Goal: Information Seeking & Learning: Learn about a topic

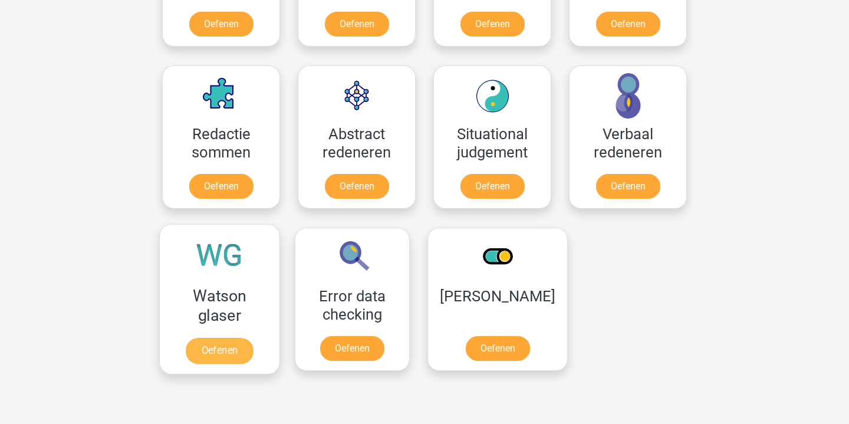
scroll to position [816, 0]
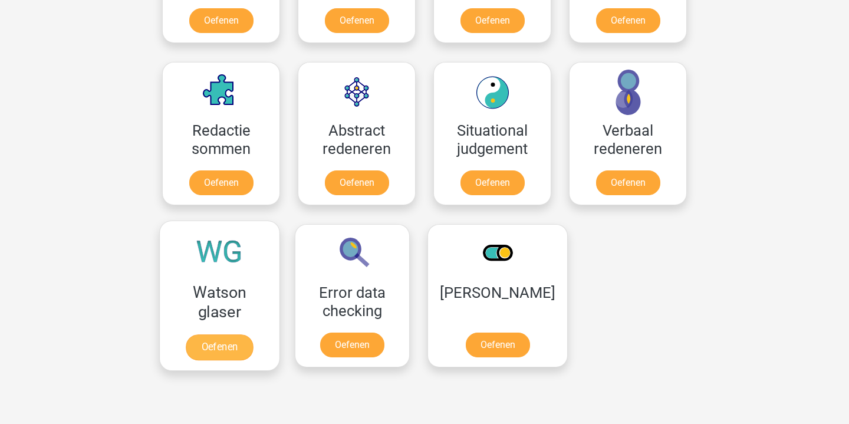
click at [219, 344] on link "Oefenen" at bounding box center [219, 347] width 67 height 26
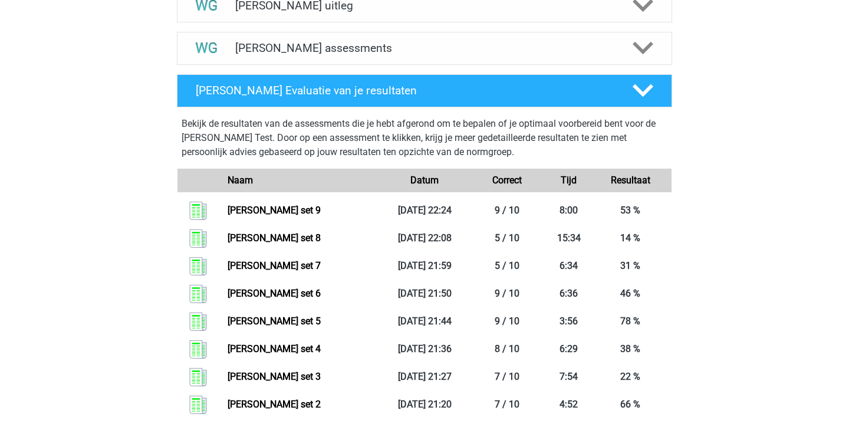
scroll to position [418, 0]
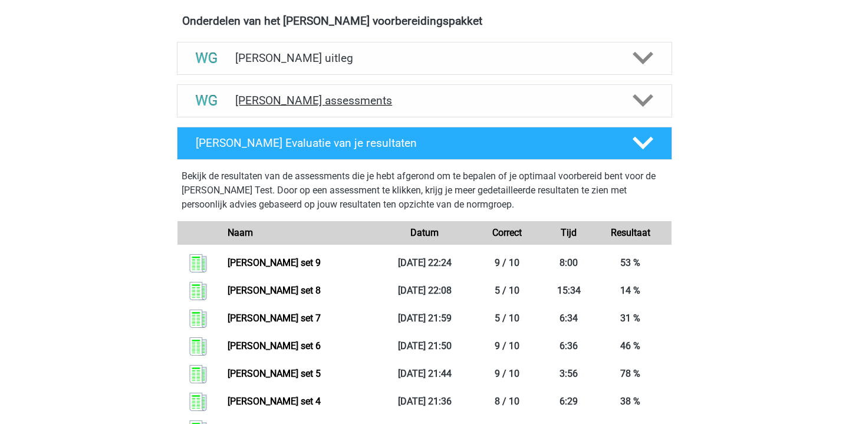
click at [398, 96] on h4 "Watson Glaser assessments" at bounding box center [424, 101] width 379 height 14
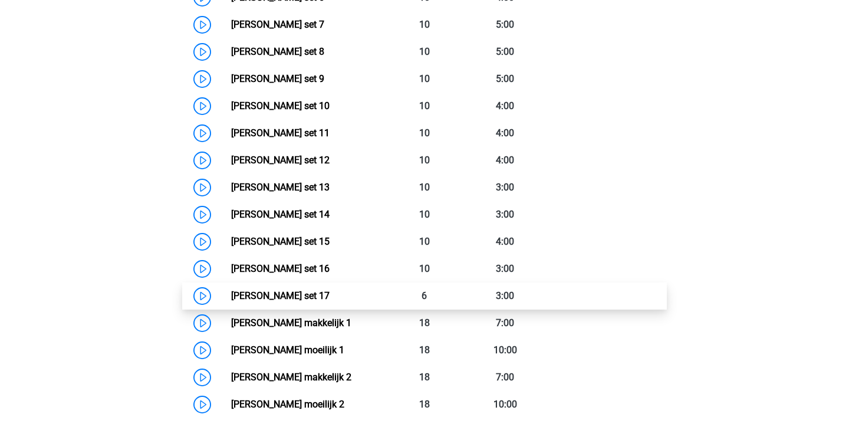
scroll to position [760, 0]
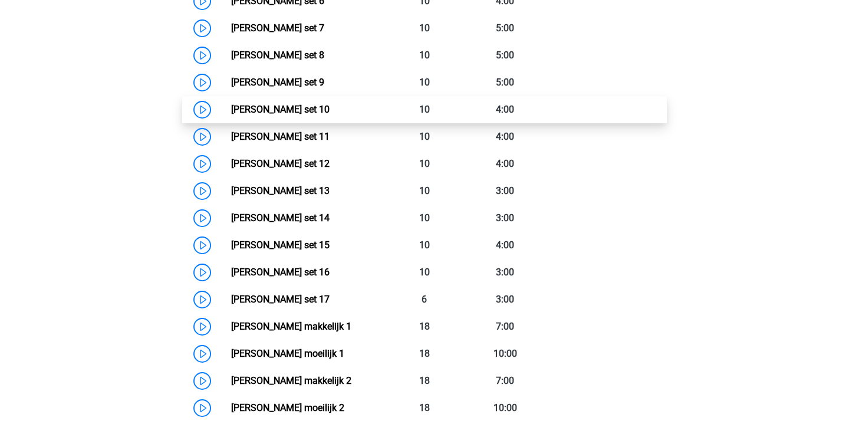
click at [231, 113] on link "Watson Glaser set 10" at bounding box center [280, 109] width 99 height 11
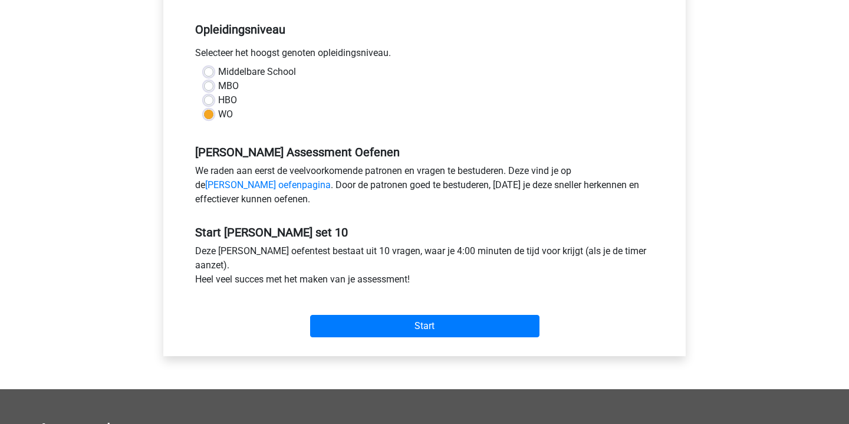
scroll to position [232, 0]
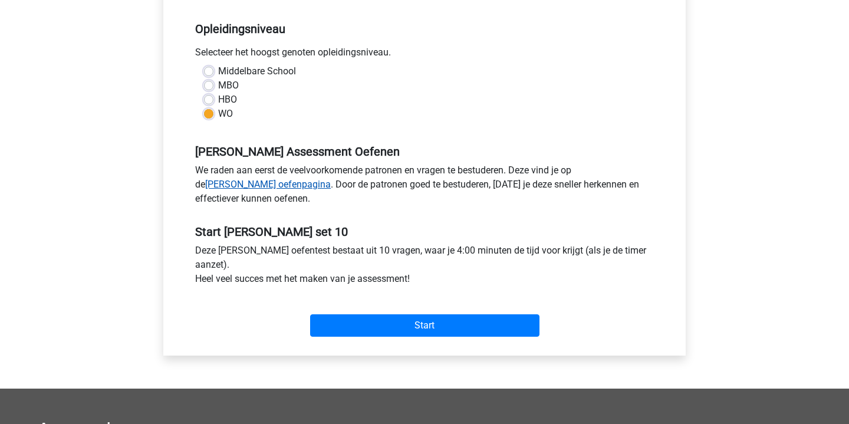
click at [331, 179] on link "[PERSON_NAME] oefenpagina" at bounding box center [268, 184] width 126 height 11
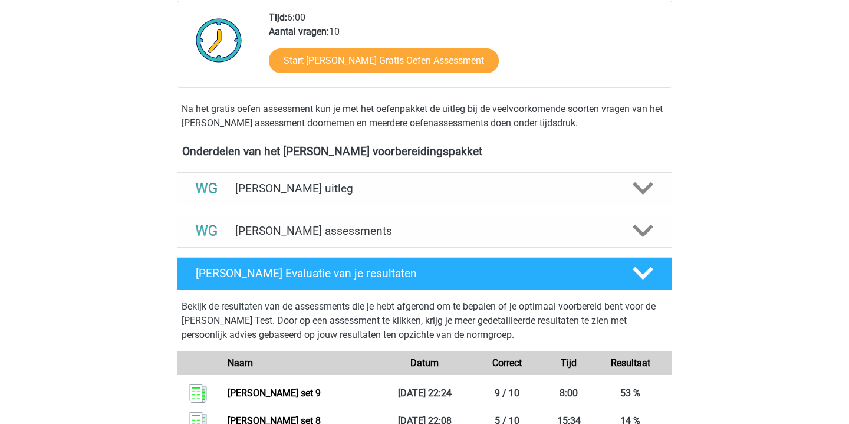
scroll to position [289, 0]
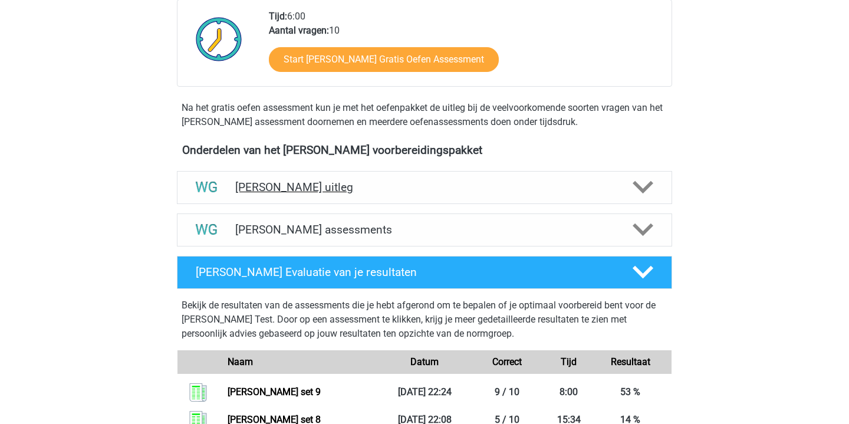
click at [467, 198] on div "Watson Glaser uitleg" at bounding box center [425, 187] width 496 height 33
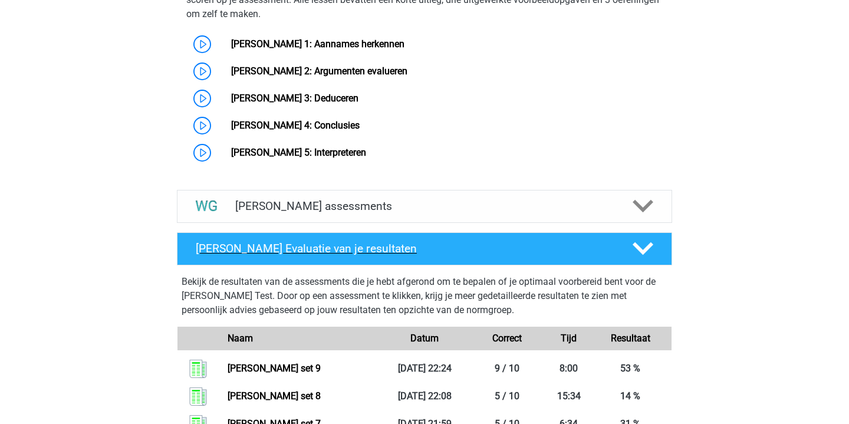
scroll to position [757, 0]
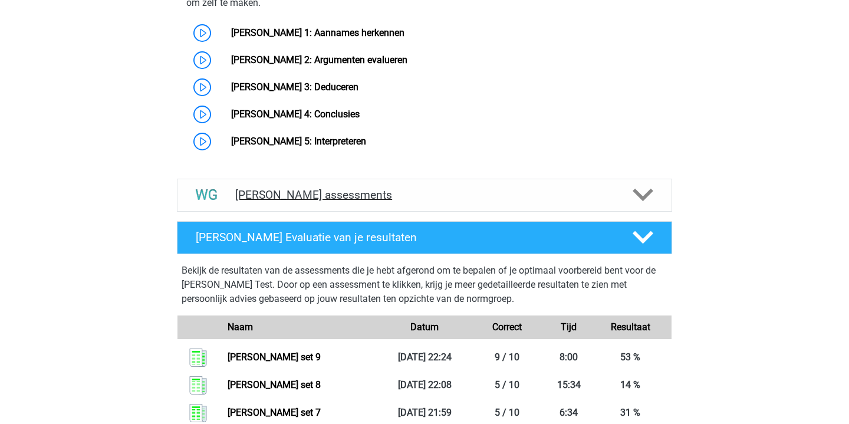
click at [466, 202] on h4 "Watson Glaser assessments" at bounding box center [424, 195] width 379 height 14
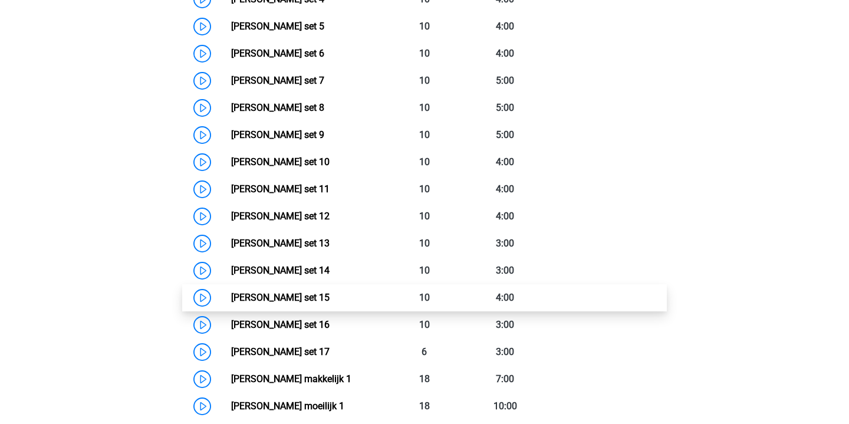
scroll to position [1118, 0]
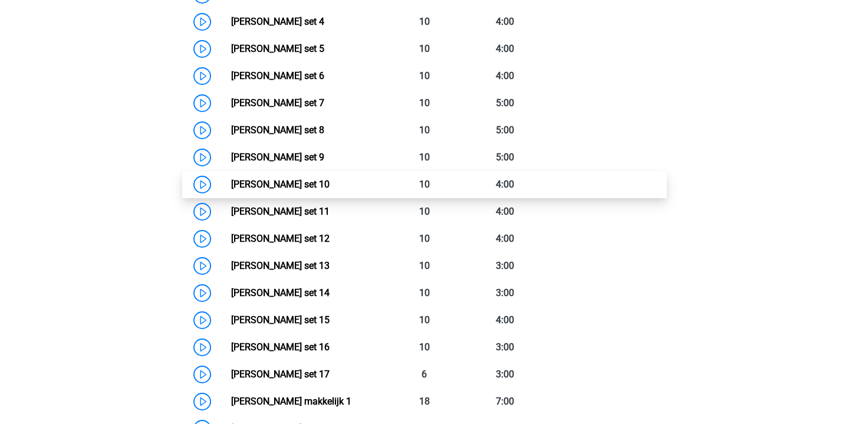
click at [231, 188] on link "Watson Glaser set 10" at bounding box center [280, 184] width 99 height 11
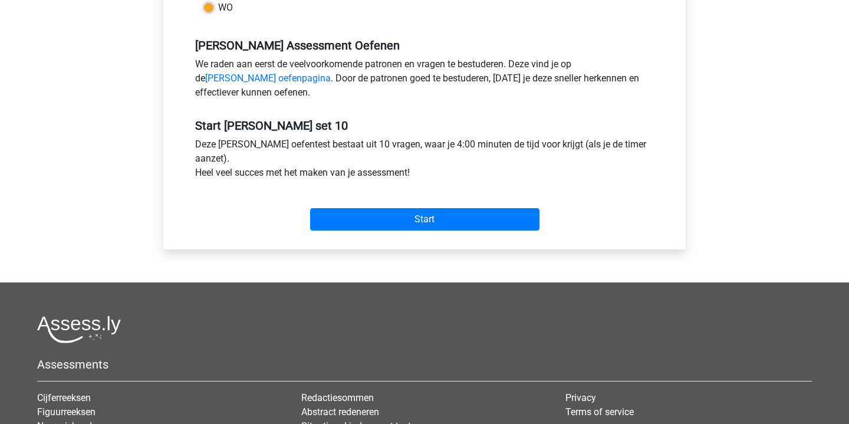
scroll to position [335, 0]
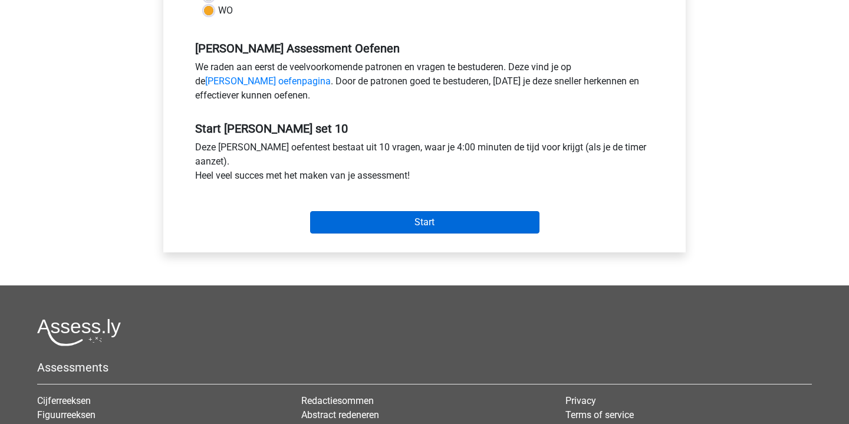
click at [434, 228] on input "Start" at bounding box center [424, 222] width 229 height 22
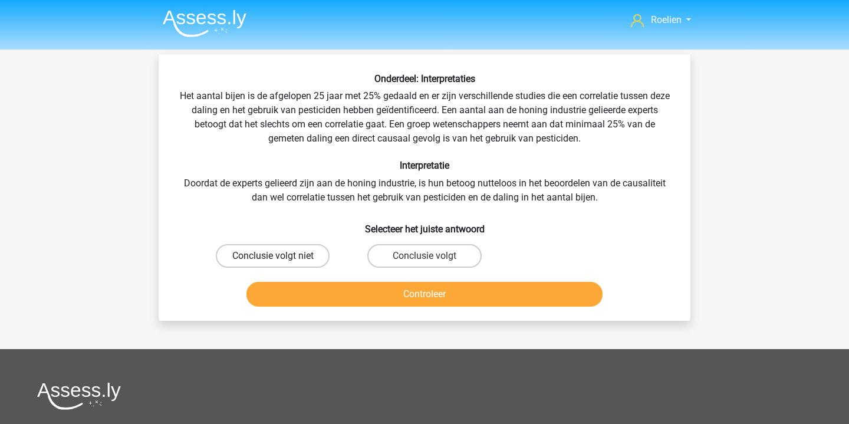
click at [319, 251] on label "Conclusie volgt niet" at bounding box center [273, 256] width 114 height 24
click at [281, 256] on input "Conclusie volgt niet" at bounding box center [277, 260] width 8 height 8
radio input "true"
click at [415, 292] on button "Controleer" at bounding box center [425, 294] width 357 height 25
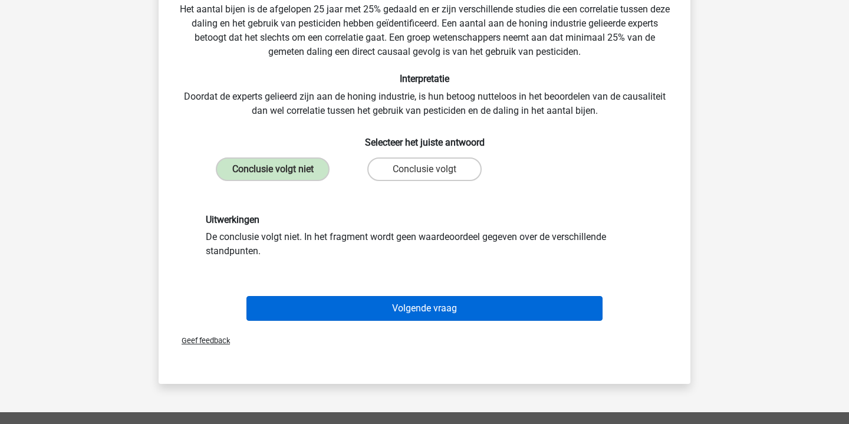
click at [431, 310] on button "Volgende vraag" at bounding box center [425, 308] width 357 height 25
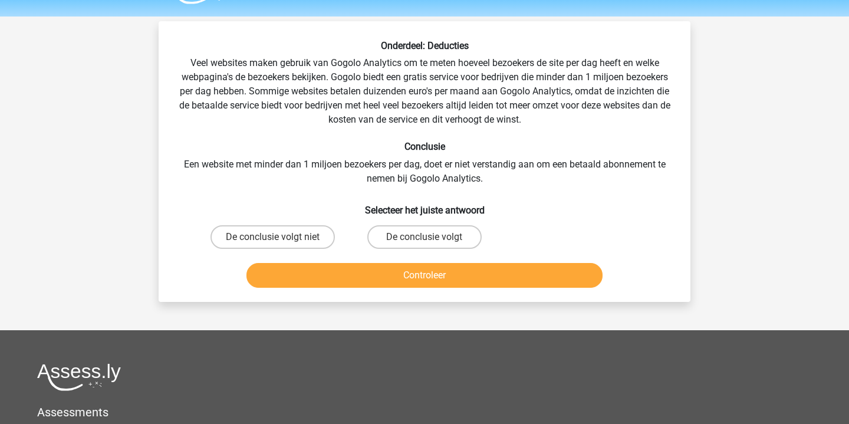
scroll to position [22, 0]
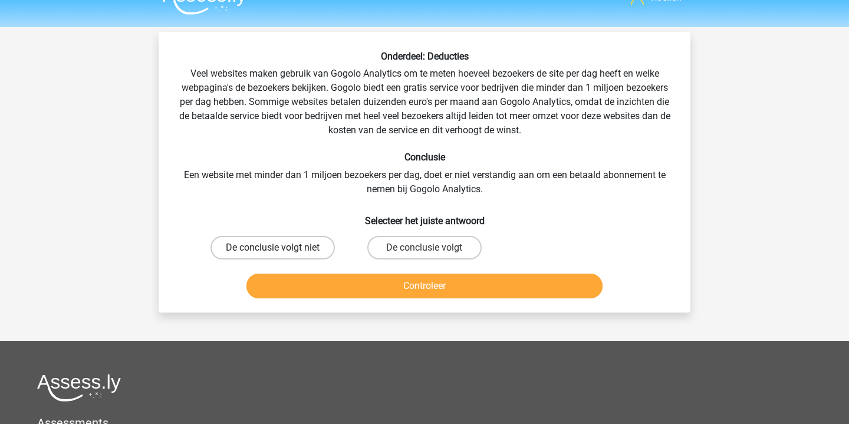
click at [313, 252] on label "De conclusie volgt niet" at bounding box center [273, 248] width 124 height 24
click at [281, 252] on input "De conclusie volgt niet" at bounding box center [277, 252] width 8 height 8
radio input "true"
click at [434, 289] on button "Controleer" at bounding box center [425, 286] width 357 height 25
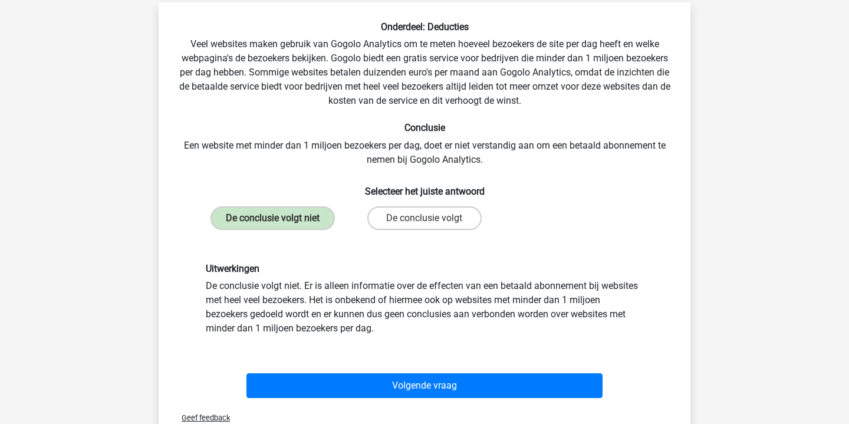
scroll to position [63, 0]
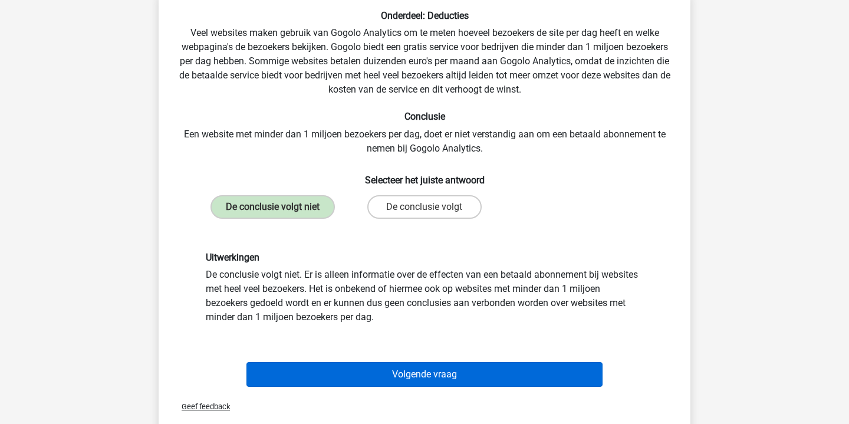
click at [460, 369] on button "Volgende vraag" at bounding box center [425, 374] width 357 height 25
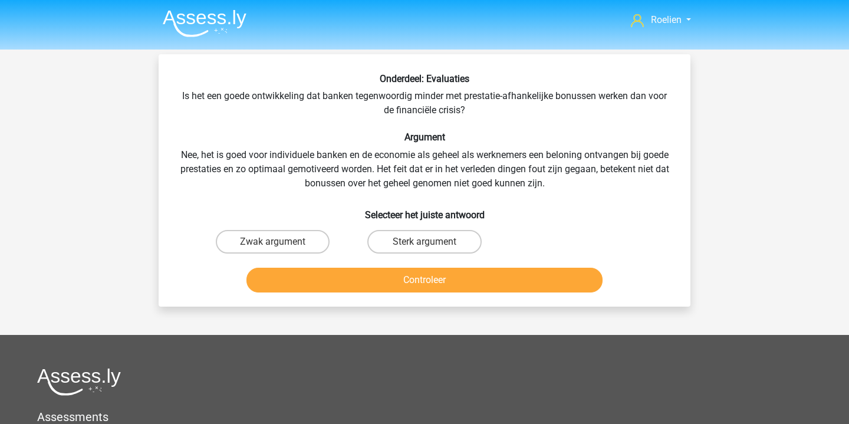
scroll to position [0, 0]
click at [405, 241] on label "Sterk argument" at bounding box center [425, 242] width 114 height 24
click at [425, 242] on input "Sterk argument" at bounding box center [429, 246] width 8 height 8
radio input "true"
click at [453, 287] on button "Controleer" at bounding box center [425, 280] width 357 height 25
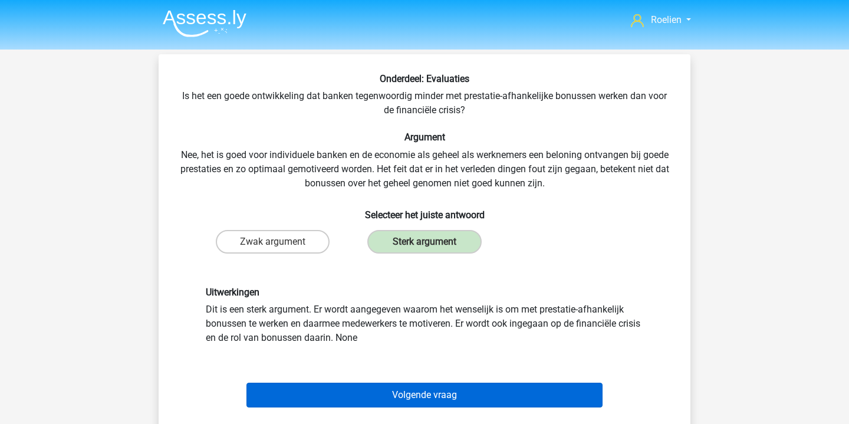
click at [494, 385] on button "Volgende vraag" at bounding box center [425, 395] width 357 height 25
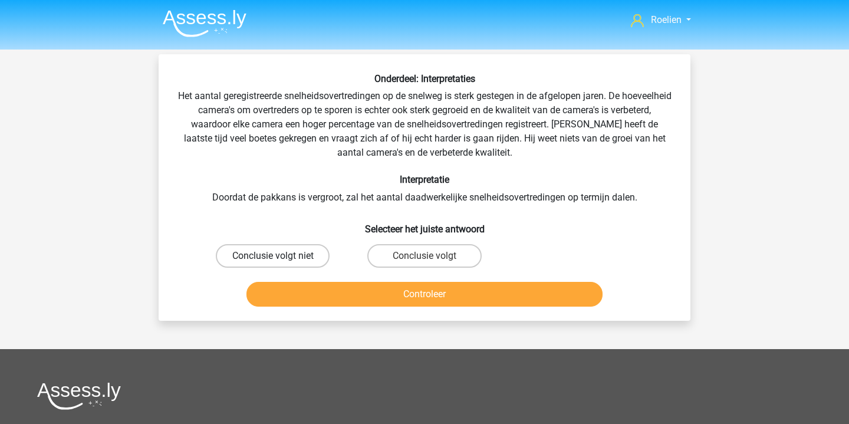
click at [311, 261] on label "Conclusie volgt niet" at bounding box center [273, 256] width 114 height 24
click at [281, 261] on input "Conclusie volgt niet" at bounding box center [277, 260] width 8 height 8
radio input "true"
click at [454, 294] on button "Controleer" at bounding box center [425, 294] width 357 height 25
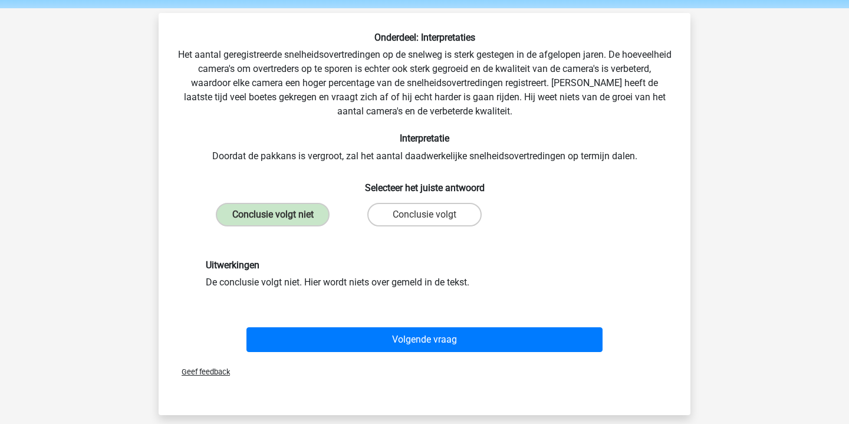
scroll to position [52, 0]
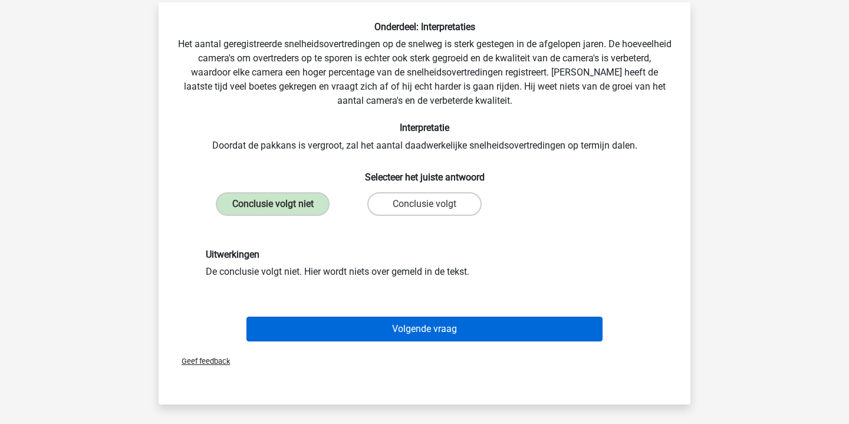
click at [428, 329] on button "Volgende vraag" at bounding box center [425, 329] width 357 height 25
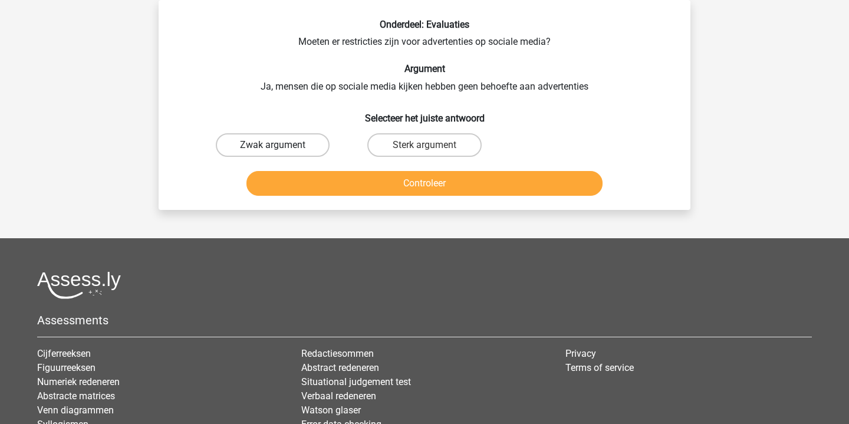
click at [305, 147] on label "Zwak argument" at bounding box center [273, 145] width 114 height 24
click at [281, 147] on input "Zwak argument" at bounding box center [277, 149] width 8 height 8
radio input "true"
click at [398, 179] on button "Controleer" at bounding box center [425, 183] width 357 height 25
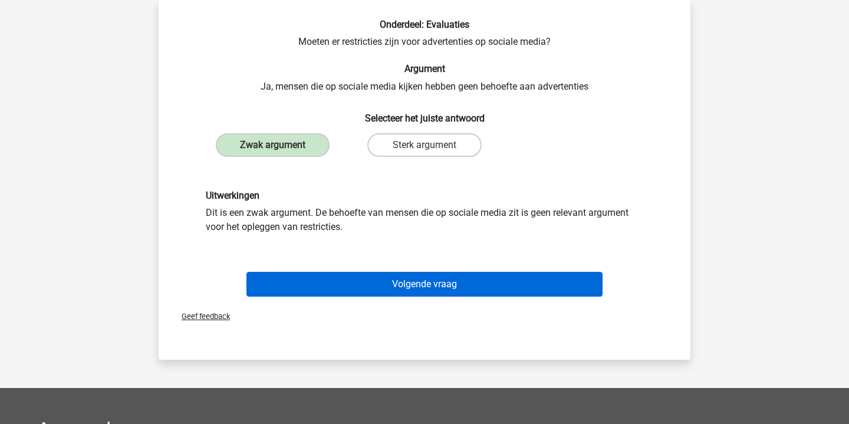
click at [448, 281] on button "Volgende vraag" at bounding box center [425, 284] width 357 height 25
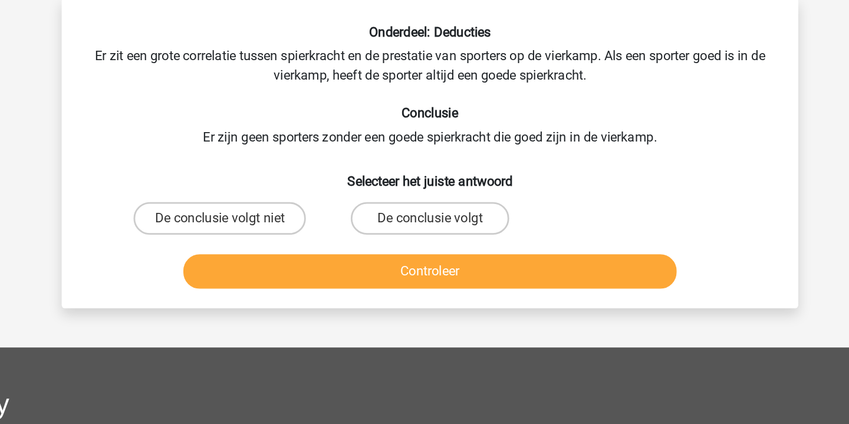
scroll to position [35, 0]
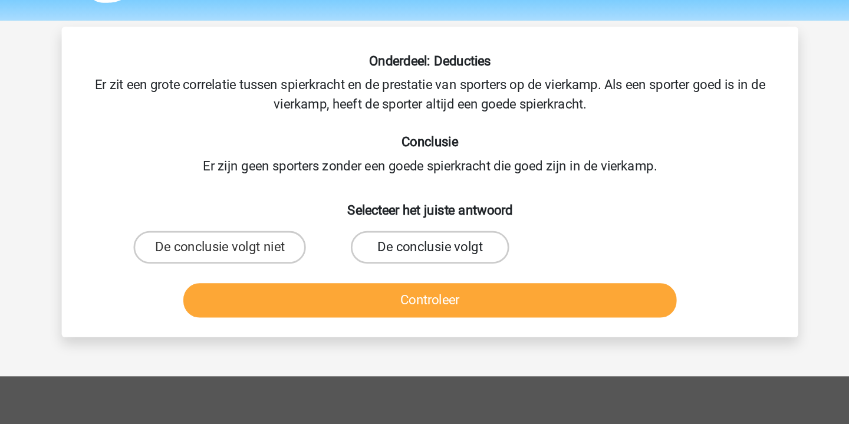
click at [368, 170] on label "De conclusie volgt" at bounding box center [425, 179] width 114 height 24
click at [425, 179] on input "De conclusie volgt" at bounding box center [429, 183] width 8 height 8
radio input "true"
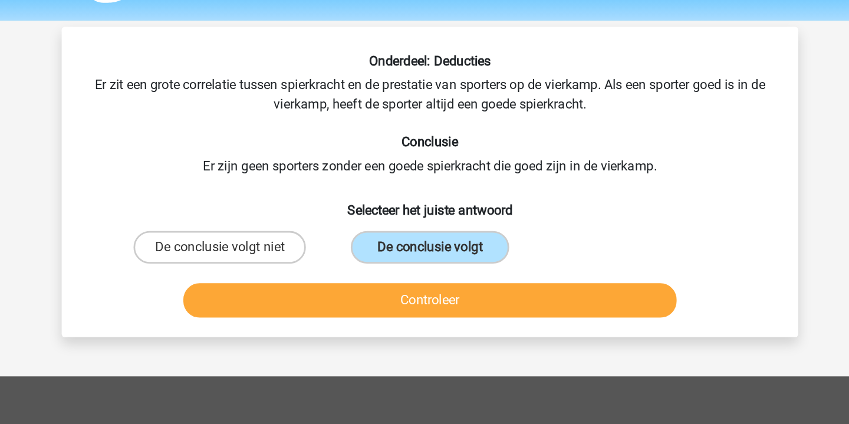
click at [347, 209] on button "Controleer" at bounding box center [425, 217] width 357 height 25
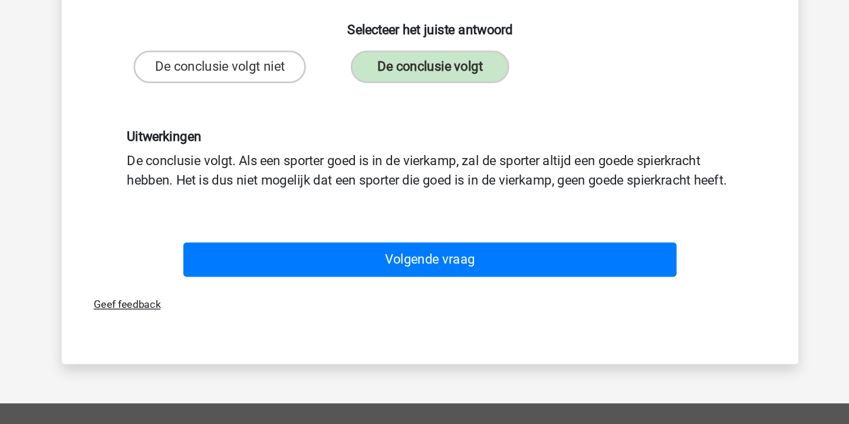
scroll to position [60, 0]
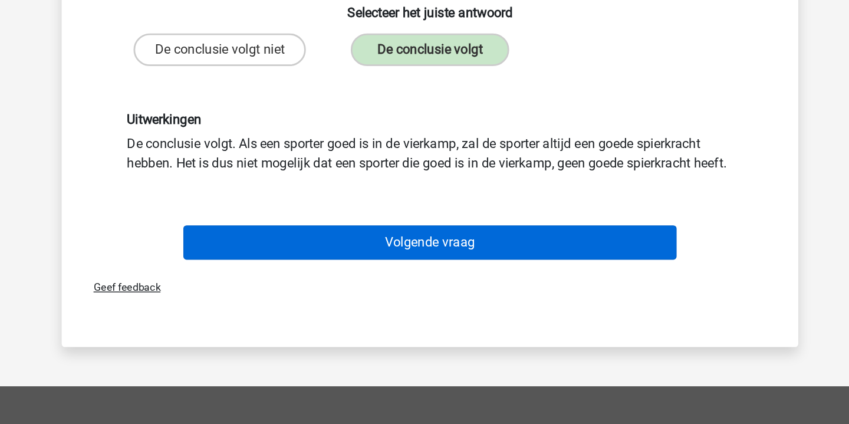
click at [369, 281] on button "Volgende vraag" at bounding box center [425, 293] width 357 height 25
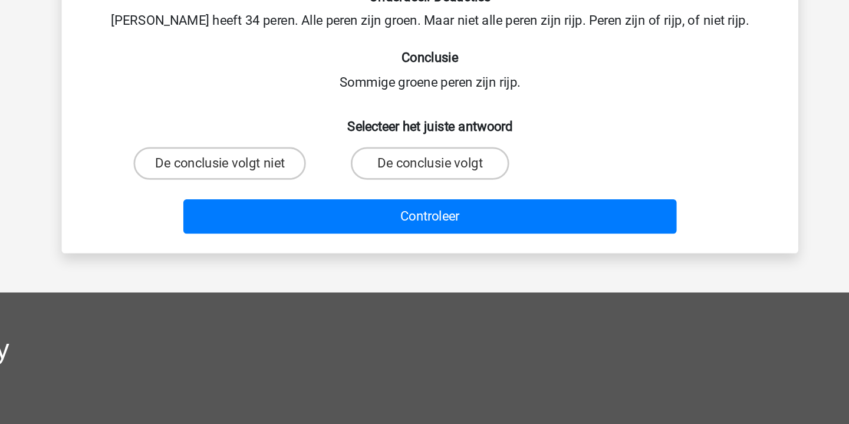
scroll to position [54, 0]
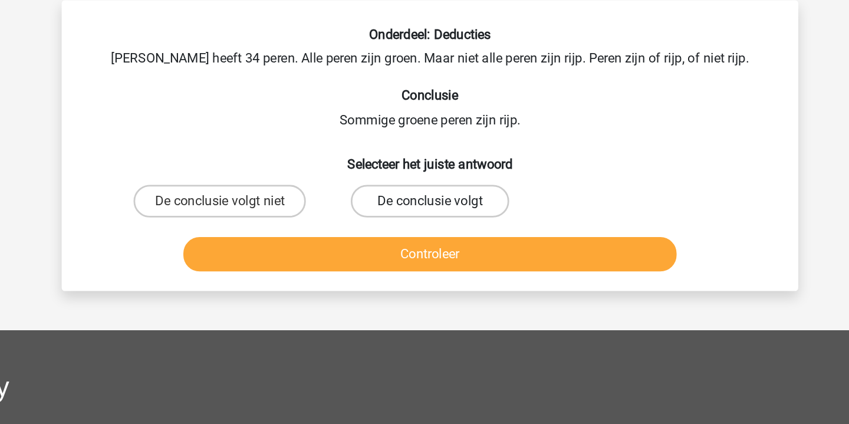
click at [368, 146] on label "De conclusie volgt" at bounding box center [425, 145] width 114 height 24
click at [425, 146] on input "De conclusie volgt" at bounding box center [429, 149] width 8 height 8
radio input "true"
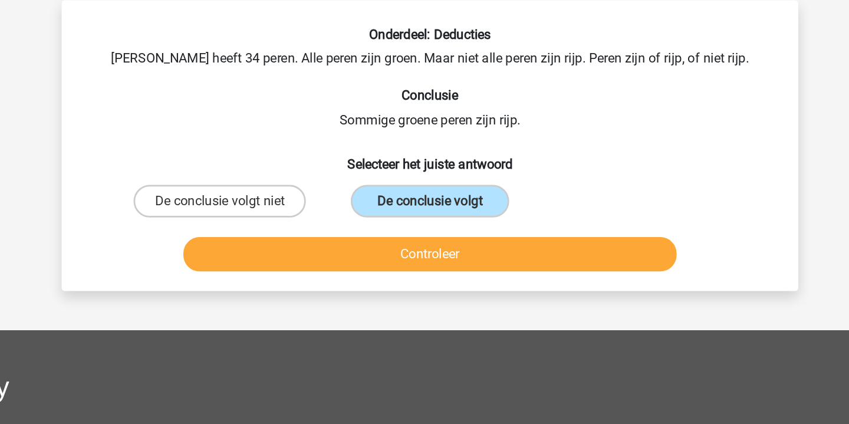
click at [333, 193] on button "Controleer" at bounding box center [425, 183] width 357 height 25
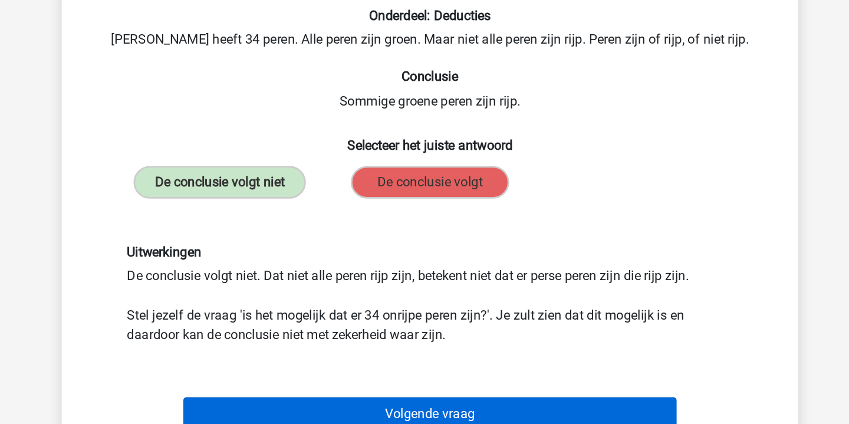
click at [368, 300] on button "Volgende vraag" at bounding box center [425, 312] width 357 height 25
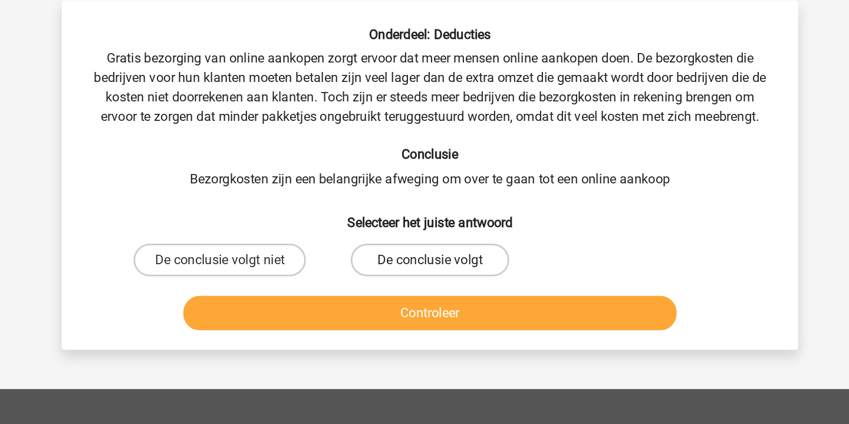
click at [368, 183] on label "De conclusie volgt" at bounding box center [425, 188] width 114 height 24
click at [425, 188] on input "De conclusie volgt" at bounding box center [429, 192] width 8 height 8
radio input "true"
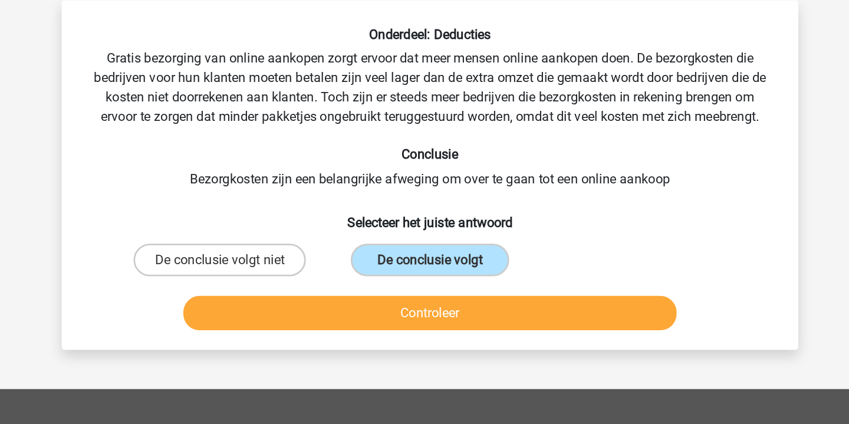
click at [311, 225] on button "Controleer" at bounding box center [425, 226] width 357 height 25
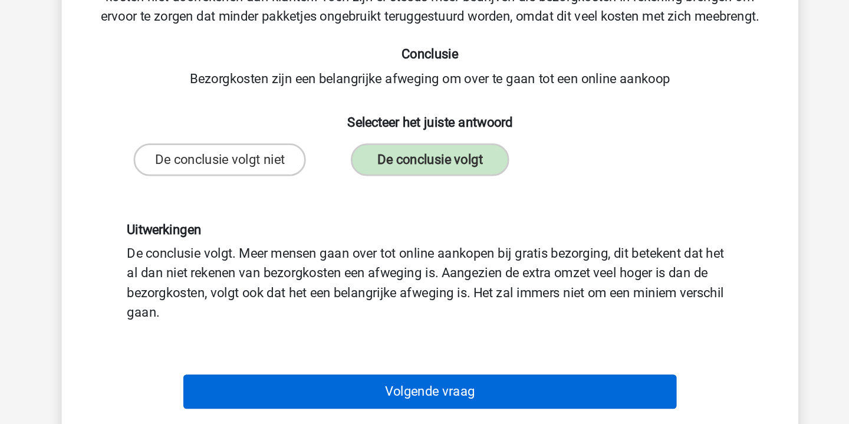
click at [340, 343] on button "Volgende vraag" at bounding box center [425, 355] width 357 height 25
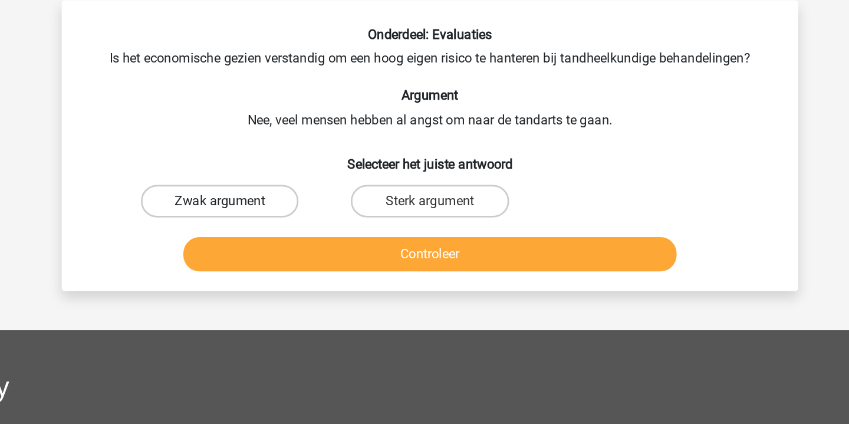
click at [216, 138] on label "Zwak argument" at bounding box center [273, 145] width 114 height 24
click at [273, 145] on input "Zwak argument" at bounding box center [277, 149] width 8 height 8
radio input "true"
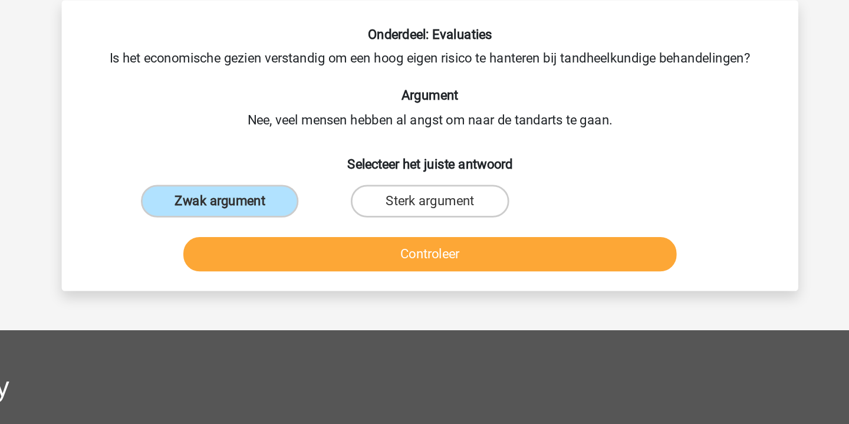
click at [349, 191] on button "Controleer" at bounding box center [425, 183] width 357 height 25
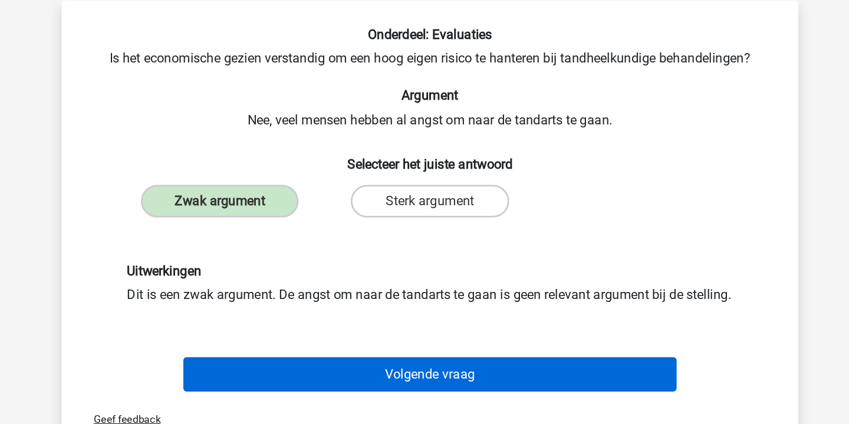
click at [372, 282] on button "Volgende vraag" at bounding box center [425, 270] width 357 height 25
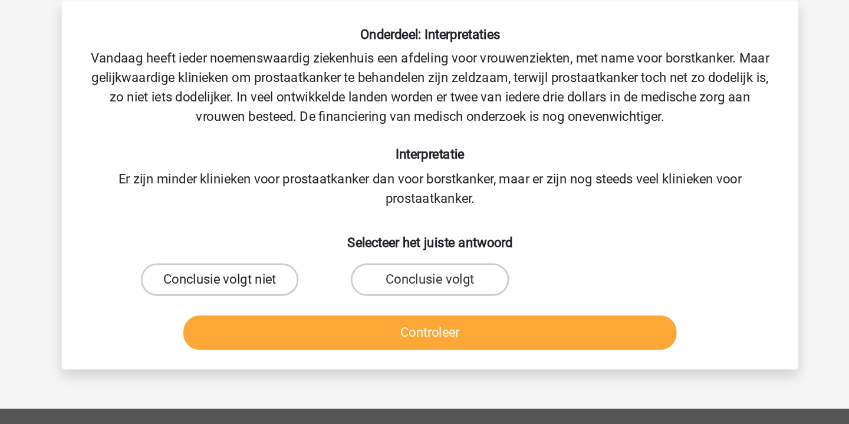
click at [216, 197] on label "Conclusie volgt niet" at bounding box center [273, 202] width 114 height 24
click at [273, 202] on input "Conclusie volgt niet" at bounding box center [277, 206] width 8 height 8
radio input "true"
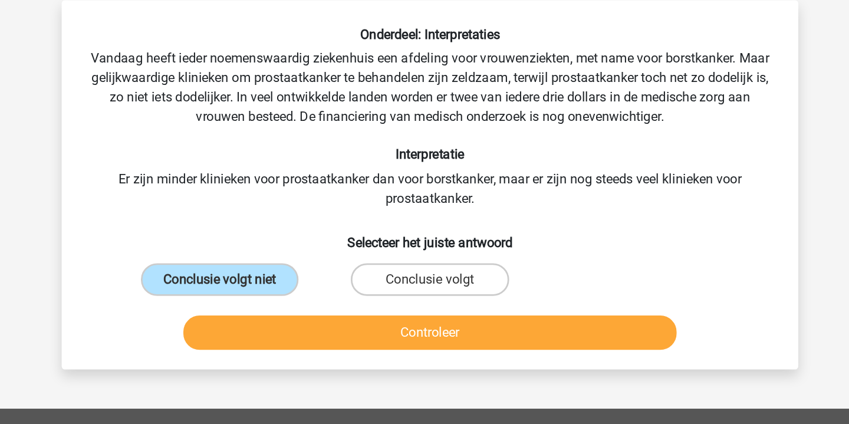
click at [311, 237] on button "Controleer" at bounding box center [425, 240] width 357 height 25
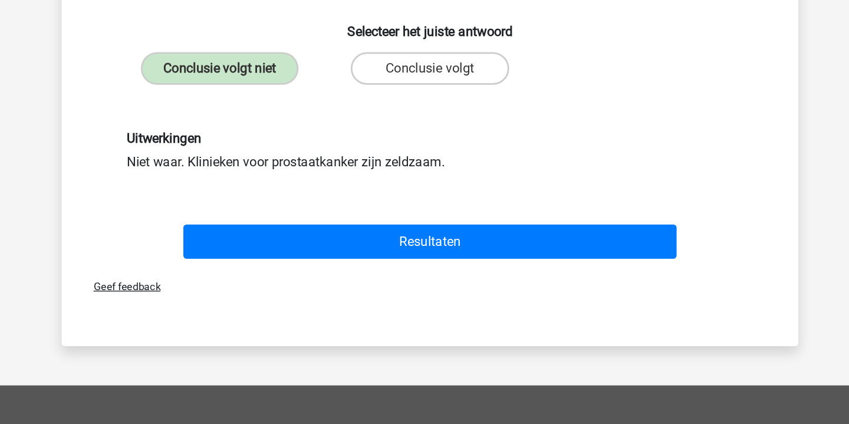
scroll to position [96, 0]
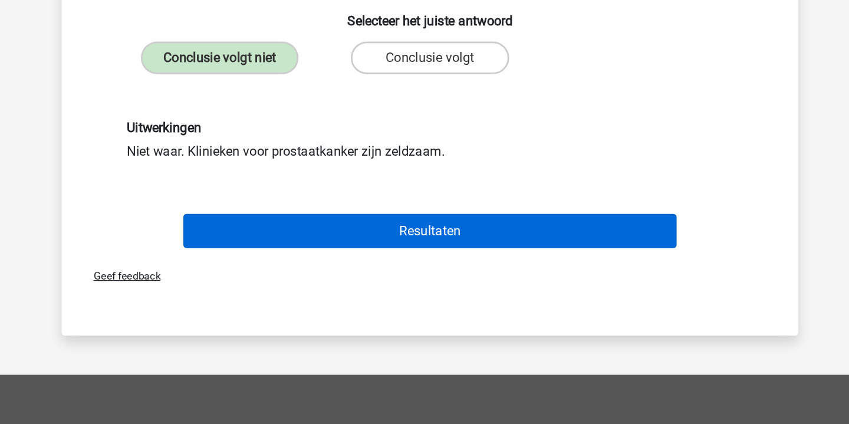
click at [347, 273] on button "Resultaten" at bounding box center [425, 285] width 357 height 25
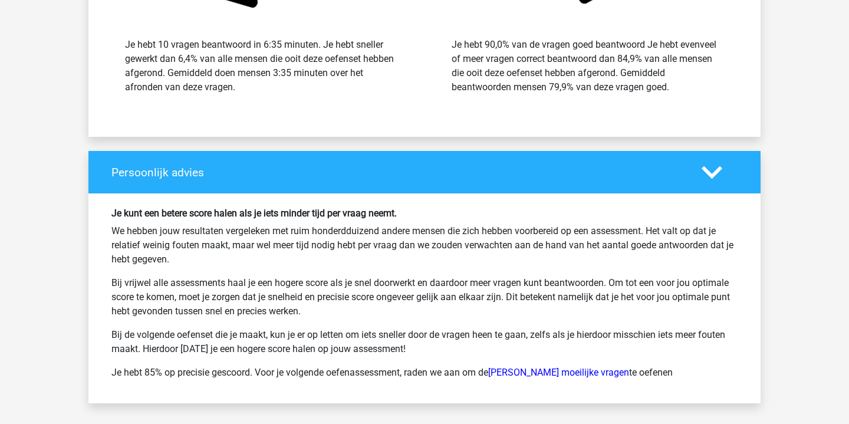
scroll to position [1454, 0]
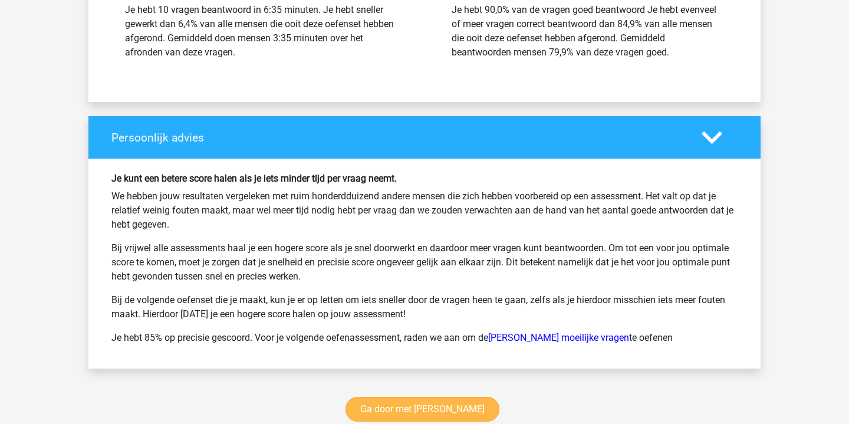
click at [439, 409] on link "Ga door met [PERSON_NAME]" at bounding box center [423, 409] width 154 height 25
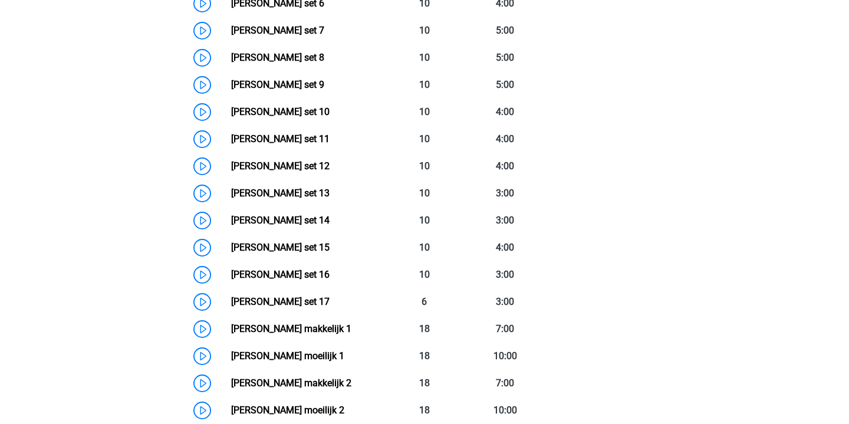
scroll to position [753, 0]
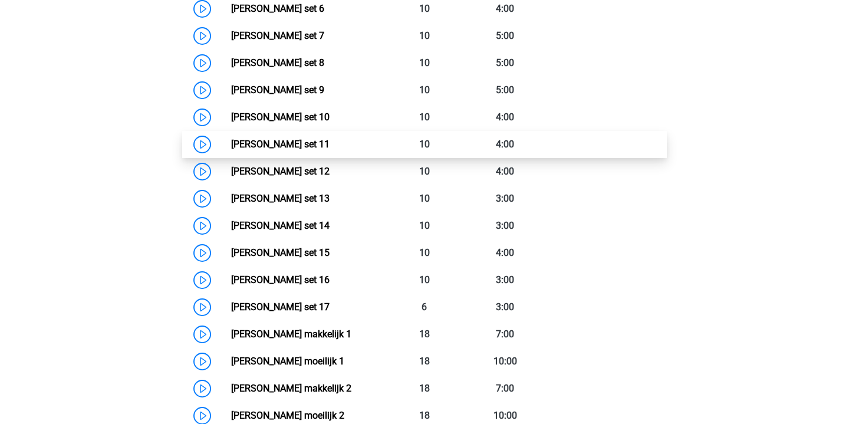
click at [231, 142] on link "Watson Glaser set 11" at bounding box center [280, 144] width 99 height 11
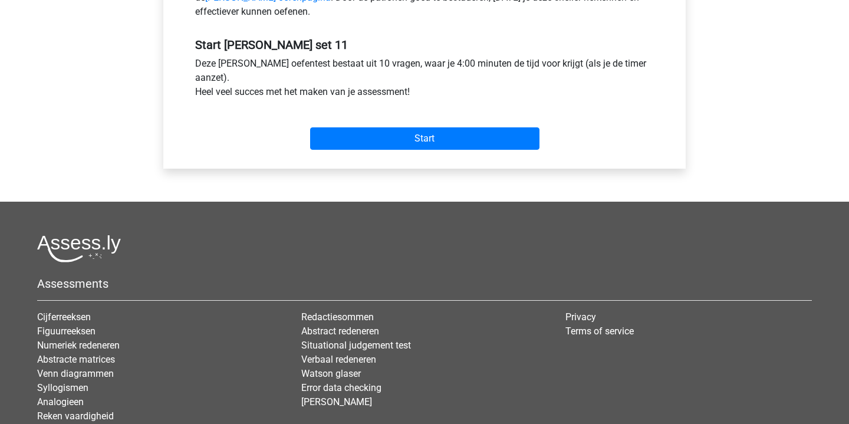
scroll to position [423, 0]
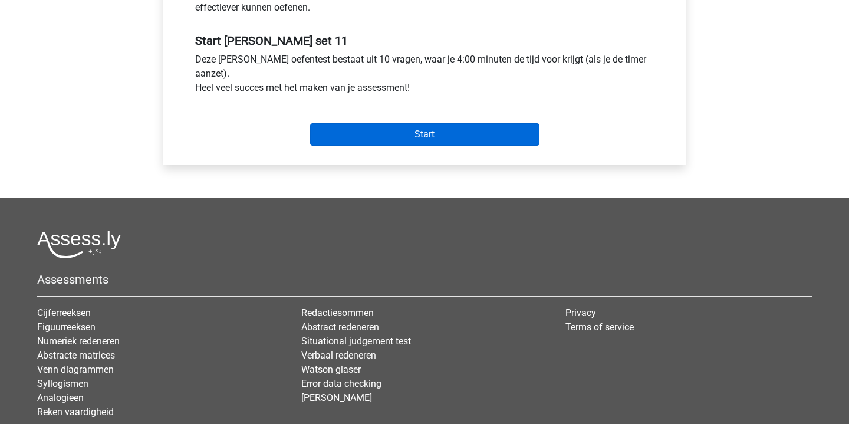
click at [465, 133] on input "Start" at bounding box center [424, 134] width 229 height 22
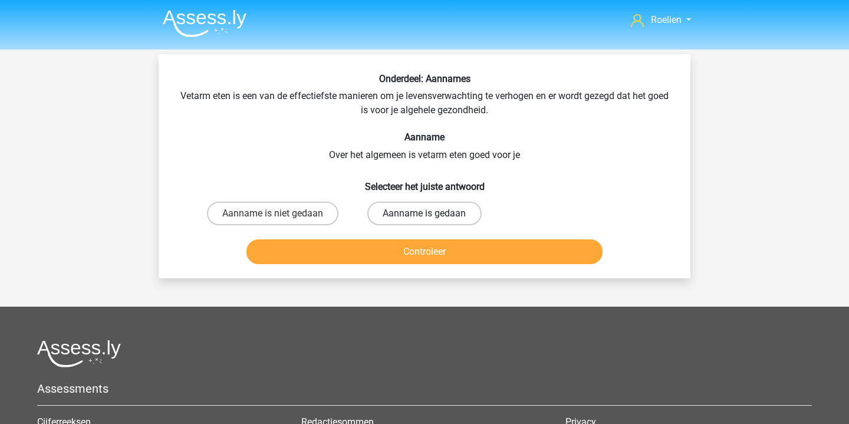
click at [392, 211] on label "Aanname is gedaan" at bounding box center [425, 214] width 114 height 24
click at [425, 214] on input "Aanname is gedaan" at bounding box center [429, 218] width 8 height 8
radio input "true"
click at [452, 253] on button "Controleer" at bounding box center [425, 252] width 357 height 25
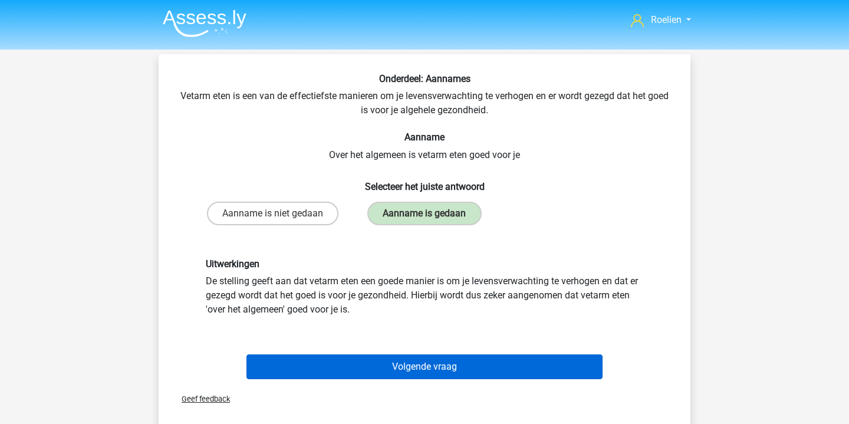
click at [501, 371] on button "Volgende vraag" at bounding box center [425, 367] width 357 height 25
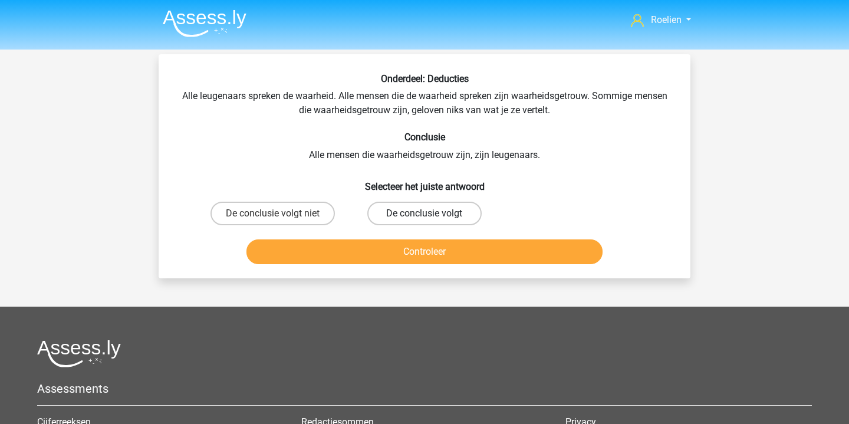
click at [432, 215] on label "De conclusie volgt" at bounding box center [425, 214] width 114 height 24
click at [432, 215] on input "De conclusie volgt" at bounding box center [429, 218] width 8 height 8
radio input "true"
click at [291, 206] on label "De conclusie volgt niet" at bounding box center [273, 214] width 124 height 24
click at [281, 214] on input "De conclusie volgt niet" at bounding box center [277, 218] width 8 height 8
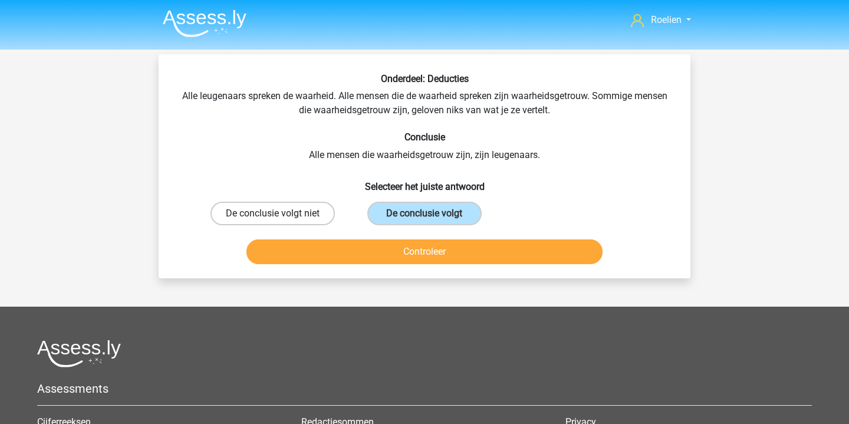
radio input "true"
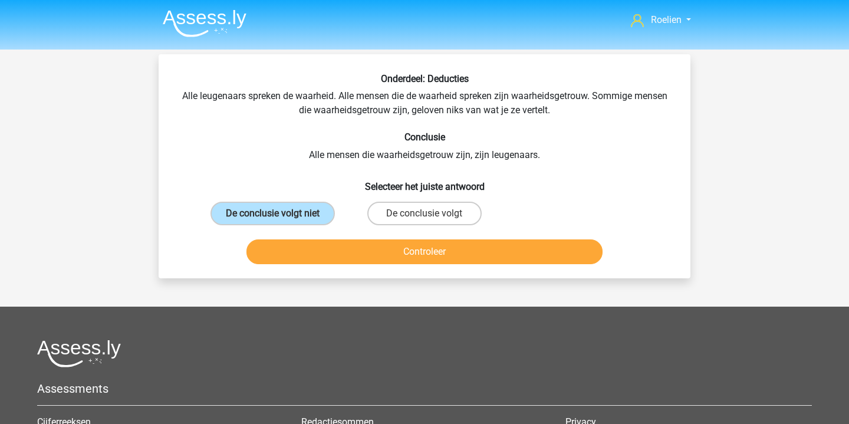
click at [433, 258] on button "Controleer" at bounding box center [425, 252] width 357 height 25
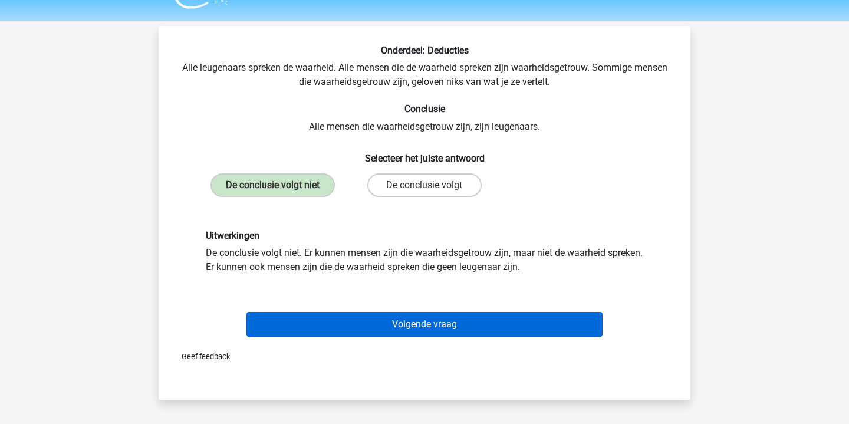
scroll to position [29, 0]
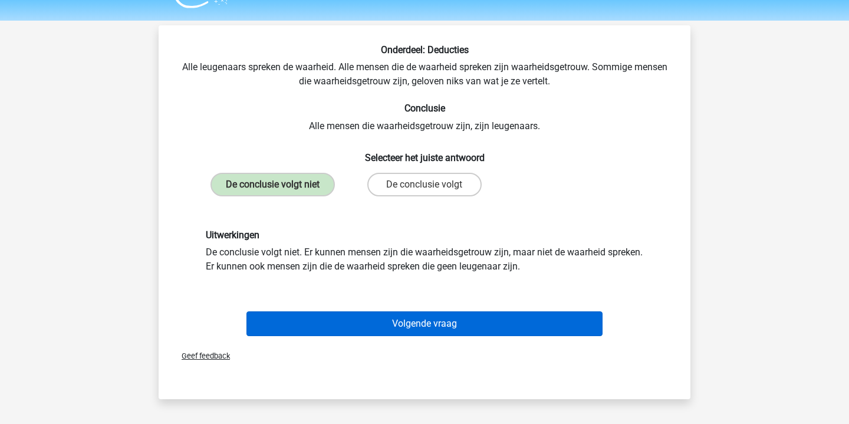
click at [438, 319] on button "Volgende vraag" at bounding box center [425, 323] width 357 height 25
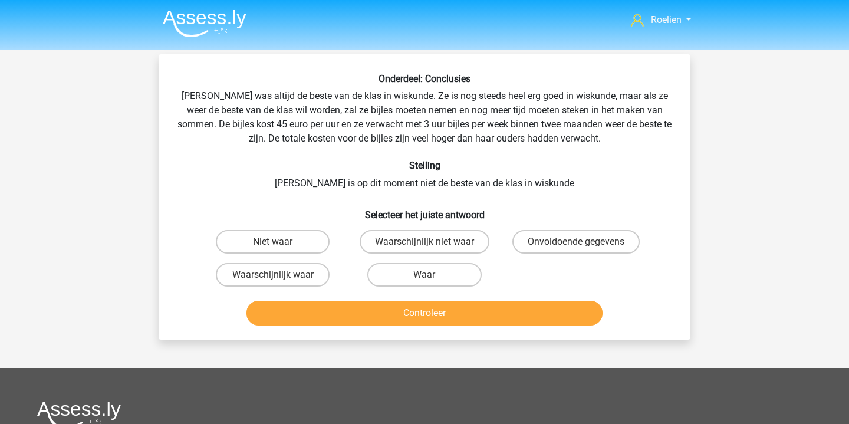
scroll to position [0, 0]
click at [560, 241] on label "Onvoldoende gegevens" at bounding box center [576, 242] width 127 height 24
click at [576, 242] on input "Onvoldoende gegevens" at bounding box center [580, 246] width 8 height 8
radio input "true"
click at [504, 311] on button "Controleer" at bounding box center [425, 313] width 357 height 25
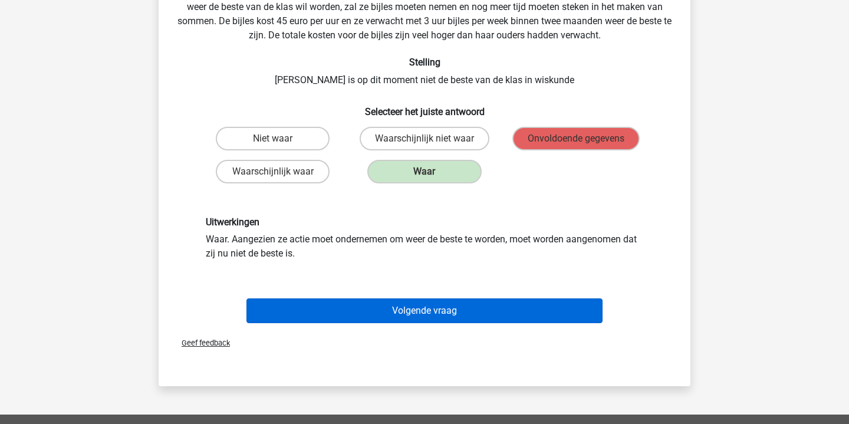
click at [490, 314] on button "Volgende vraag" at bounding box center [425, 310] width 357 height 25
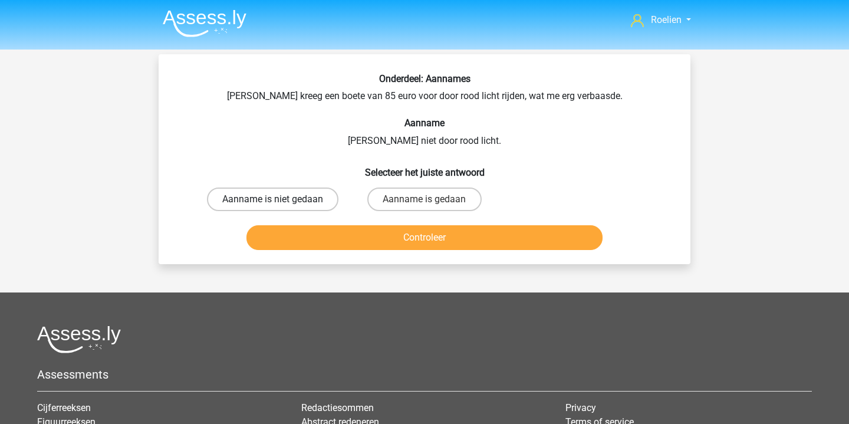
click at [296, 192] on label "Aanname is niet gedaan" at bounding box center [273, 200] width 132 height 24
click at [281, 199] on input "Aanname is niet gedaan" at bounding box center [277, 203] width 8 height 8
radio input "true"
click at [438, 250] on button "Controleer" at bounding box center [425, 237] width 357 height 25
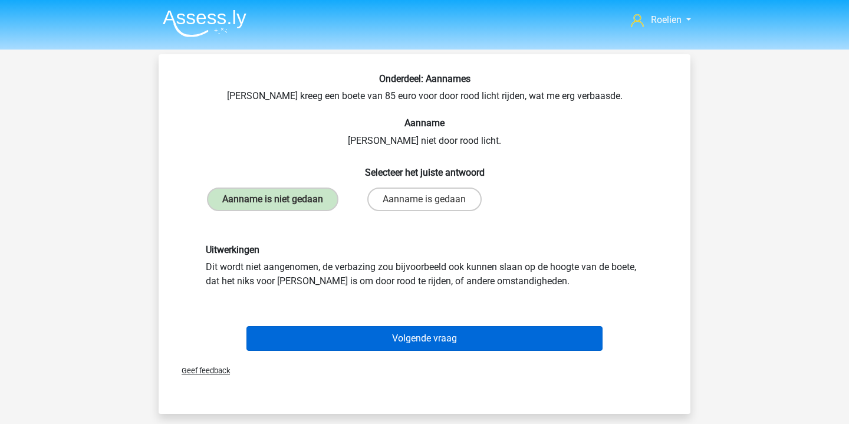
click at [485, 347] on button "Volgende vraag" at bounding box center [425, 338] width 357 height 25
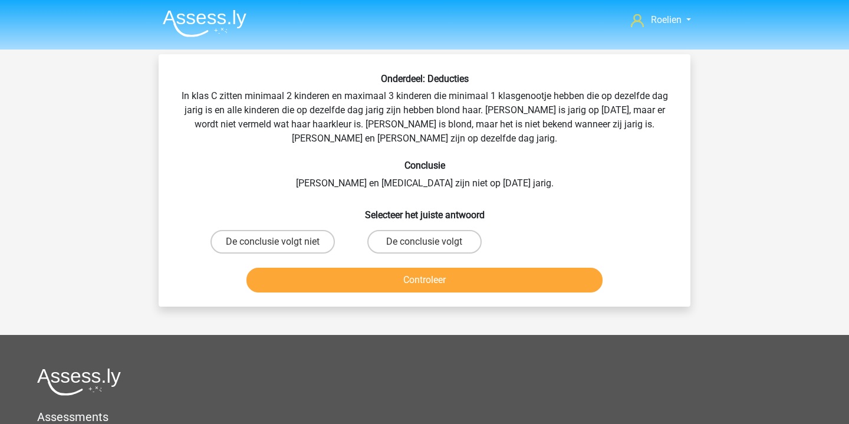
scroll to position [54, 0]
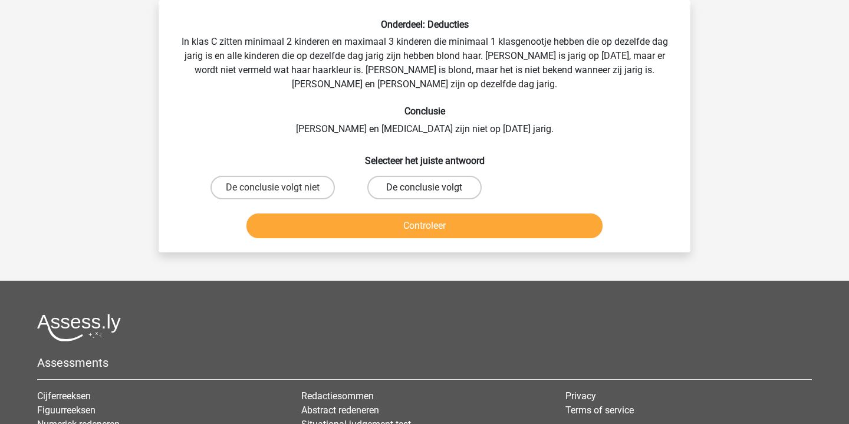
click at [458, 192] on label "De conclusie volgt" at bounding box center [425, 188] width 114 height 24
click at [432, 192] on input "De conclusie volgt" at bounding box center [429, 192] width 8 height 8
radio input "true"
click at [465, 222] on button "Controleer" at bounding box center [425, 226] width 357 height 25
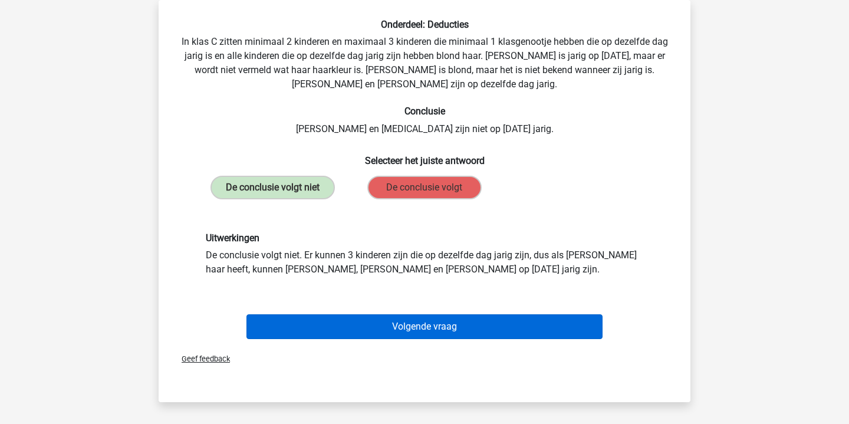
click at [467, 325] on button "Volgende vraag" at bounding box center [425, 326] width 357 height 25
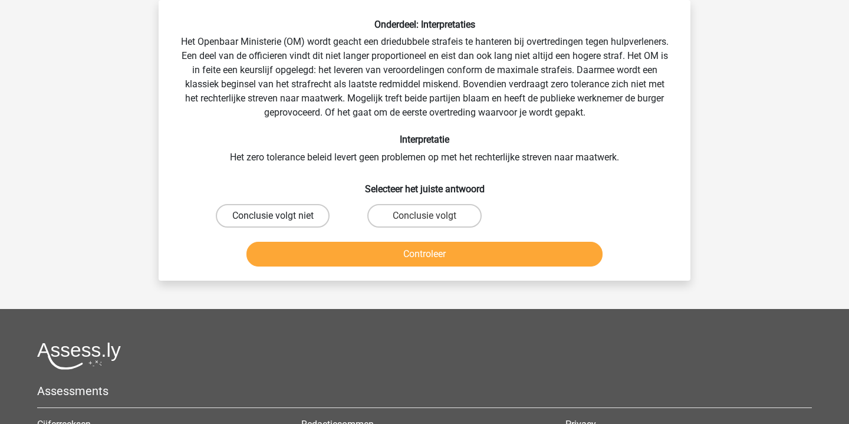
click at [317, 215] on label "Conclusie volgt niet" at bounding box center [273, 216] width 114 height 24
click at [281, 216] on input "Conclusie volgt niet" at bounding box center [277, 220] width 8 height 8
radio input "true"
click at [412, 254] on button "Controleer" at bounding box center [425, 254] width 357 height 25
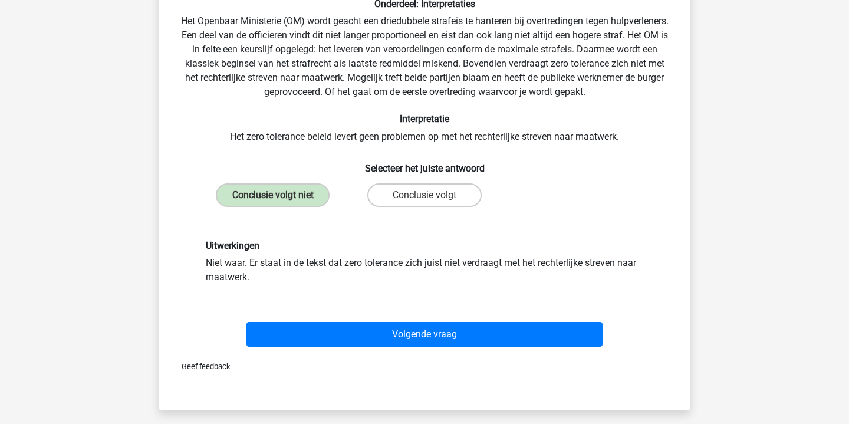
scroll to position [84, 0]
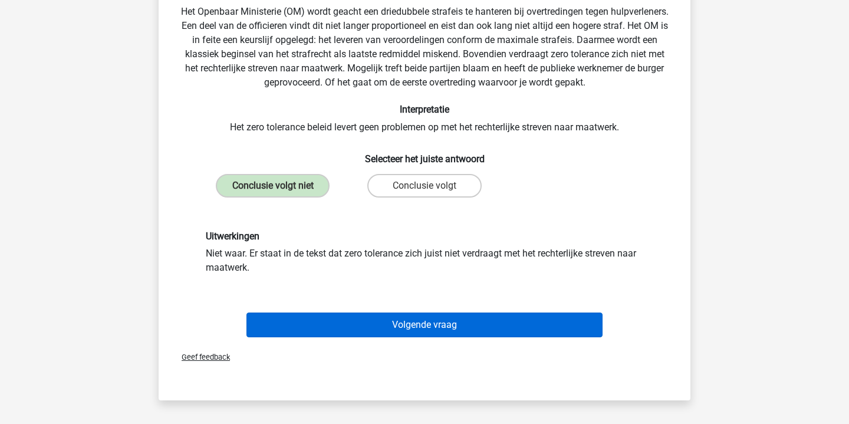
click at [467, 320] on button "Volgende vraag" at bounding box center [425, 325] width 357 height 25
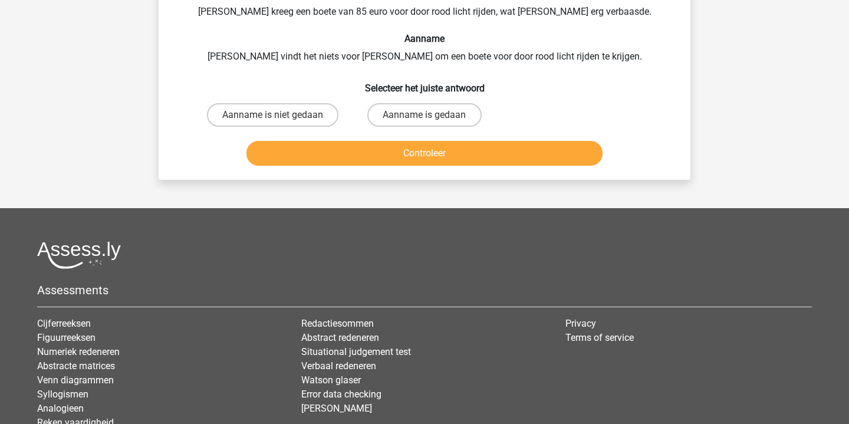
scroll to position [54, 0]
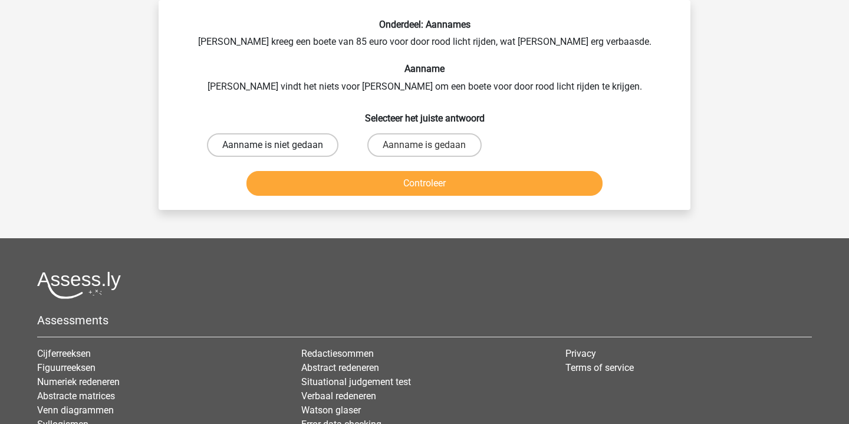
click at [304, 138] on label "Aanname is niet gedaan" at bounding box center [273, 145] width 132 height 24
click at [281, 145] on input "Aanname is niet gedaan" at bounding box center [277, 149] width 8 height 8
radio input "true"
click at [445, 193] on button "Controleer" at bounding box center [425, 183] width 357 height 25
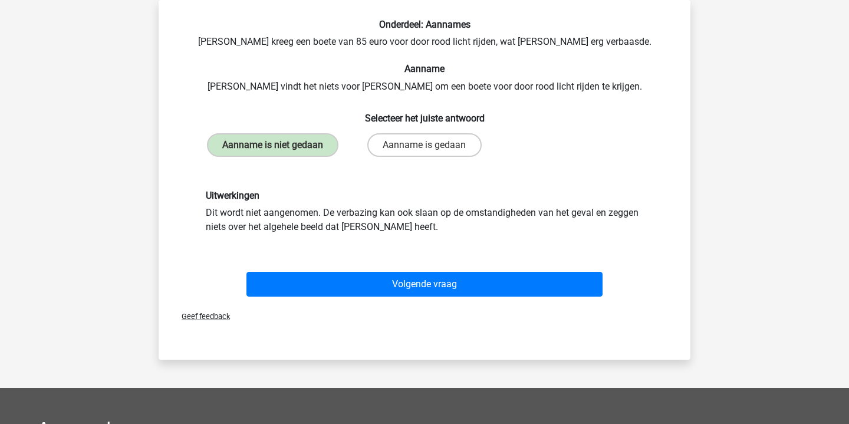
scroll to position [68, 0]
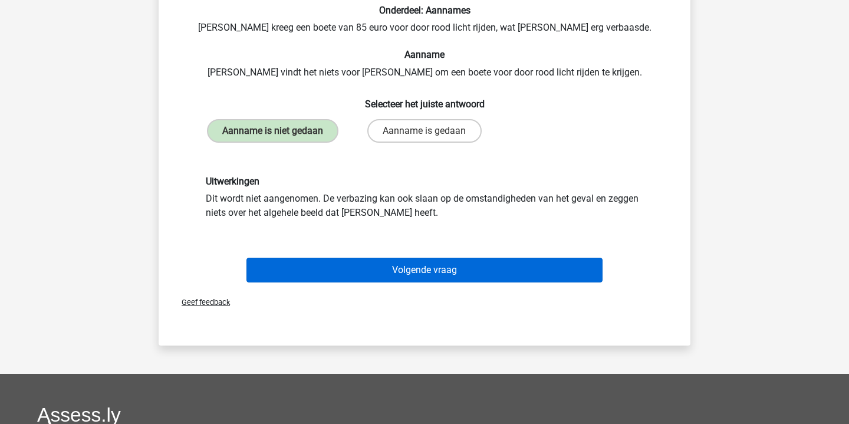
click at [464, 280] on button "Volgende vraag" at bounding box center [425, 270] width 357 height 25
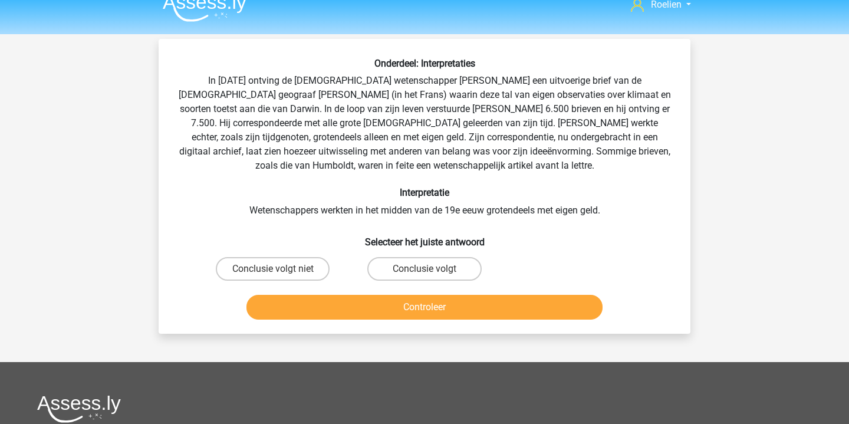
scroll to position [11, 0]
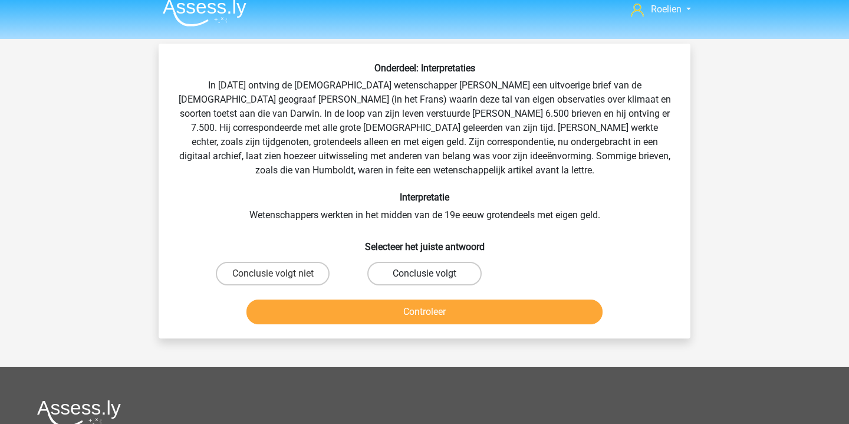
click at [415, 279] on label "Conclusie volgt" at bounding box center [425, 274] width 114 height 24
click at [425, 279] on input "Conclusie volgt" at bounding box center [429, 278] width 8 height 8
radio input "true"
click at [447, 322] on button "Controleer" at bounding box center [425, 312] width 357 height 25
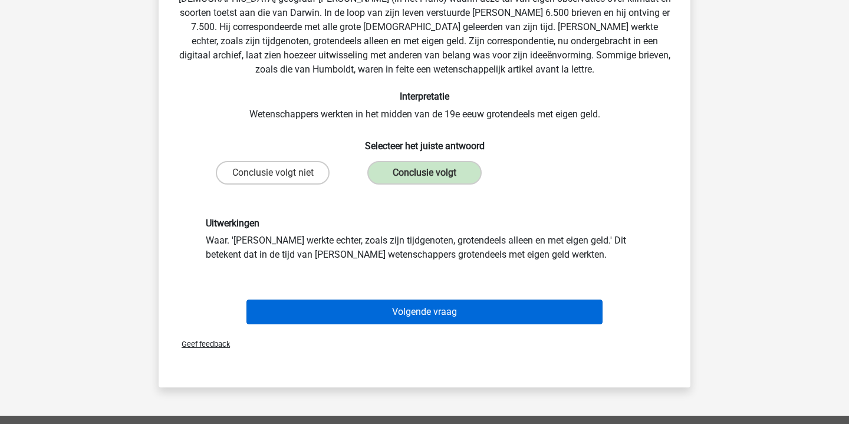
click at [454, 304] on button "Volgende vraag" at bounding box center [425, 312] width 357 height 25
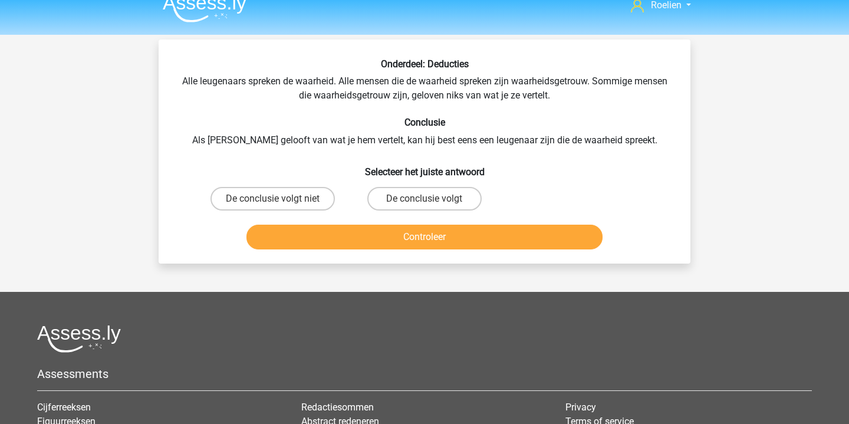
scroll to position [14, 0]
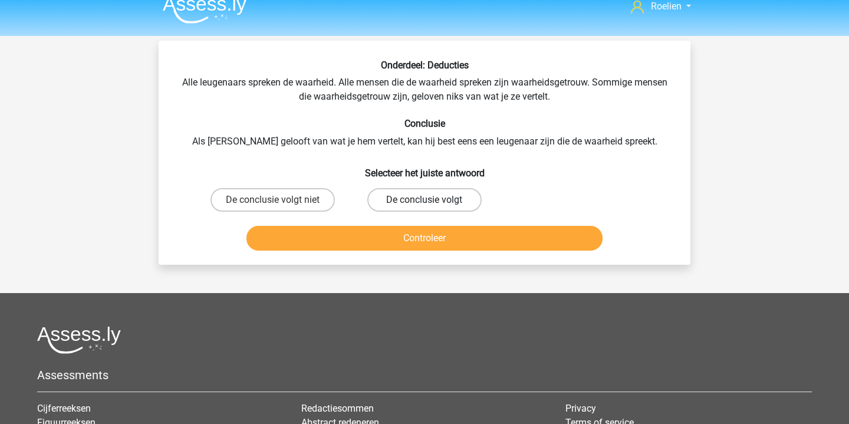
click at [437, 195] on label "De conclusie volgt" at bounding box center [425, 200] width 114 height 24
click at [432, 200] on input "De conclusie volgt" at bounding box center [429, 204] width 8 height 8
radio input "true"
click at [443, 240] on button "Controleer" at bounding box center [425, 238] width 357 height 25
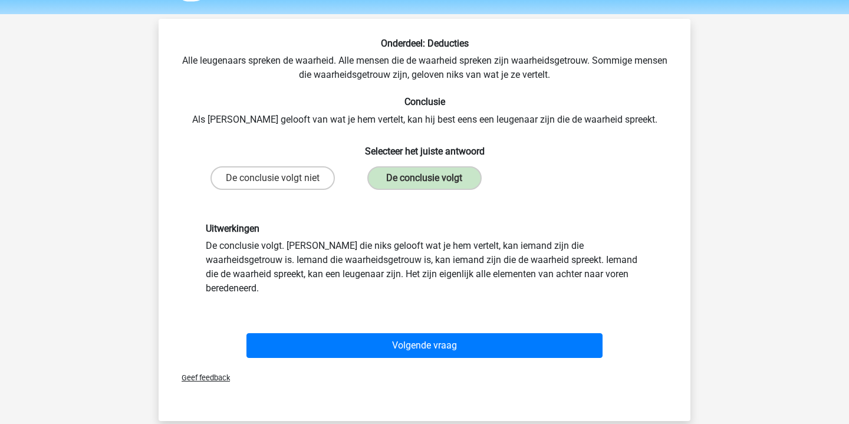
scroll to position [39, 0]
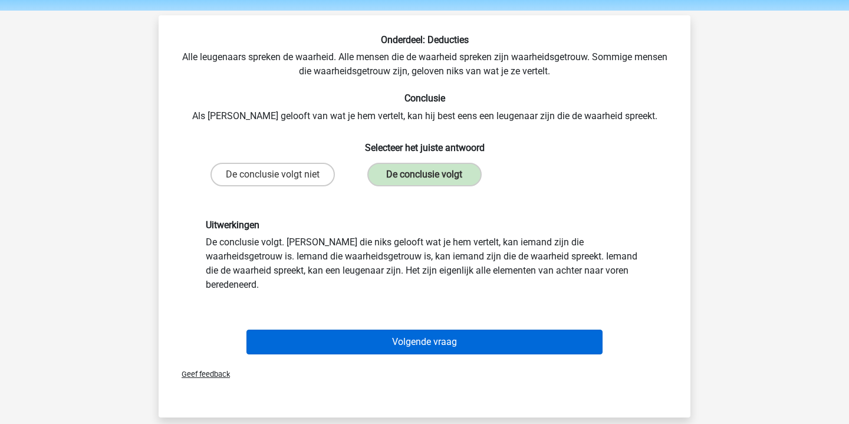
click at [451, 330] on button "Volgende vraag" at bounding box center [425, 342] width 357 height 25
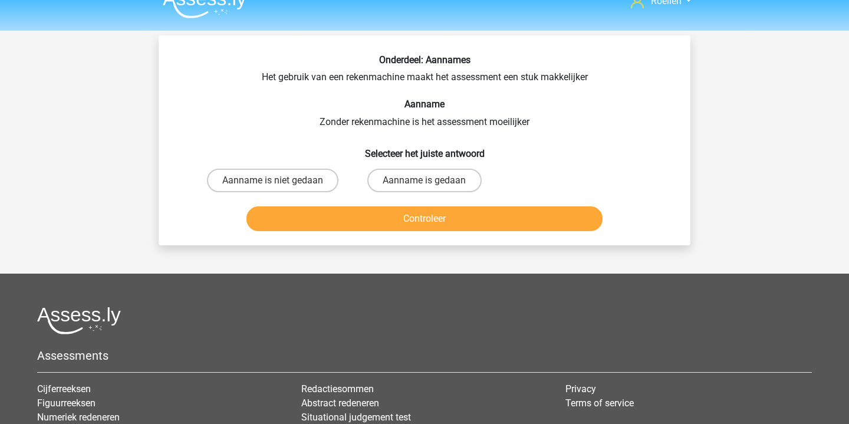
scroll to position [17, 0]
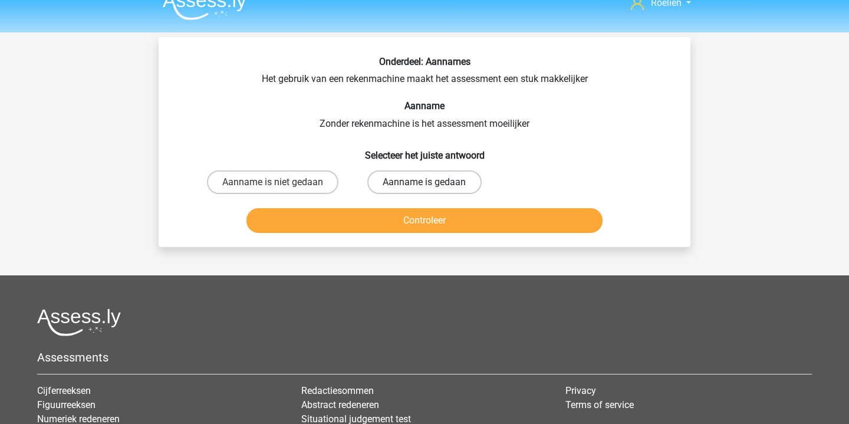
click at [413, 181] on label "Aanname is gedaan" at bounding box center [425, 182] width 114 height 24
click at [425, 182] on input "Aanname is gedaan" at bounding box center [429, 186] width 8 height 8
radio input "true"
click at [429, 222] on button "Controleer" at bounding box center [425, 220] width 357 height 25
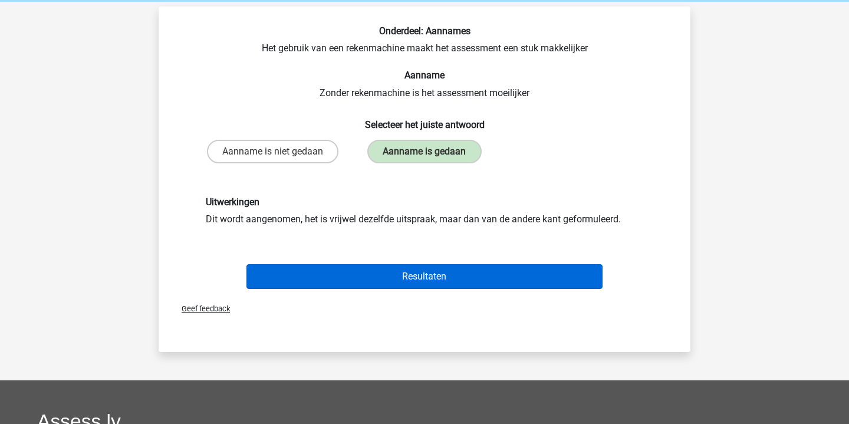
scroll to position [56, 0]
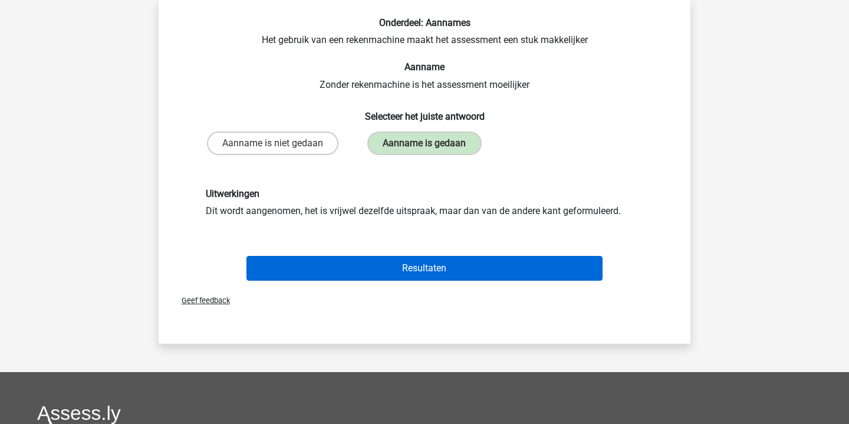
click at [447, 277] on button "Resultaten" at bounding box center [425, 268] width 357 height 25
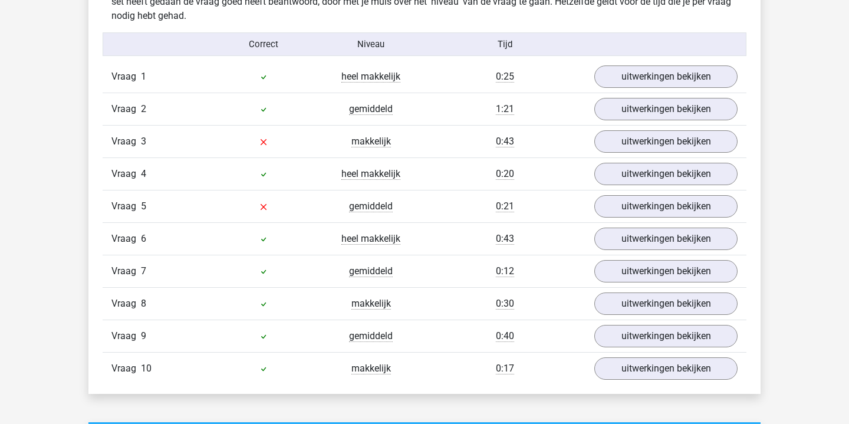
scroll to position [753, 0]
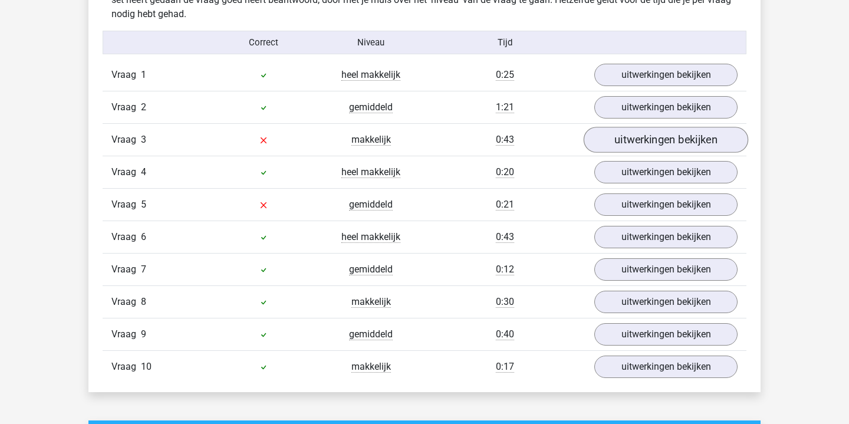
click at [651, 141] on link "uitwerkingen bekijken" at bounding box center [666, 140] width 165 height 26
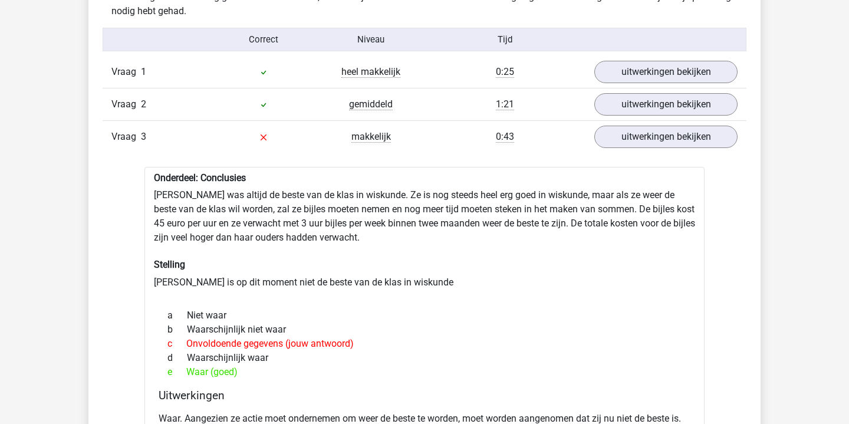
scroll to position [719, 0]
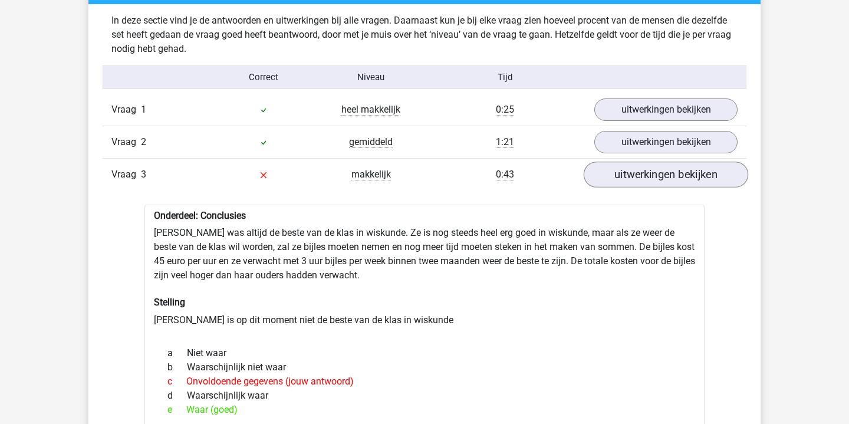
click at [647, 173] on link "uitwerkingen bekijken" at bounding box center [666, 175] width 165 height 26
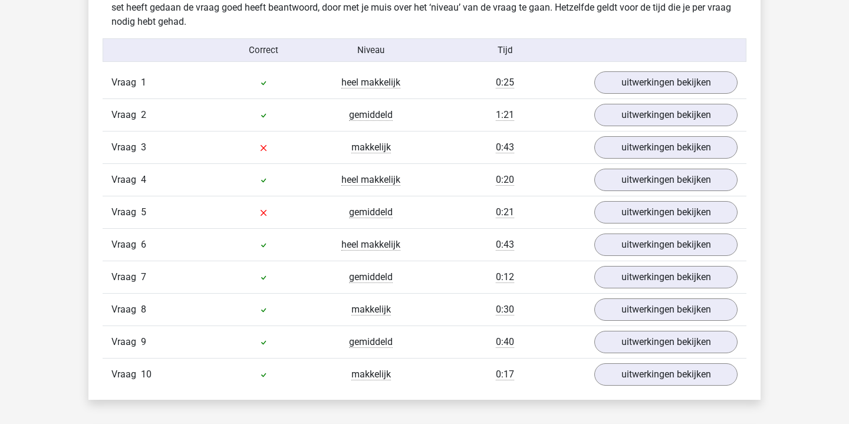
scroll to position [762, 0]
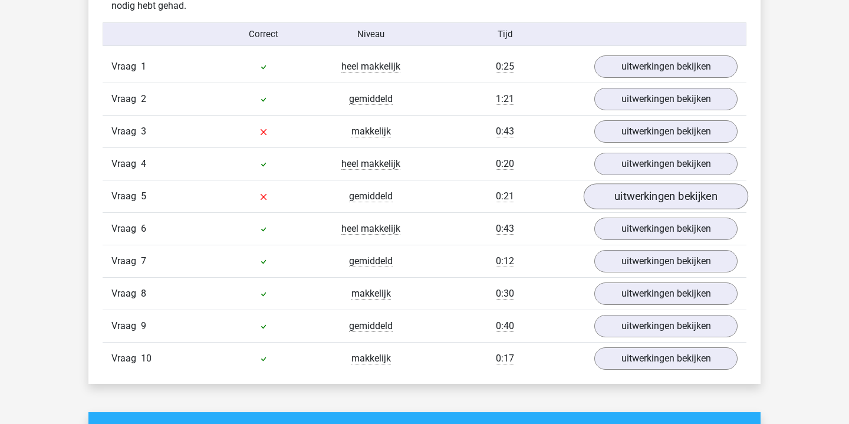
click at [649, 197] on link "uitwerkingen bekijken" at bounding box center [666, 196] width 165 height 26
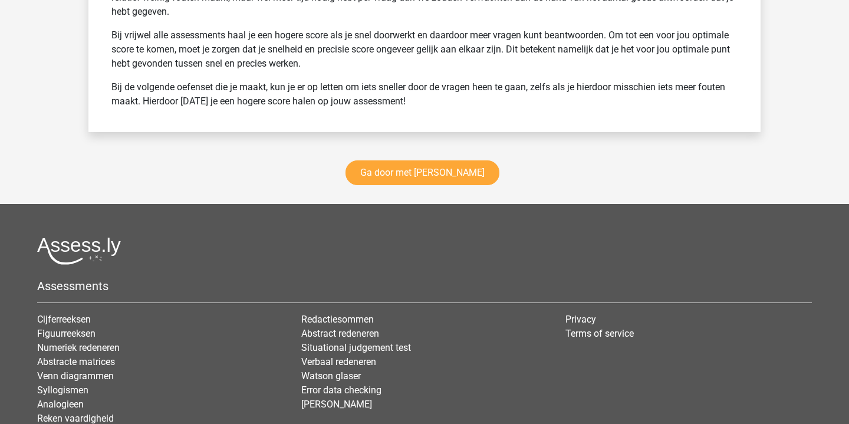
scroll to position [2031, 0]
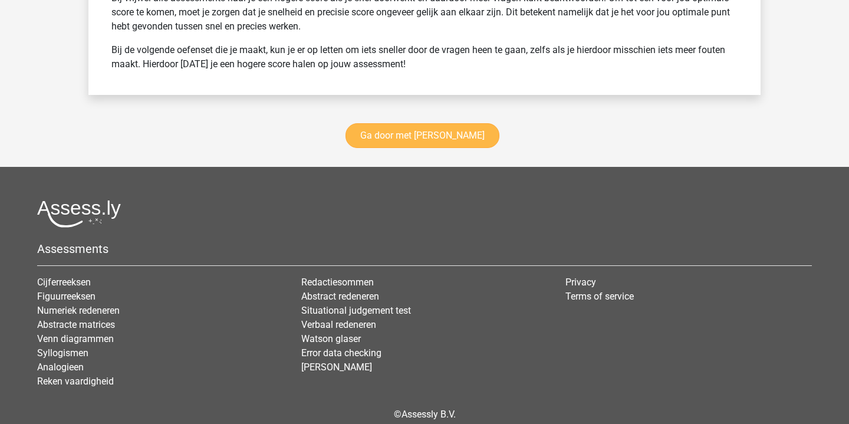
click at [433, 123] on link "Ga door met watson glaser" at bounding box center [423, 135] width 154 height 25
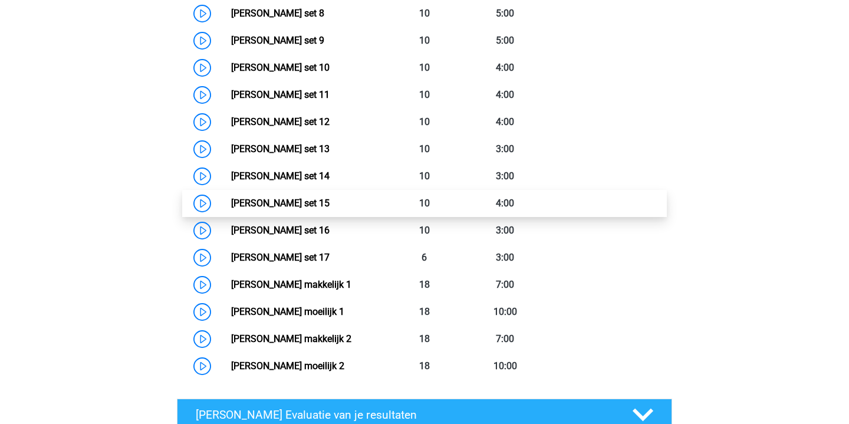
scroll to position [756, 0]
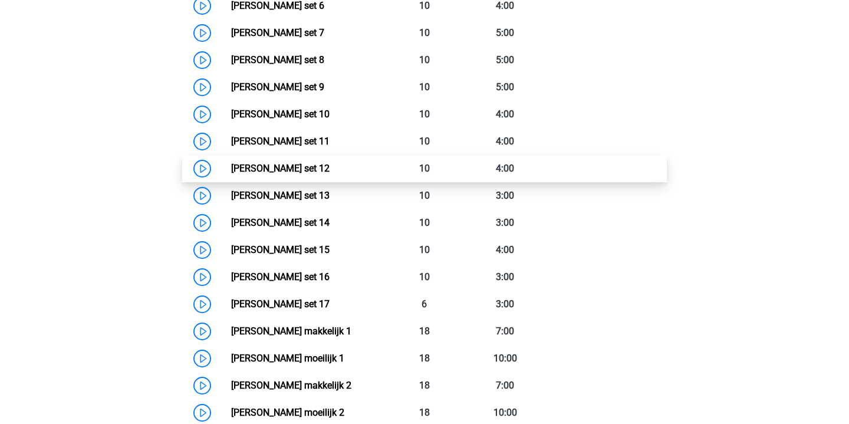
click at [231, 165] on link "[PERSON_NAME] set 12" at bounding box center [280, 168] width 99 height 11
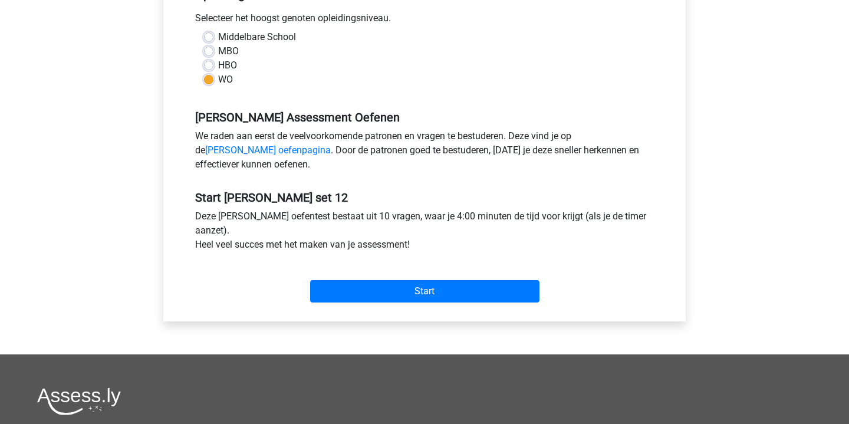
scroll to position [364, 0]
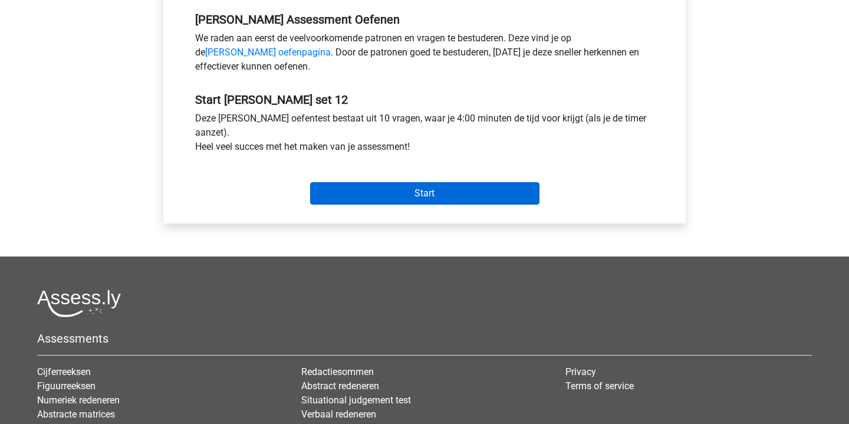
click at [475, 202] on input "Start" at bounding box center [424, 193] width 229 height 22
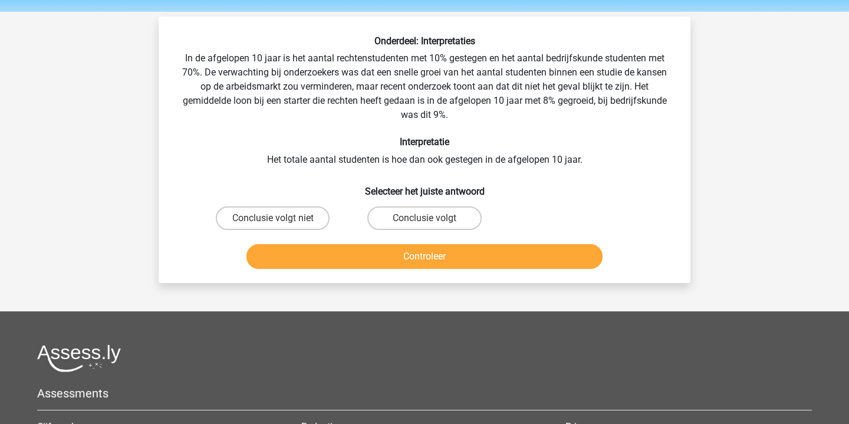
scroll to position [39, 0]
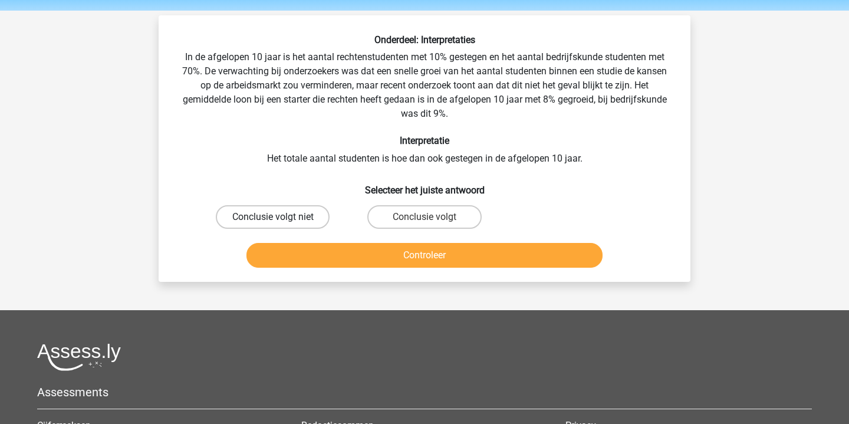
click at [309, 218] on label "Conclusie volgt niet" at bounding box center [273, 217] width 114 height 24
click at [281, 218] on input "Conclusie volgt niet" at bounding box center [277, 221] width 8 height 8
radio input "true"
click at [422, 257] on button "Controleer" at bounding box center [425, 255] width 357 height 25
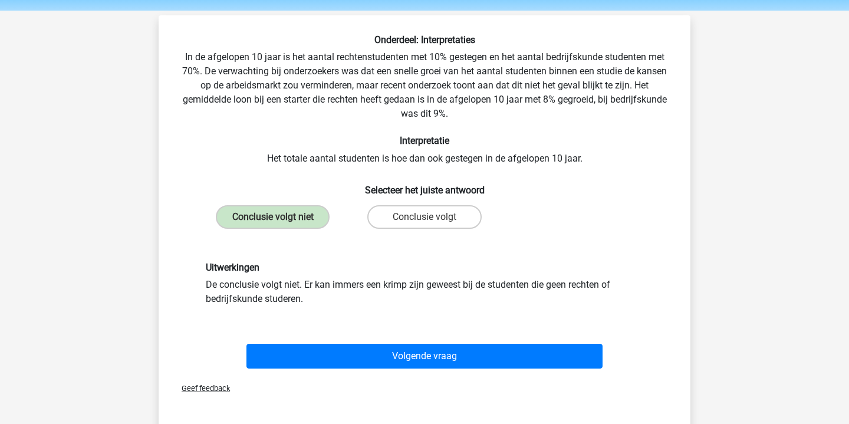
scroll to position [54, 0]
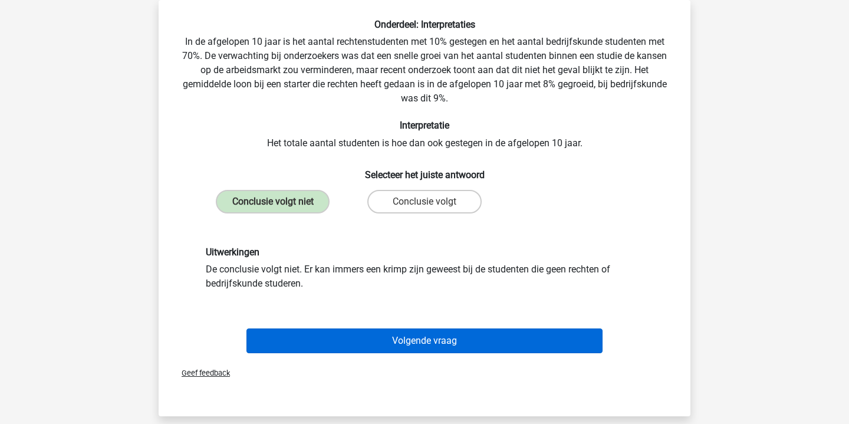
click at [458, 338] on button "Volgende vraag" at bounding box center [425, 341] width 357 height 25
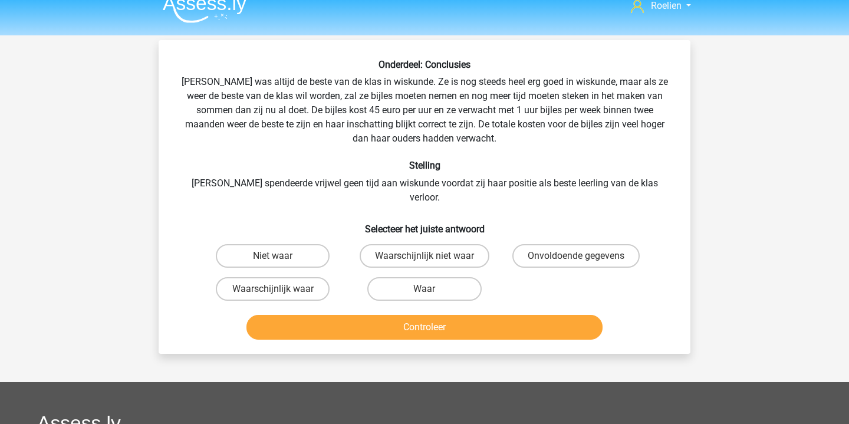
scroll to position [18, 0]
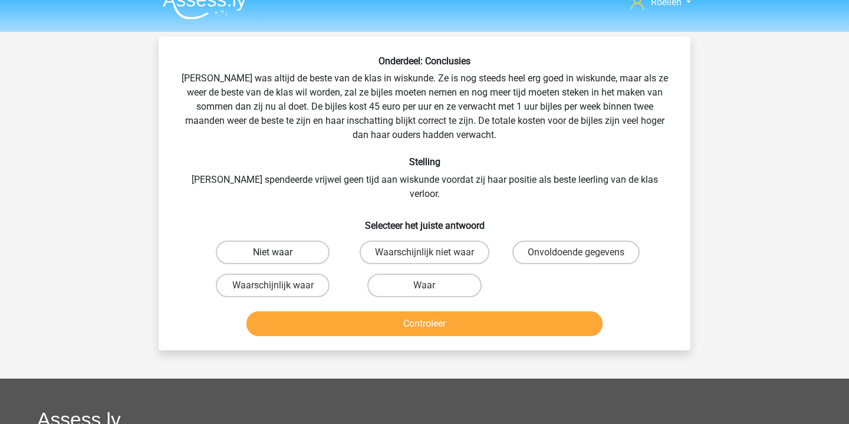
click at [303, 241] on label "Niet waar" at bounding box center [273, 253] width 114 height 24
click at [281, 252] on input "Niet waar" at bounding box center [277, 256] width 8 height 8
radio input "true"
click at [453, 312] on button "Controleer" at bounding box center [425, 323] width 357 height 25
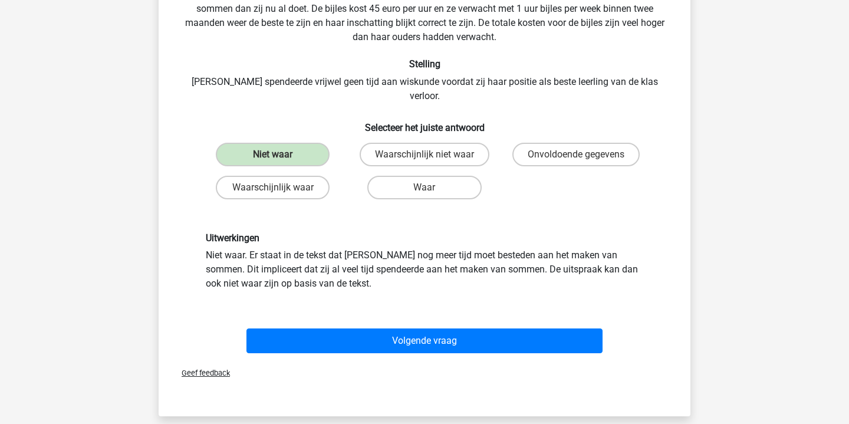
scroll to position [117, 0]
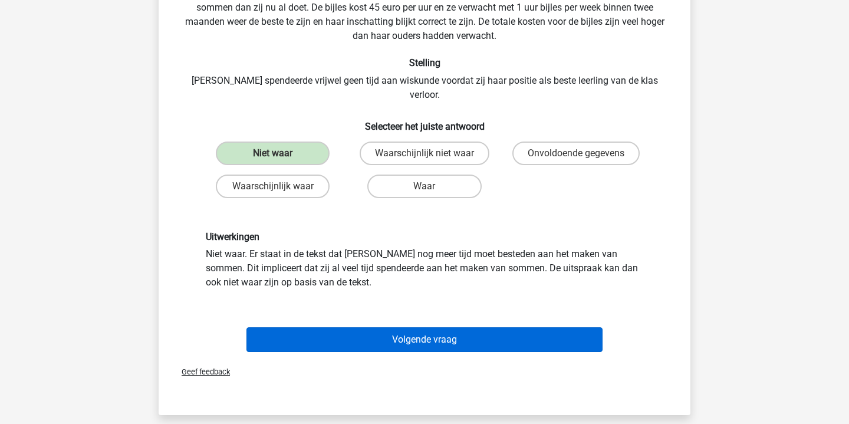
click at [481, 327] on button "Volgende vraag" at bounding box center [425, 339] width 357 height 25
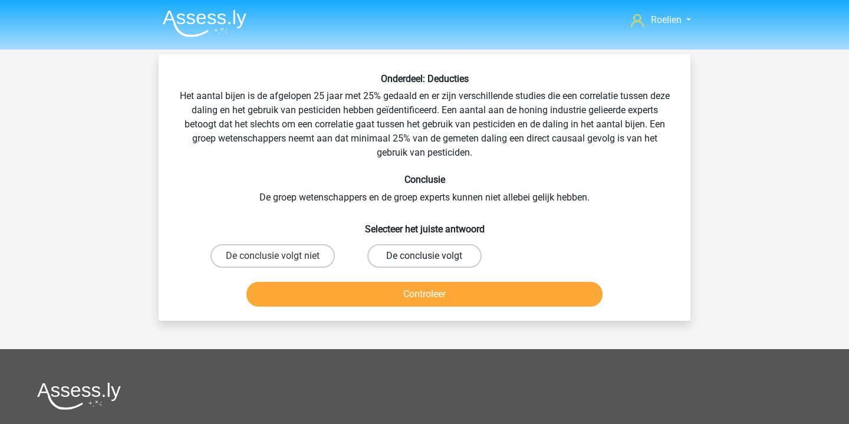
scroll to position [0, 0]
click at [429, 254] on label "De conclusie volgt" at bounding box center [425, 256] width 114 height 24
click at [429, 256] on input "De conclusie volgt" at bounding box center [429, 260] width 8 height 8
radio input "true"
click at [453, 301] on button "Controleer" at bounding box center [425, 294] width 357 height 25
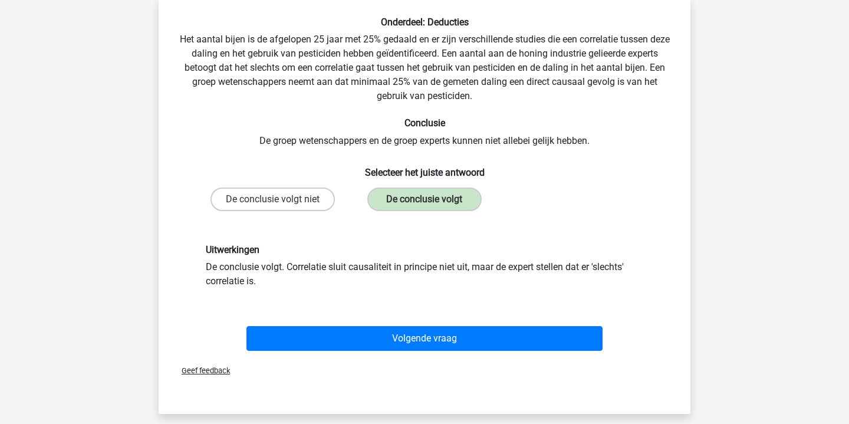
scroll to position [60, 0]
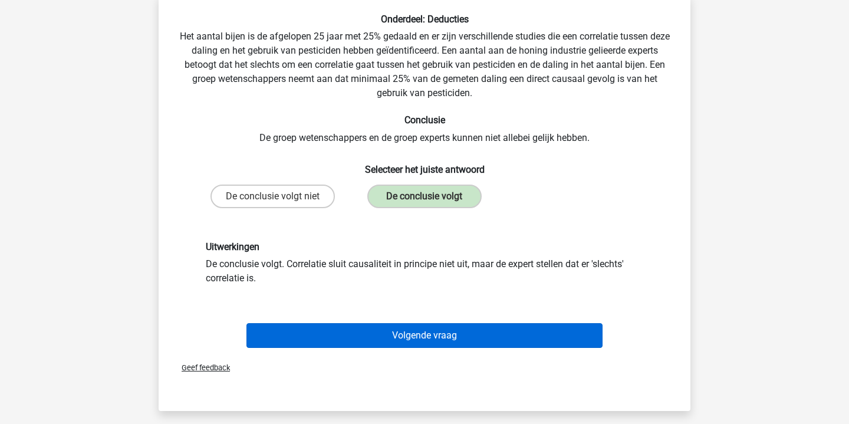
click at [448, 340] on button "Volgende vraag" at bounding box center [425, 335] width 357 height 25
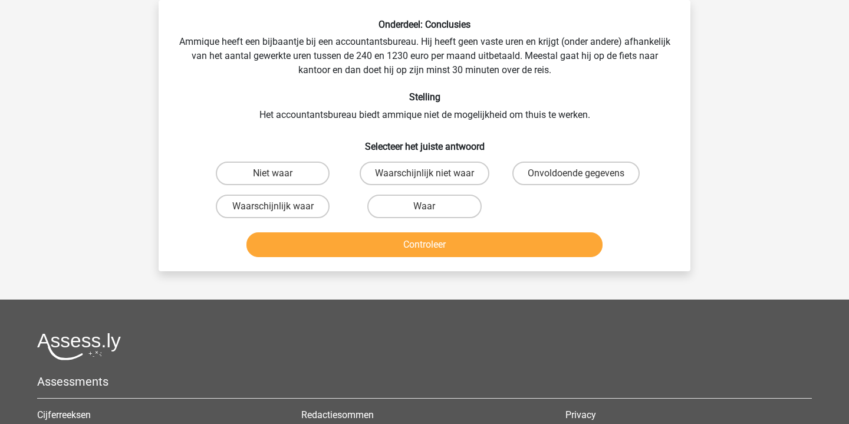
scroll to position [18, 0]
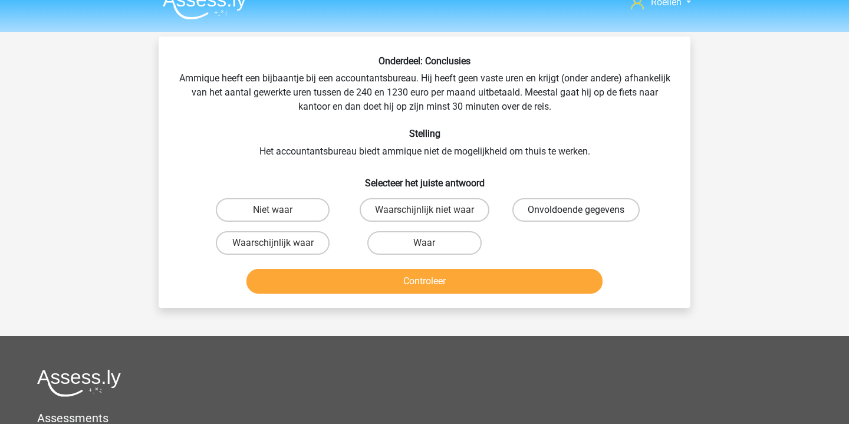
click at [569, 211] on label "Onvoldoende gegevens" at bounding box center [576, 210] width 127 height 24
click at [576, 211] on input "Onvoldoende gegevens" at bounding box center [580, 214] width 8 height 8
radio input "true"
click at [492, 282] on button "Controleer" at bounding box center [425, 281] width 357 height 25
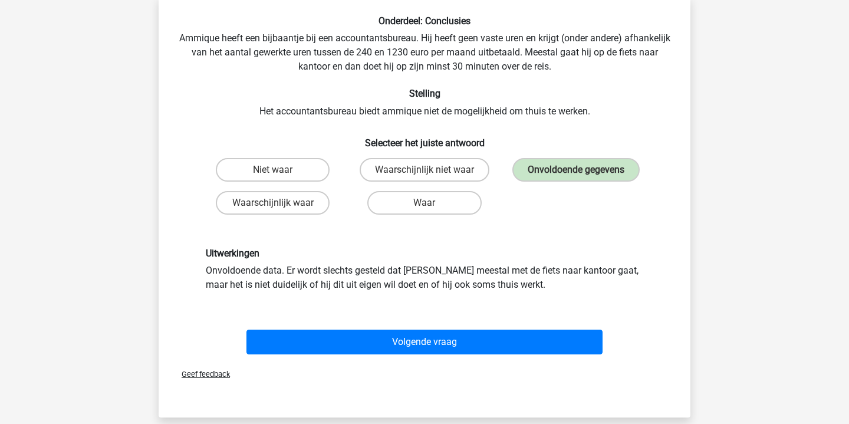
scroll to position [59, 0]
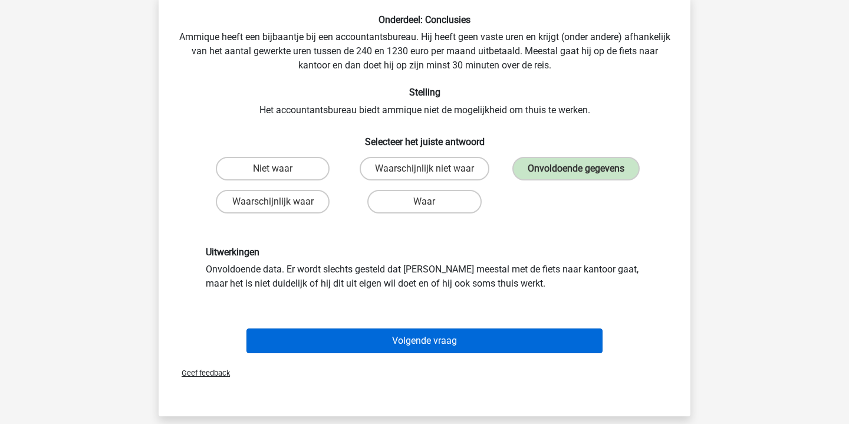
click at [447, 339] on button "Volgende vraag" at bounding box center [425, 341] width 357 height 25
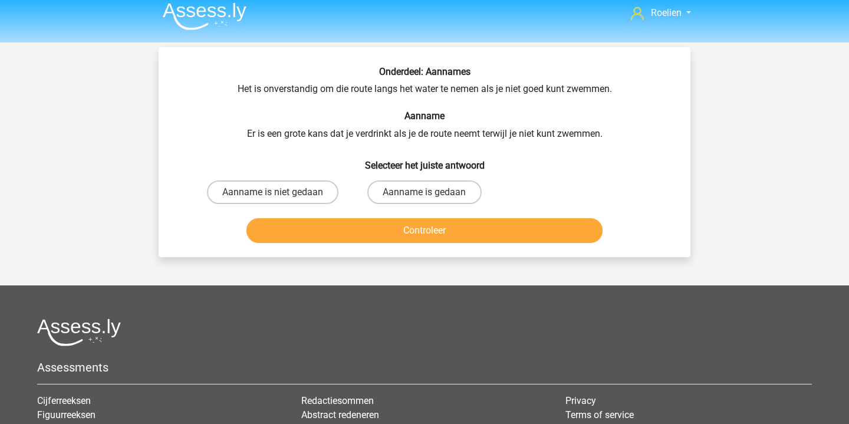
scroll to position [0, 0]
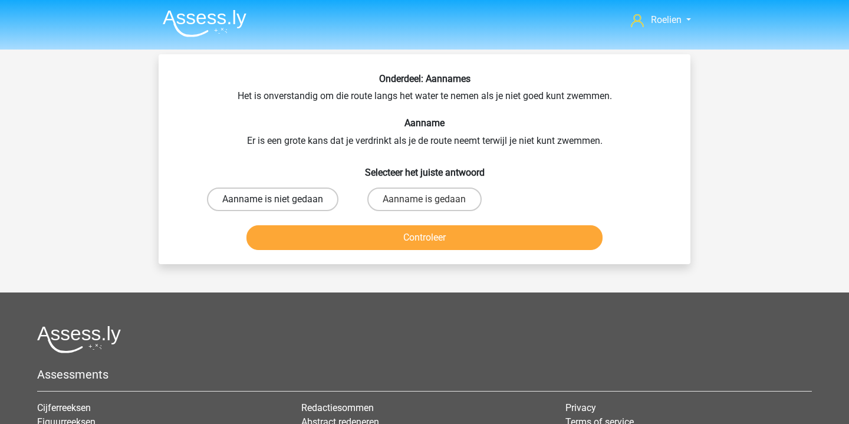
click at [310, 198] on label "Aanname is niet gedaan" at bounding box center [273, 200] width 132 height 24
click at [281, 199] on input "Aanname is niet gedaan" at bounding box center [277, 203] width 8 height 8
radio input "true"
click at [480, 250] on button "Controleer" at bounding box center [425, 237] width 357 height 25
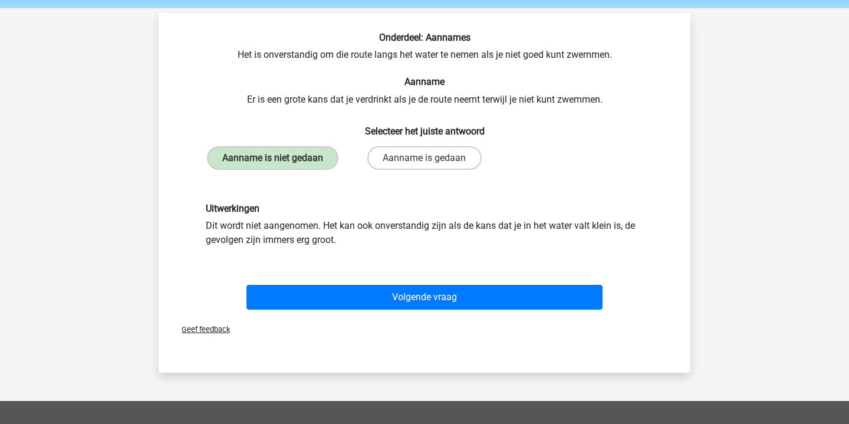
scroll to position [45, 0]
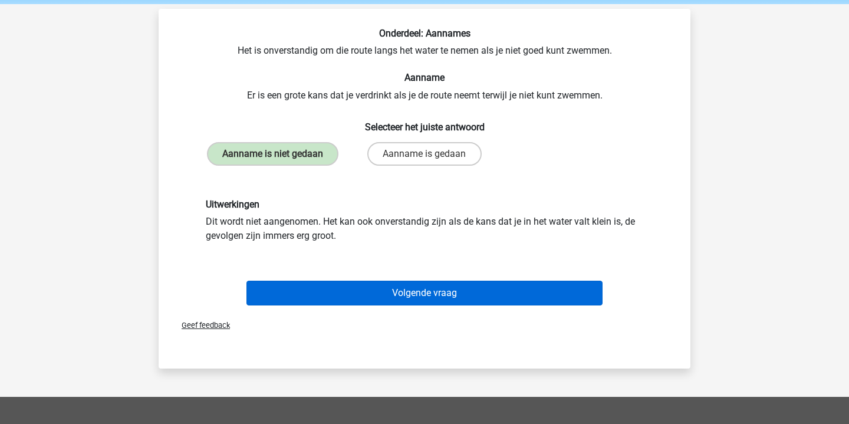
click at [447, 306] on button "Volgende vraag" at bounding box center [425, 293] width 357 height 25
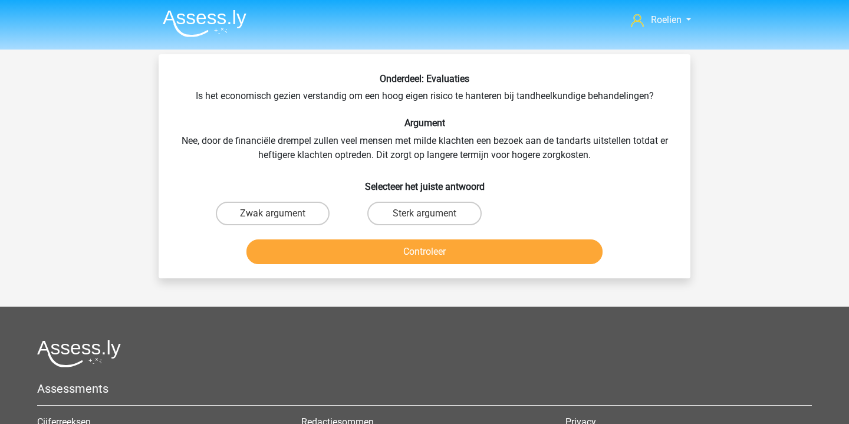
scroll to position [0, 0]
click at [404, 214] on label "Sterk argument" at bounding box center [425, 214] width 114 height 24
click at [425, 214] on input "Sterk argument" at bounding box center [429, 218] width 8 height 8
radio input "true"
click at [430, 258] on button "Controleer" at bounding box center [425, 252] width 357 height 25
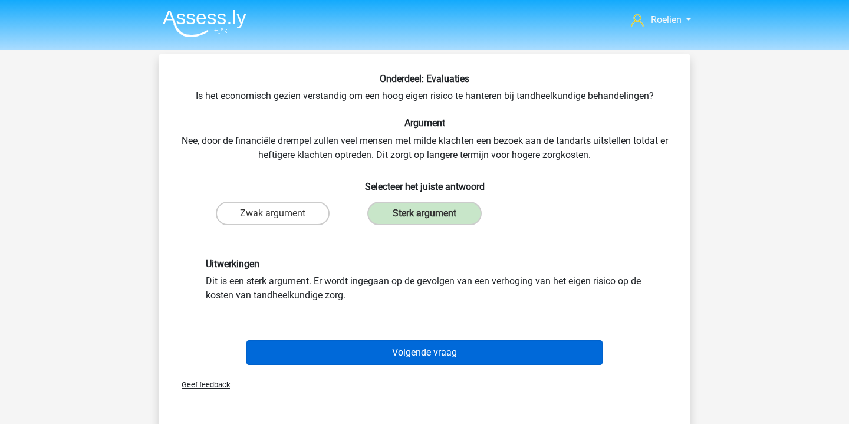
click at [411, 350] on button "Volgende vraag" at bounding box center [425, 352] width 357 height 25
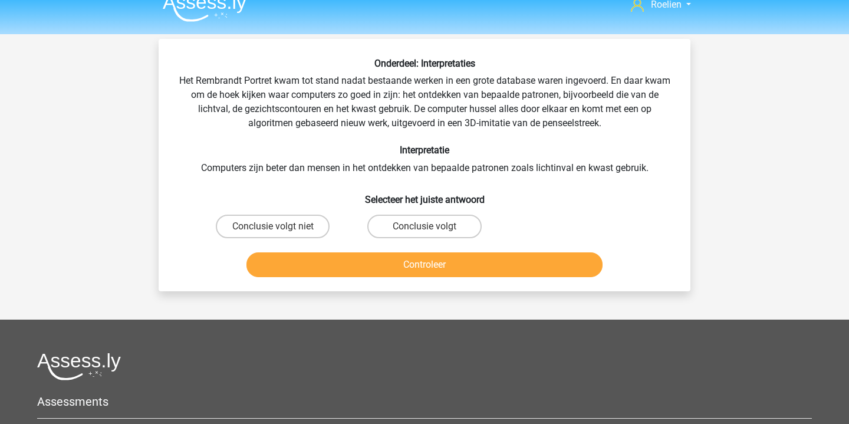
scroll to position [9, 0]
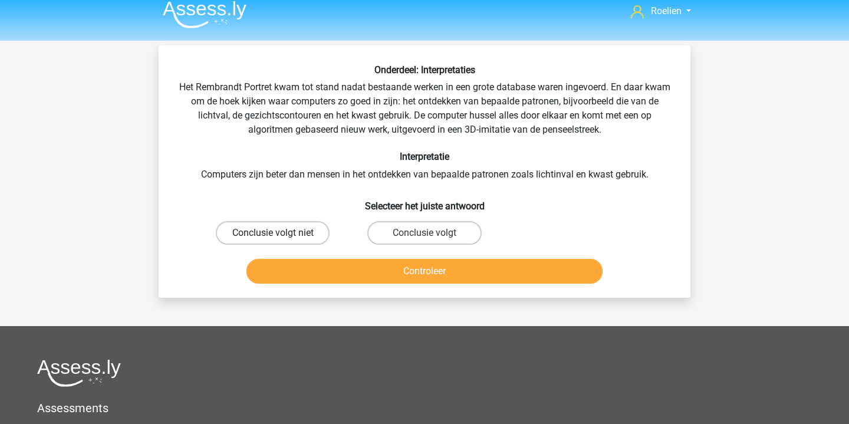
click at [307, 231] on label "Conclusie volgt niet" at bounding box center [273, 233] width 114 height 24
click at [281, 233] on input "Conclusie volgt niet" at bounding box center [277, 237] width 8 height 8
radio input "true"
click at [440, 266] on button "Controleer" at bounding box center [425, 271] width 357 height 25
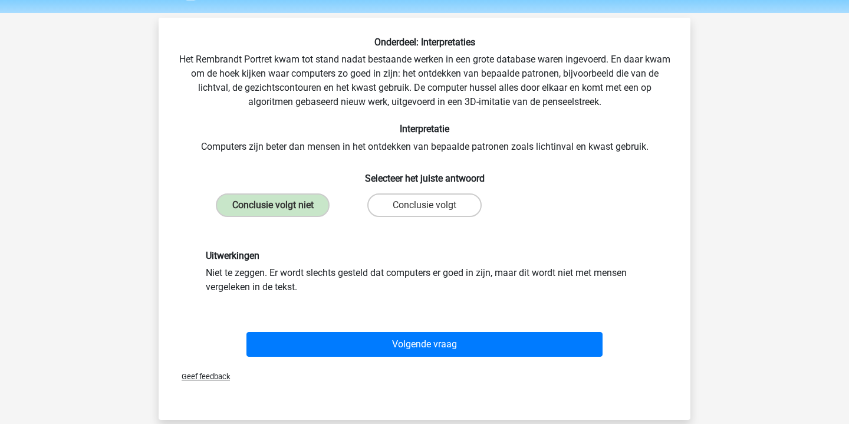
scroll to position [40, 0]
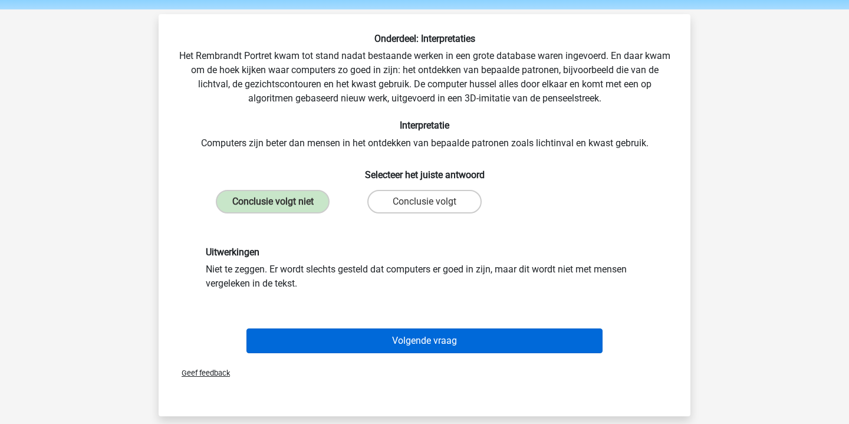
click at [438, 338] on button "Volgende vraag" at bounding box center [425, 341] width 357 height 25
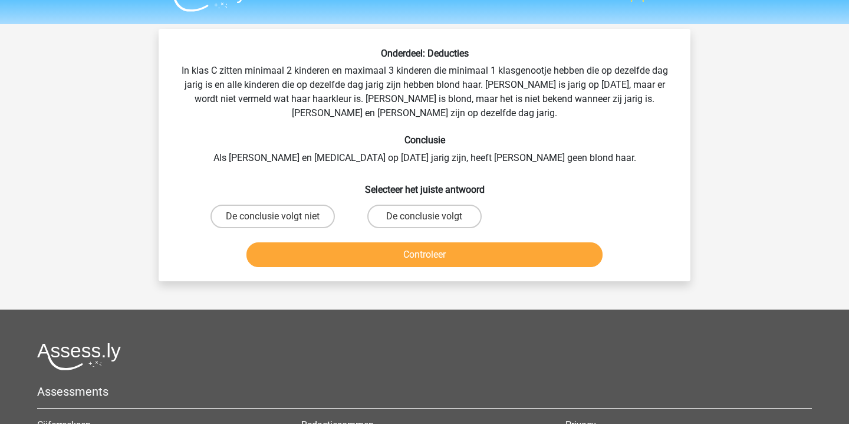
scroll to position [32, 0]
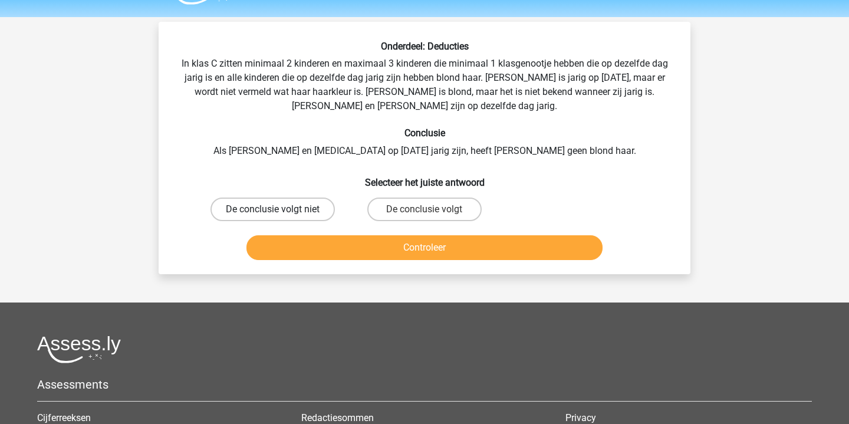
click at [314, 208] on label "De conclusie volgt niet" at bounding box center [273, 210] width 124 height 24
click at [281, 209] on input "De conclusie volgt niet" at bounding box center [277, 213] width 8 height 8
radio input "true"
click at [463, 247] on button "Controleer" at bounding box center [425, 247] width 357 height 25
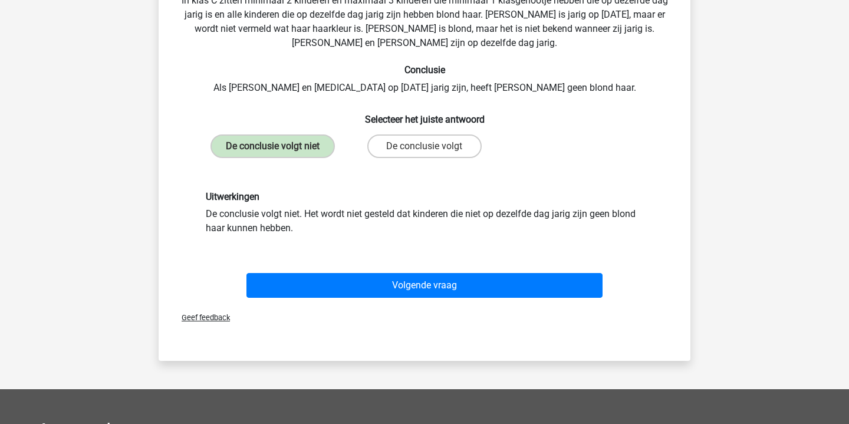
scroll to position [101, 0]
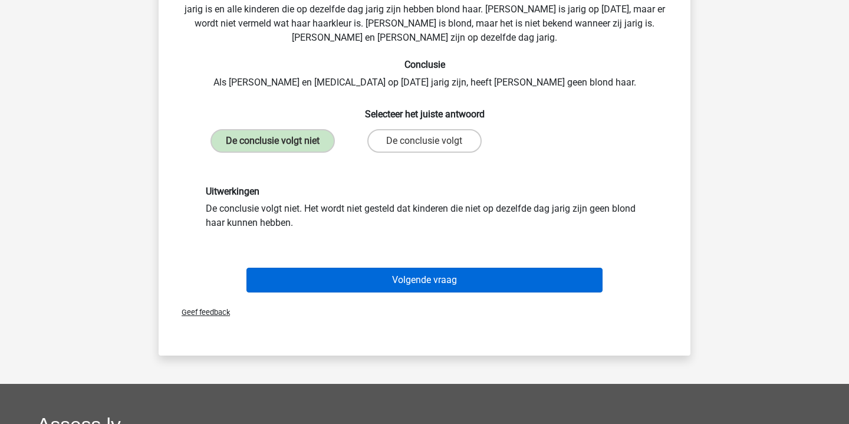
click at [462, 281] on button "Volgende vraag" at bounding box center [425, 280] width 357 height 25
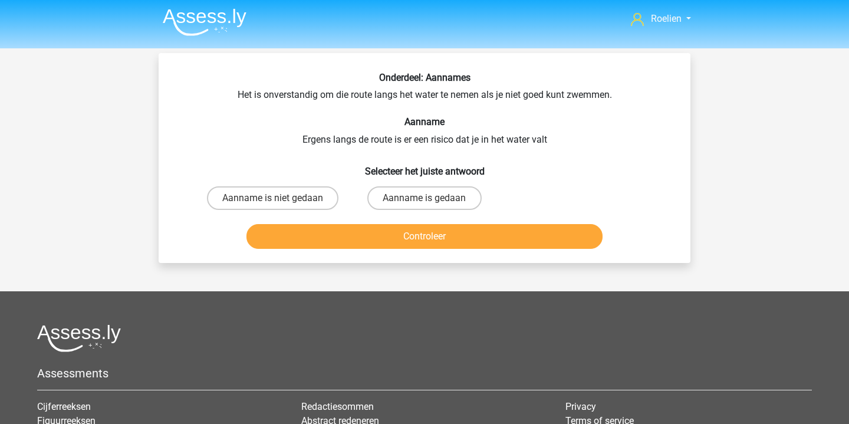
scroll to position [0, 0]
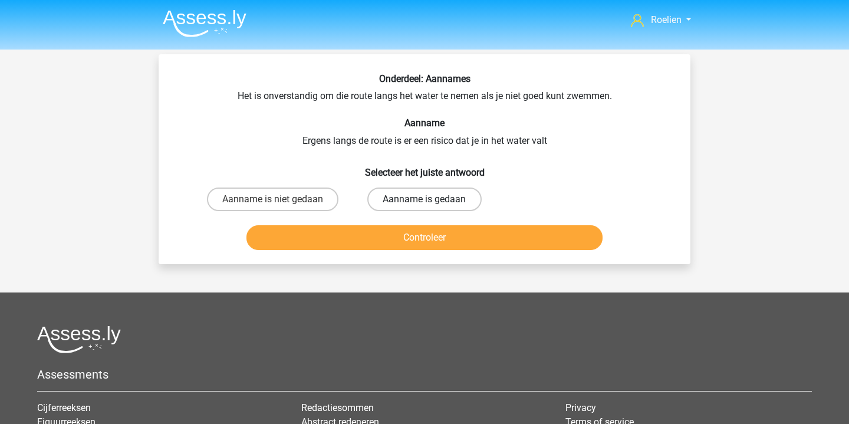
click at [421, 194] on label "Aanname is gedaan" at bounding box center [425, 200] width 114 height 24
click at [425, 199] on input "Aanname is gedaan" at bounding box center [429, 203] width 8 height 8
radio input "true"
click at [441, 236] on button "Controleer" at bounding box center [425, 237] width 357 height 25
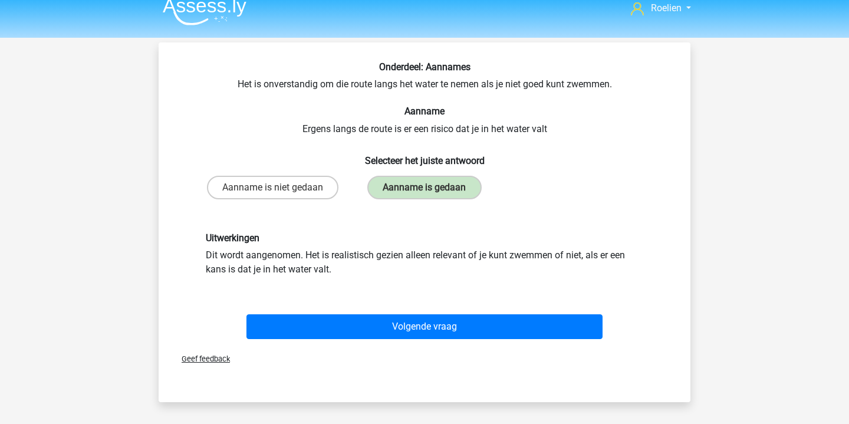
scroll to position [22, 0]
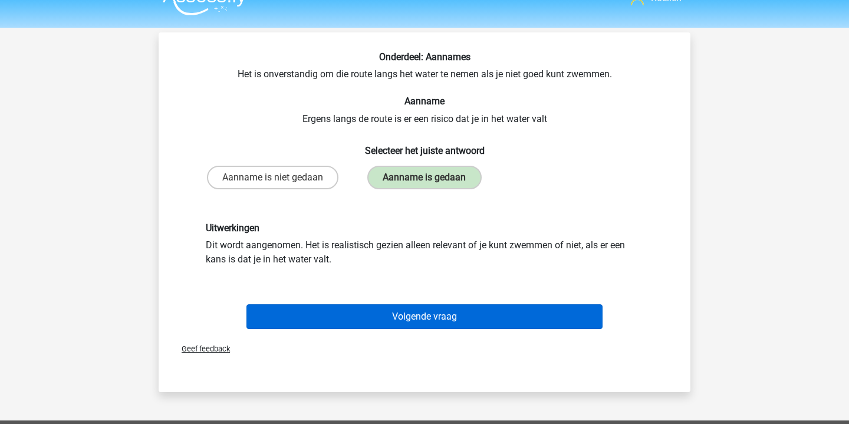
click at [451, 316] on button "Volgende vraag" at bounding box center [425, 316] width 357 height 25
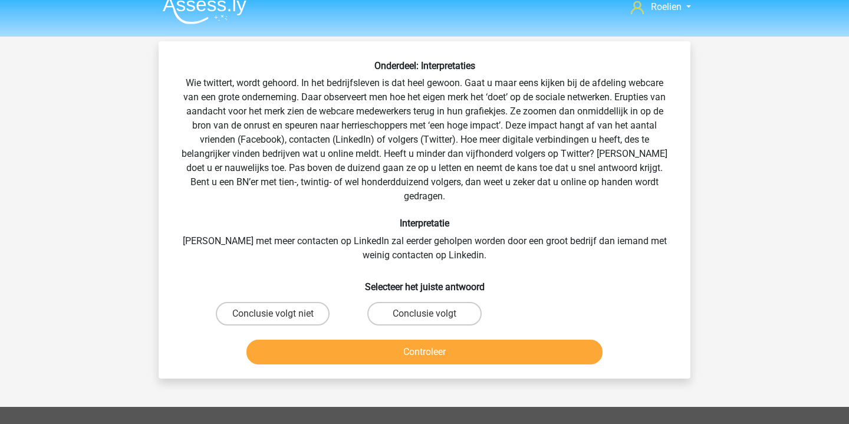
scroll to position [1, 0]
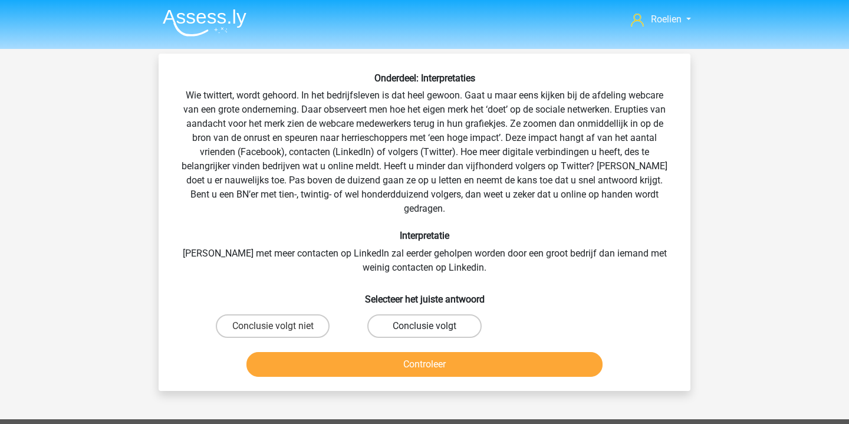
click at [404, 314] on label "Conclusie volgt" at bounding box center [425, 326] width 114 height 24
click at [425, 326] on input "Conclusie volgt" at bounding box center [429, 330] width 8 height 8
radio input "true"
click at [444, 357] on button "Controleer" at bounding box center [425, 364] width 357 height 25
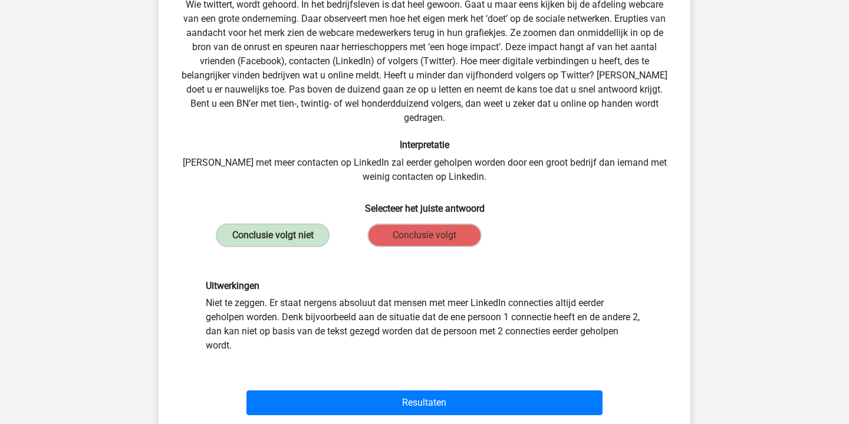
scroll to position [93, 0]
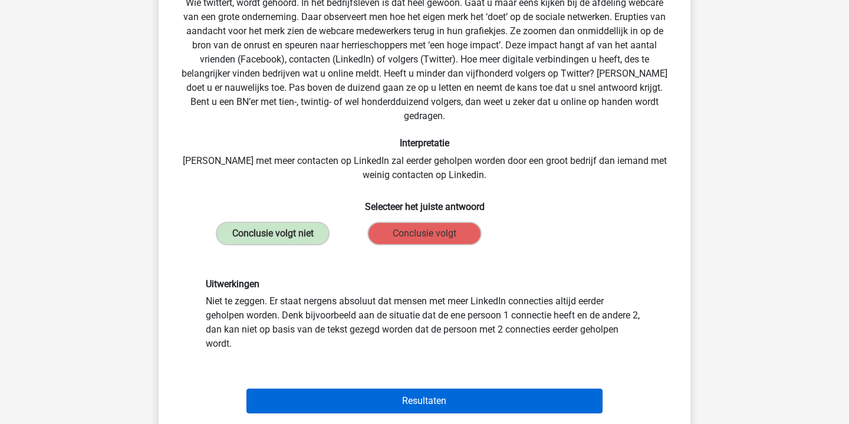
click at [451, 389] on button "Resultaten" at bounding box center [425, 401] width 357 height 25
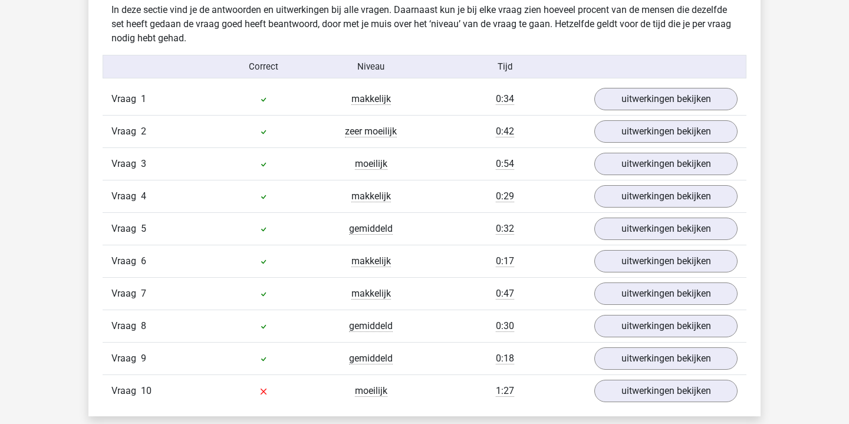
scroll to position [727, 0]
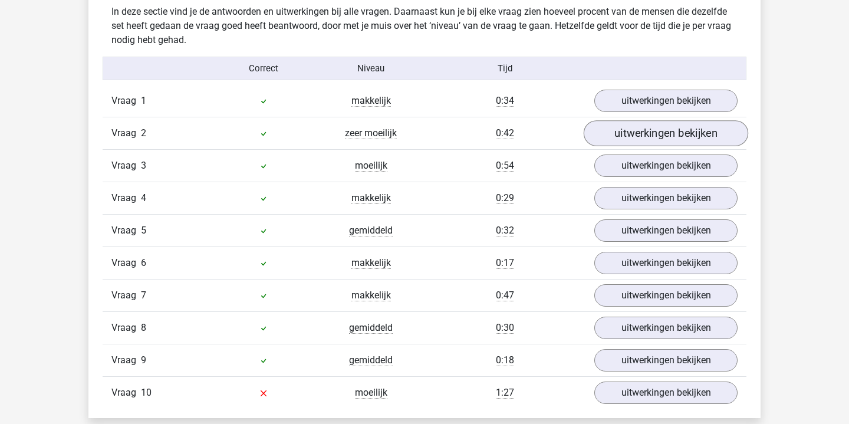
click at [654, 136] on link "uitwerkingen bekijken" at bounding box center [666, 133] width 165 height 26
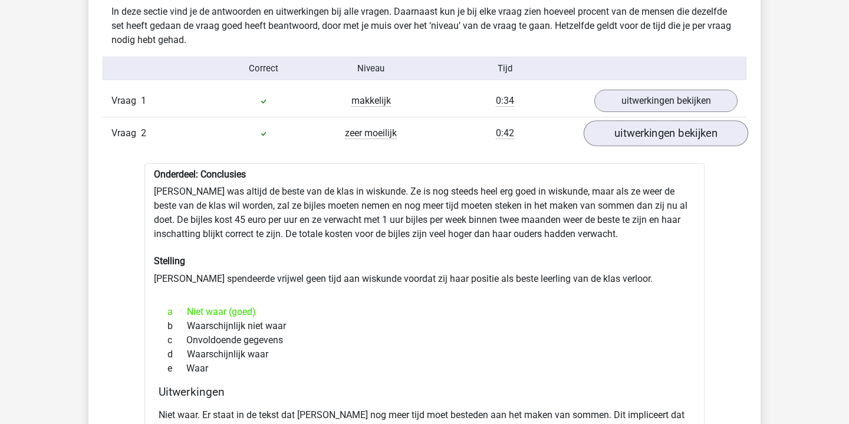
click at [654, 136] on link "uitwerkingen bekijken" at bounding box center [666, 133] width 165 height 26
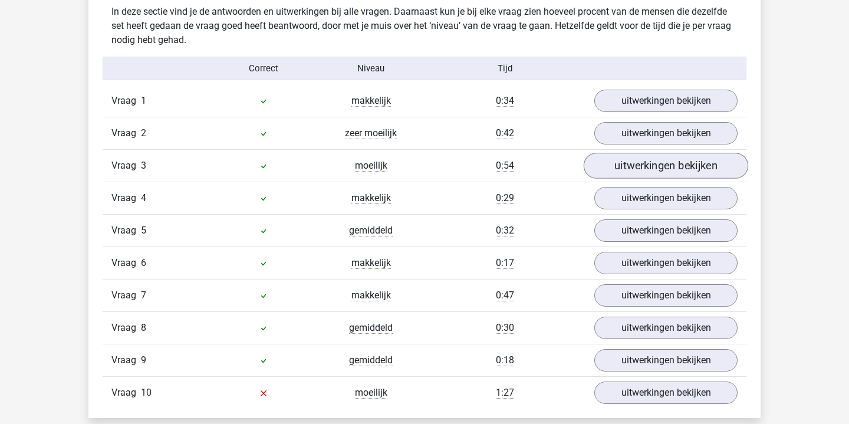
click at [646, 158] on link "uitwerkingen bekijken" at bounding box center [666, 166] width 165 height 26
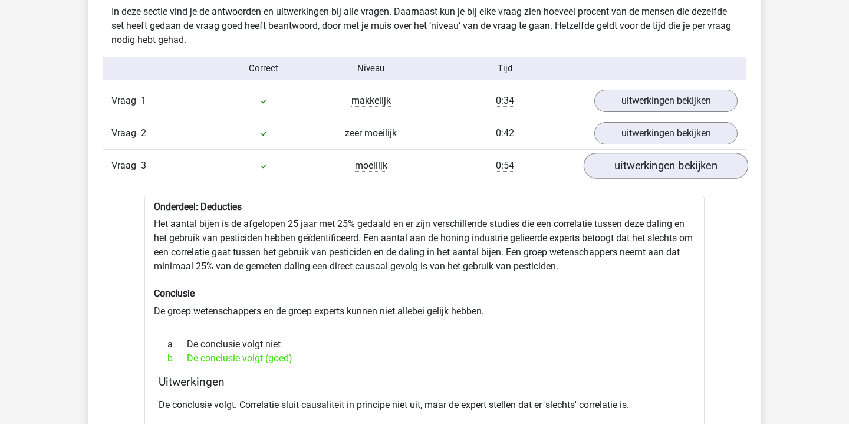
click at [645, 162] on link "uitwerkingen bekijken" at bounding box center [666, 166] width 165 height 26
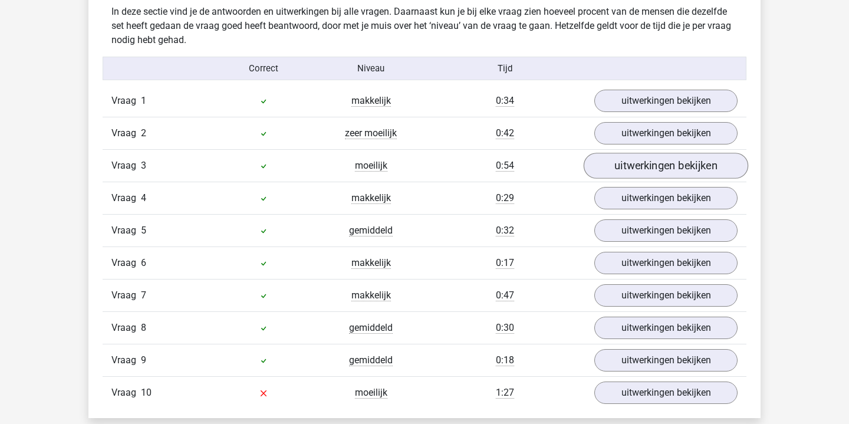
click at [645, 162] on link "uitwerkingen bekijken" at bounding box center [666, 166] width 165 height 26
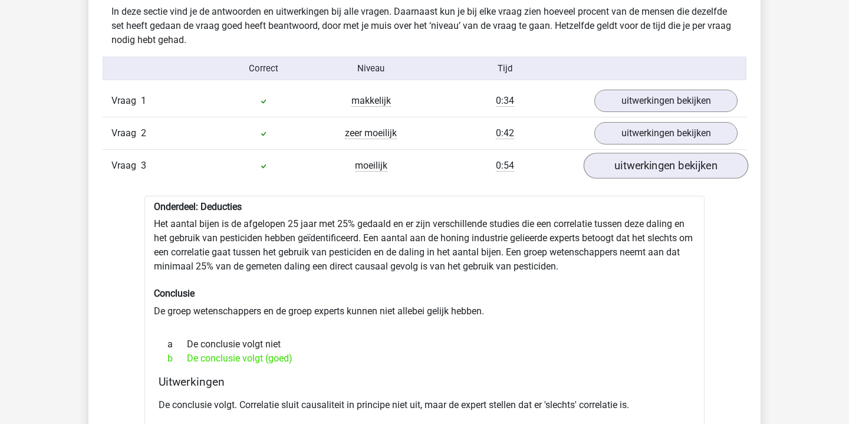
click at [645, 162] on link "uitwerkingen bekijken" at bounding box center [666, 166] width 165 height 26
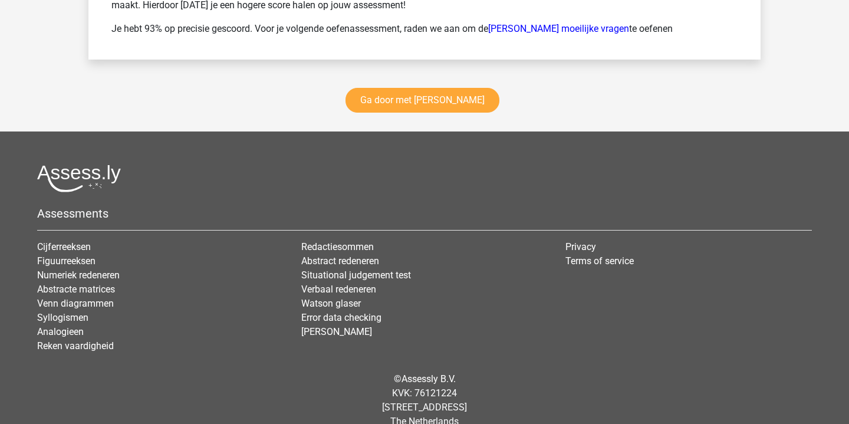
scroll to position [1772, 0]
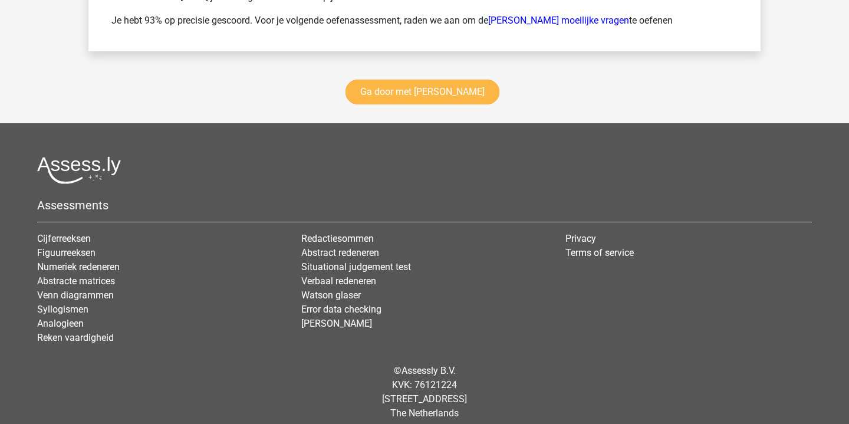
click at [457, 93] on link "Ga door met [PERSON_NAME]" at bounding box center [423, 92] width 154 height 25
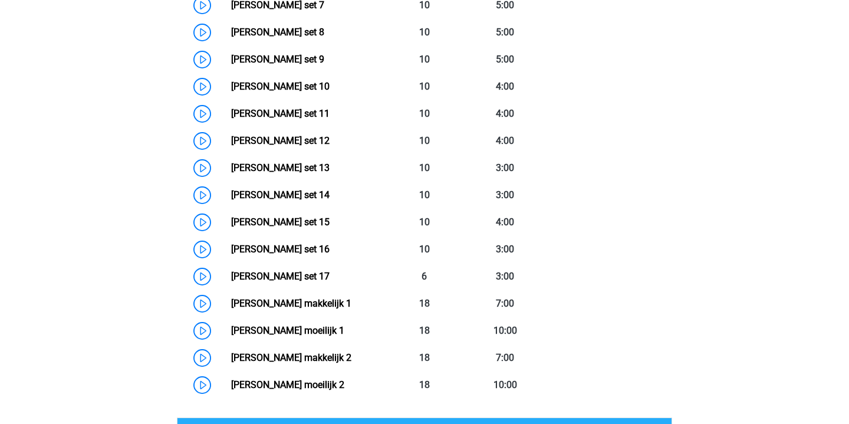
scroll to position [765, 0]
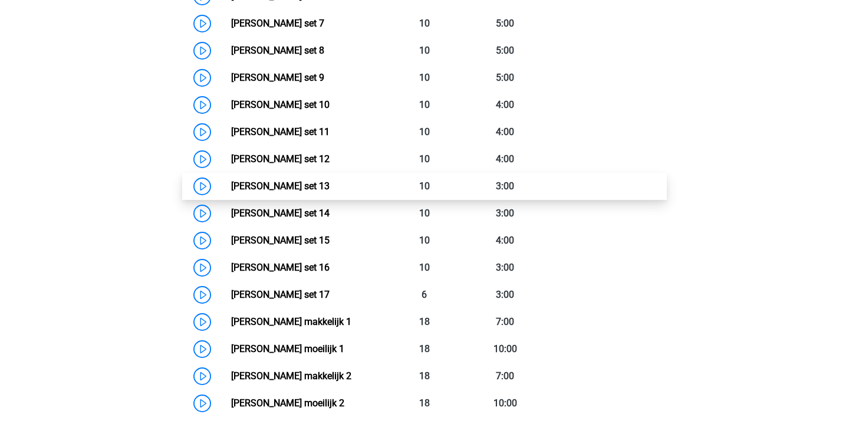
click at [231, 186] on link "Watson Glaser set 13" at bounding box center [280, 186] width 99 height 11
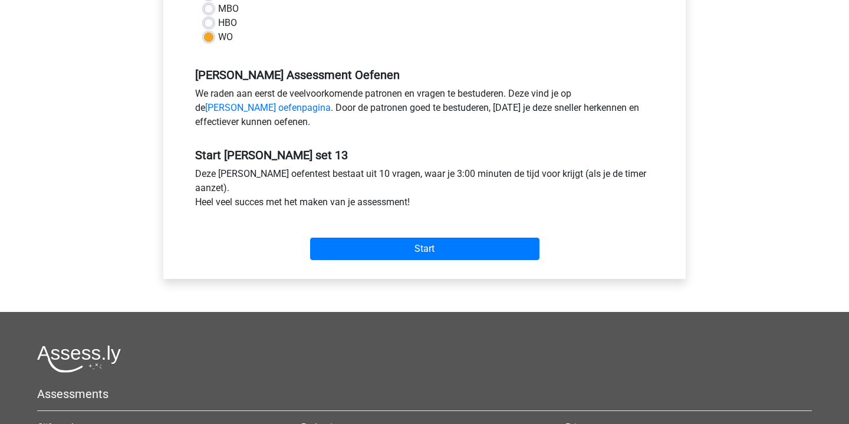
scroll to position [322, 0]
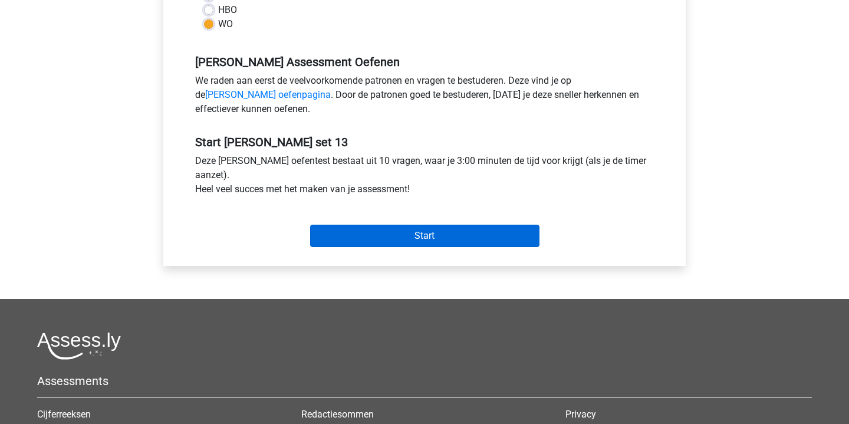
click at [421, 243] on input "Start" at bounding box center [424, 236] width 229 height 22
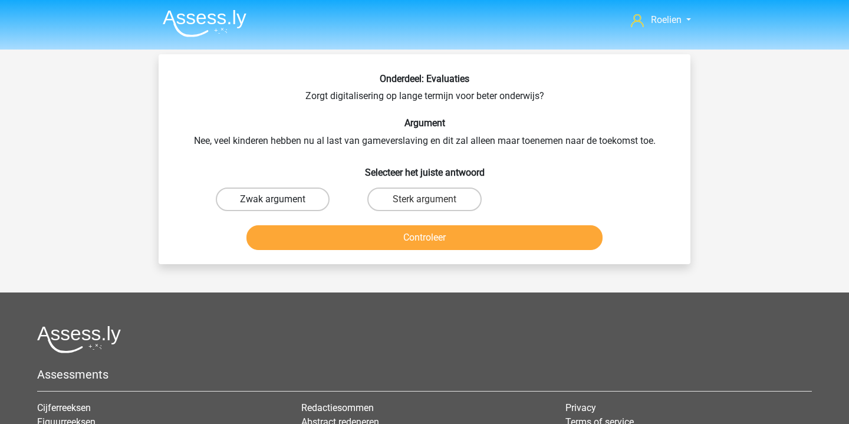
click at [299, 201] on label "Zwak argument" at bounding box center [273, 200] width 114 height 24
click at [281, 201] on input "Zwak argument" at bounding box center [277, 203] width 8 height 8
radio input "true"
click at [425, 244] on button "Controleer" at bounding box center [425, 237] width 357 height 25
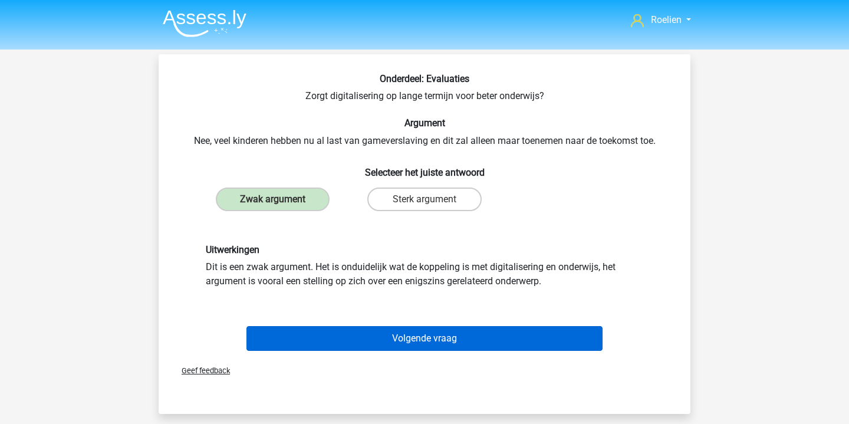
click at [433, 337] on button "Volgende vraag" at bounding box center [425, 338] width 357 height 25
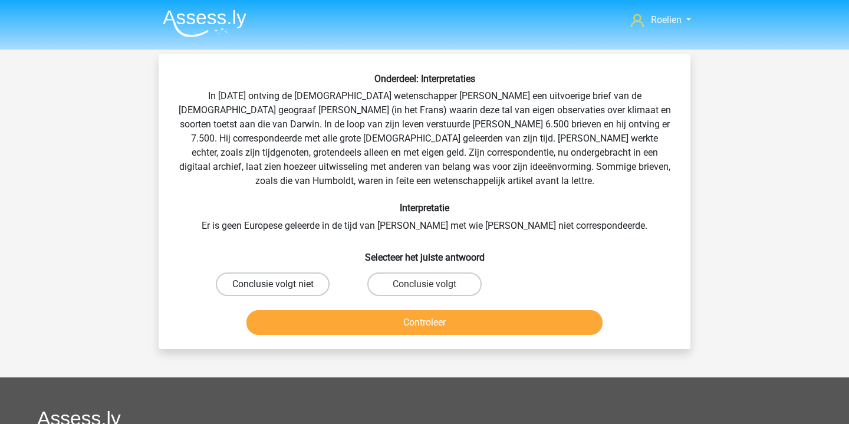
click at [299, 278] on label "Conclusie volgt niet" at bounding box center [273, 285] width 114 height 24
click at [281, 284] on input "Conclusie volgt niet" at bounding box center [277, 288] width 8 height 8
radio input "true"
click at [439, 327] on button "Controleer" at bounding box center [425, 322] width 357 height 25
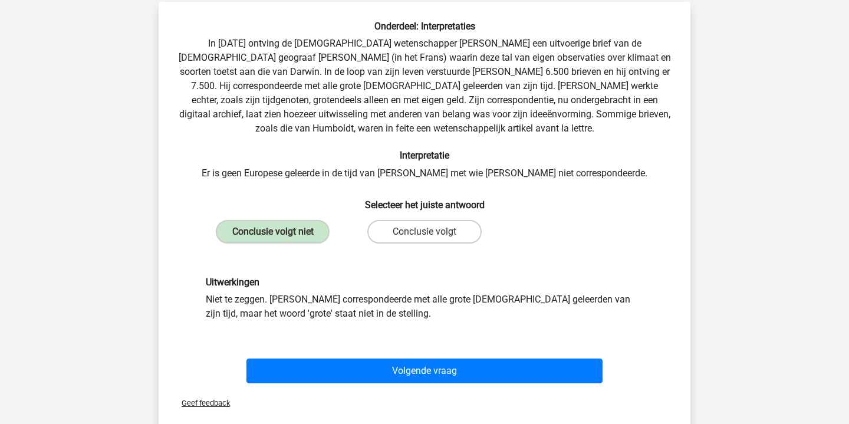
scroll to position [60, 0]
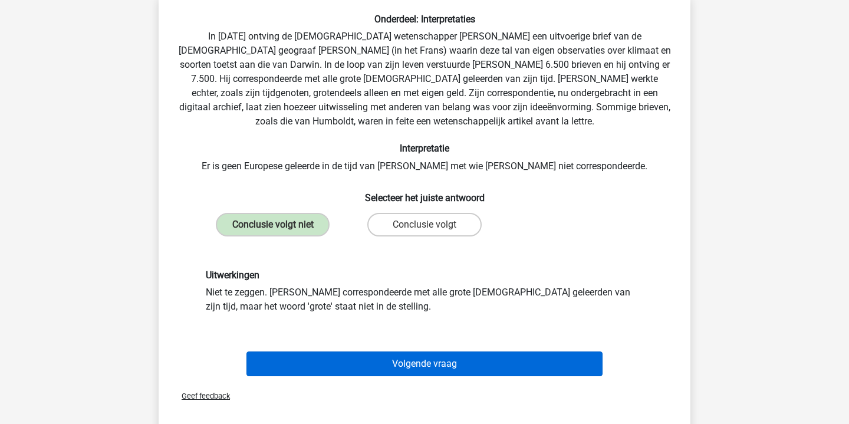
click at [461, 360] on button "Volgende vraag" at bounding box center [425, 364] width 357 height 25
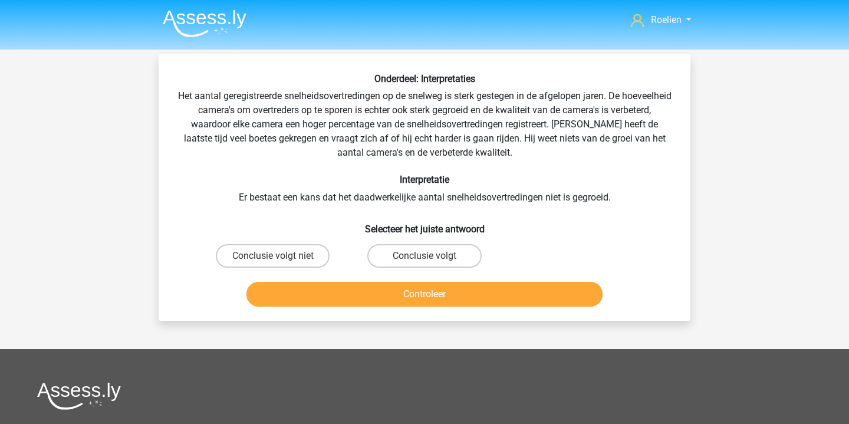
scroll to position [0, 0]
click at [450, 252] on label "Conclusie volgt" at bounding box center [425, 256] width 114 height 24
click at [432, 256] on input "Conclusie volgt" at bounding box center [429, 260] width 8 height 8
radio input "true"
click at [454, 291] on button "Controleer" at bounding box center [425, 294] width 357 height 25
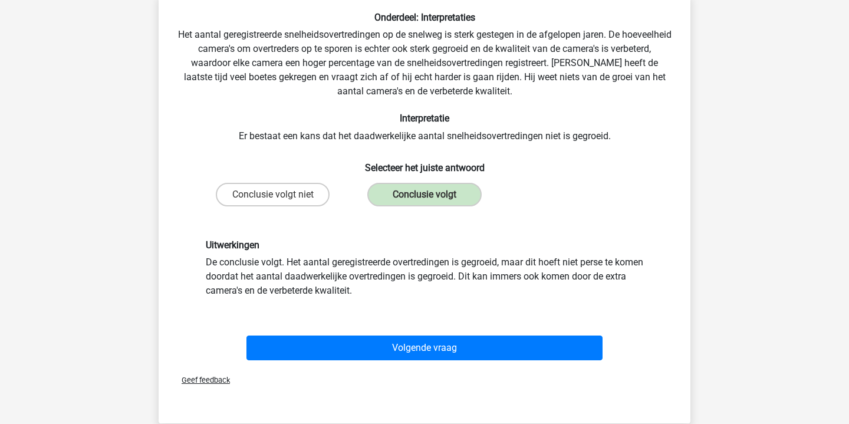
scroll to position [70, 0]
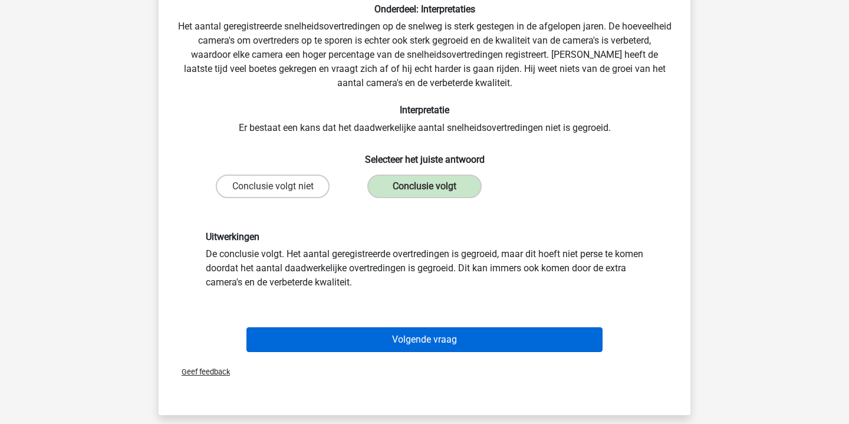
click at [412, 340] on button "Volgende vraag" at bounding box center [425, 339] width 357 height 25
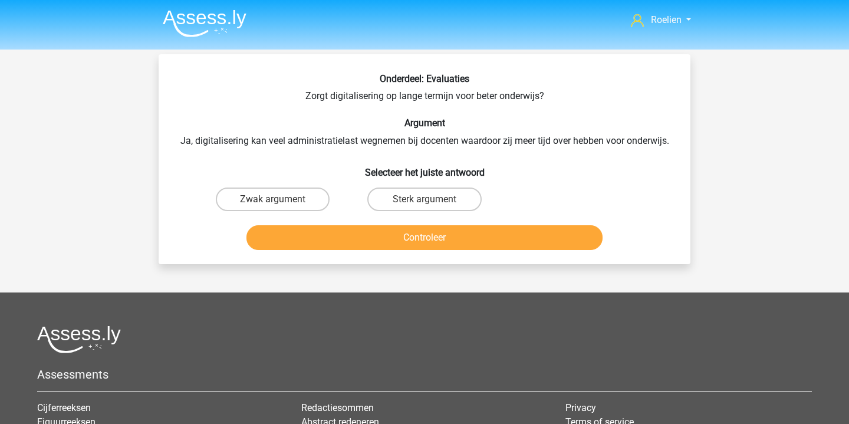
scroll to position [0, 0]
click at [431, 206] on label "Sterk argument" at bounding box center [425, 200] width 114 height 24
click at [431, 206] on input "Sterk argument" at bounding box center [429, 203] width 8 height 8
radio input "true"
click at [425, 243] on button "Controleer" at bounding box center [425, 237] width 357 height 25
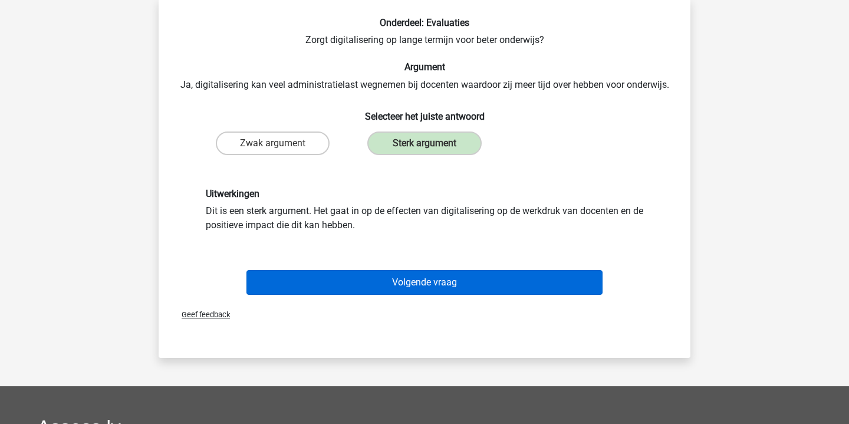
click at [433, 280] on button "Volgende vraag" at bounding box center [425, 282] width 357 height 25
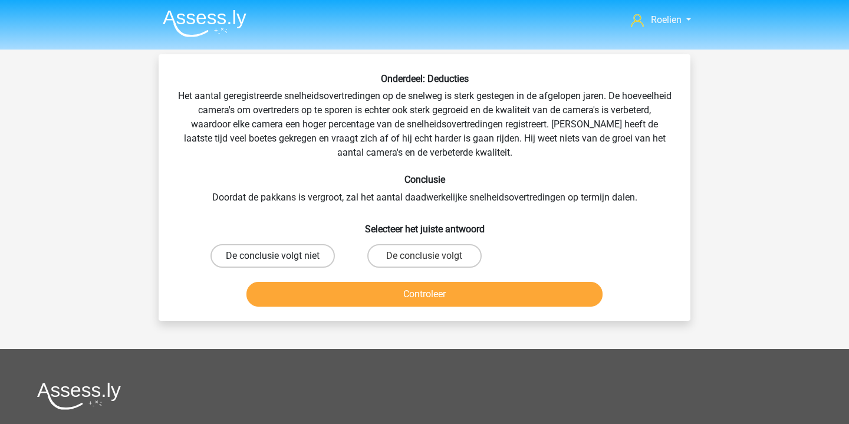
click at [310, 254] on label "De conclusie volgt niet" at bounding box center [273, 256] width 124 height 24
click at [281, 256] on input "De conclusie volgt niet" at bounding box center [277, 260] width 8 height 8
radio input "true"
click at [422, 291] on button "Controleer" at bounding box center [425, 294] width 357 height 25
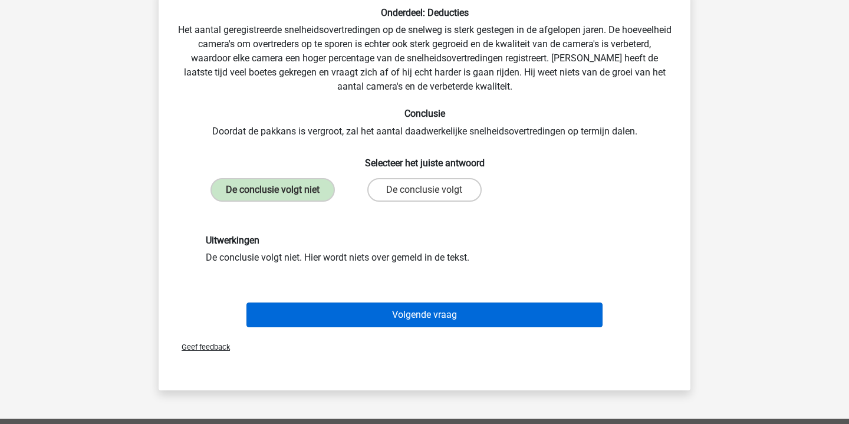
click at [438, 322] on button "Volgende vraag" at bounding box center [425, 315] width 357 height 25
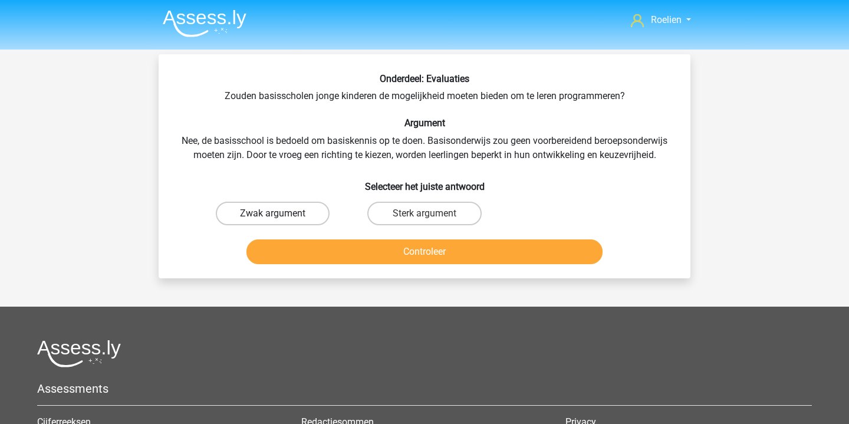
click at [304, 206] on label "Zwak argument" at bounding box center [273, 214] width 114 height 24
click at [281, 214] on input "Zwak argument" at bounding box center [277, 218] width 8 height 8
radio input "true"
click at [416, 247] on button "Controleer" at bounding box center [425, 252] width 357 height 25
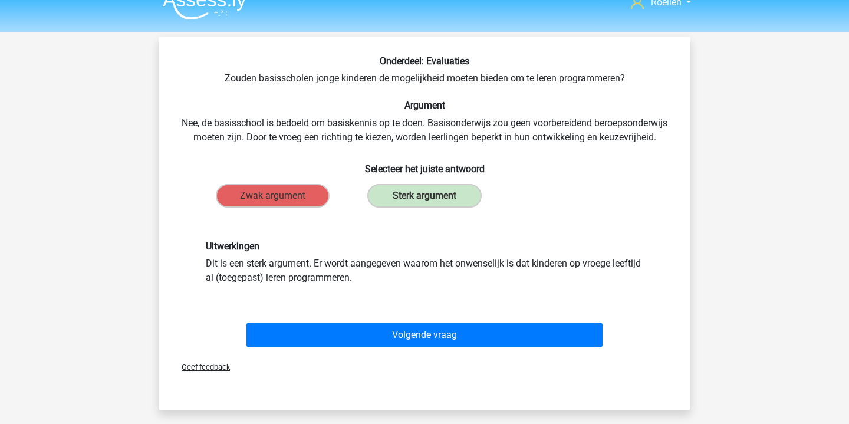
scroll to position [19, 0]
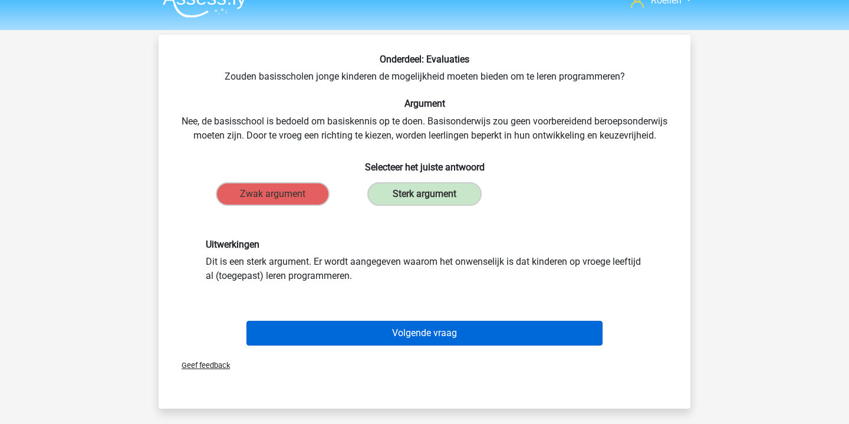
click at [457, 328] on button "Volgende vraag" at bounding box center [425, 333] width 357 height 25
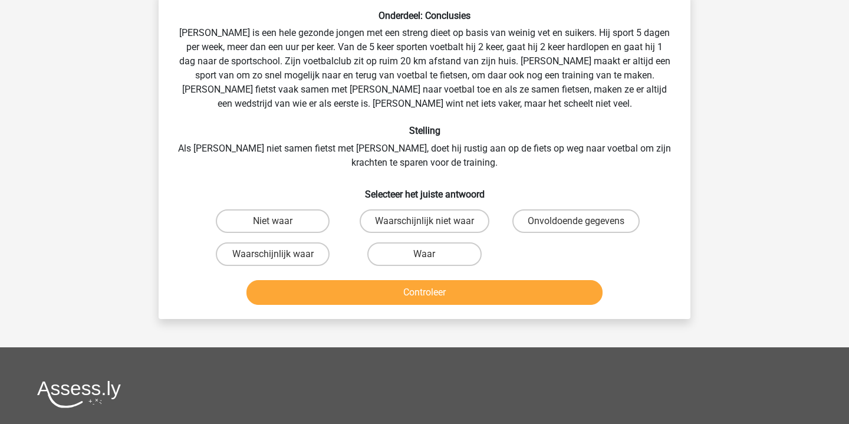
scroll to position [73, 0]
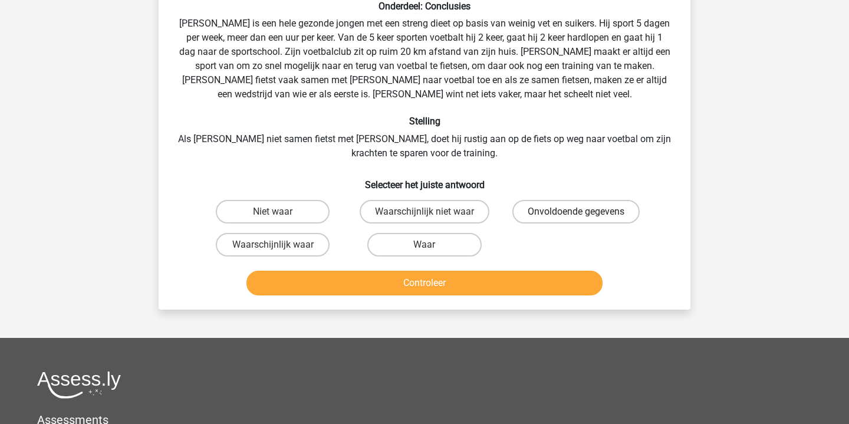
click at [559, 206] on label "Onvoldoende gegevens" at bounding box center [576, 212] width 127 height 24
click at [576, 212] on input "Onvoldoende gegevens" at bounding box center [580, 216] width 8 height 8
radio input "true"
click at [434, 283] on button "Controleer" at bounding box center [425, 283] width 357 height 25
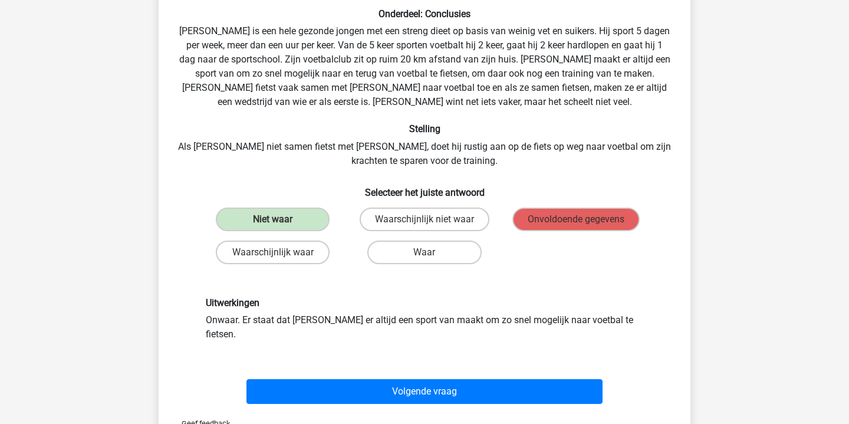
scroll to position [63, 0]
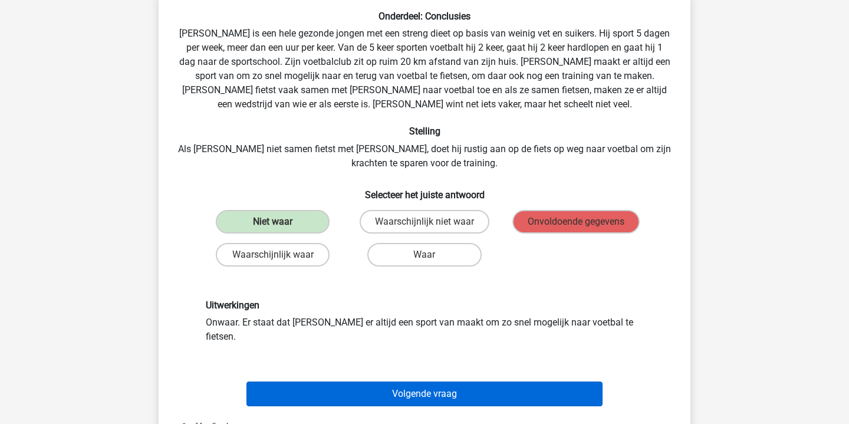
click at [451, 386] on button "Volgende vraag" at bounding box center [425, 394] width 357 height 25
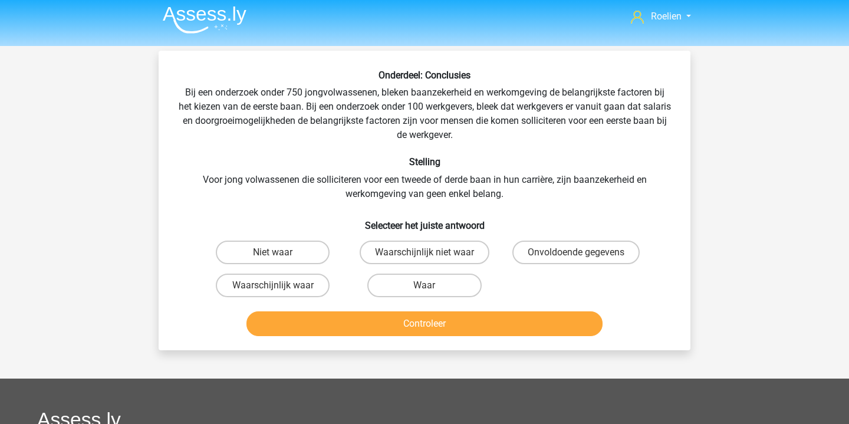
scroll to position [0, 0]
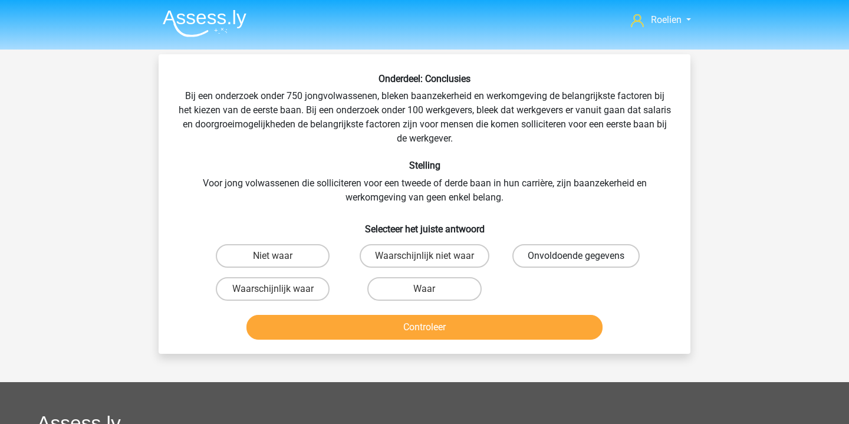
click at [565, 248] on label "Onvoldoende gegevens" at bounding box center [576, 256] width 127 height 24
click at [576, 256] on input "Onvoldoende gegevens" at bounding box center [580, 260] width 8 height 8
radio input "true"
click at [433, 256] on label "Waarschijnlijk niet waar" at bounding box center [425, 256] width 130 height 24
click at [432, 256] on input "Waarschijnlijk niet waar" at bounding box center [429, 260] width 8 height 8
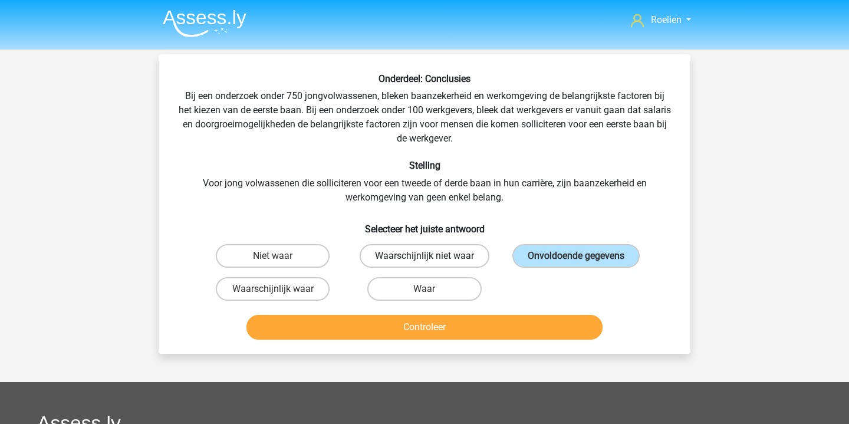
radio input "true"
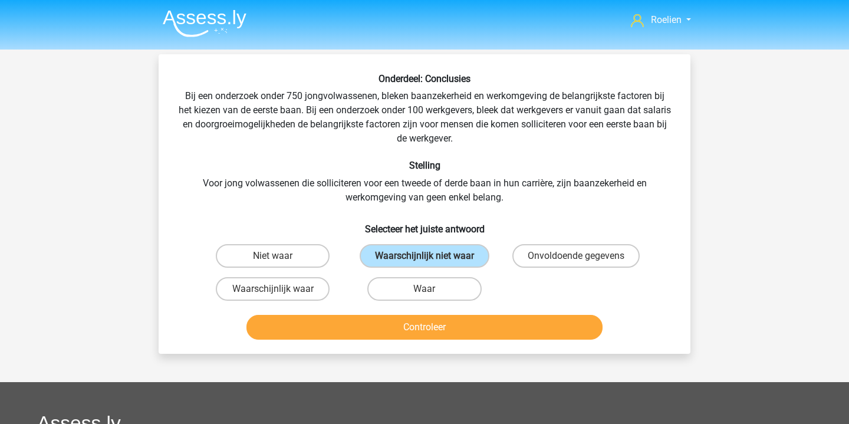
click at [437, 340] on button "Controleer" at bounding box center [425, 327] width 357 height 25
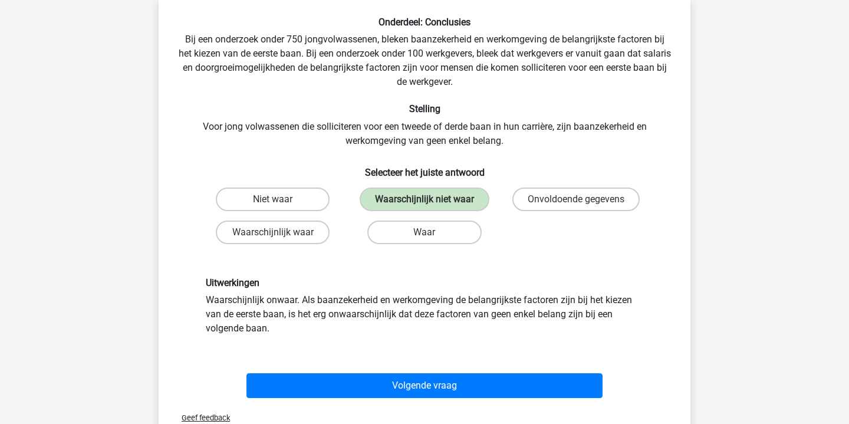
scroll to position [77, 0]
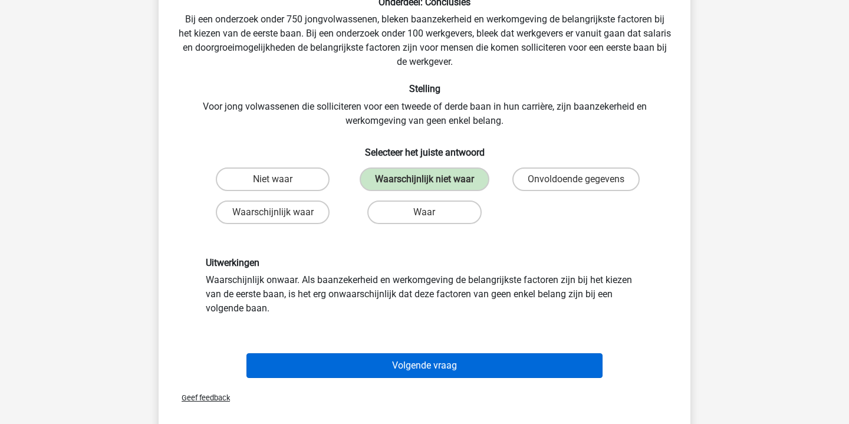
click at [428, 374] on button "Volgende vraag" at bounding box center [425, 365] width 357 height 25
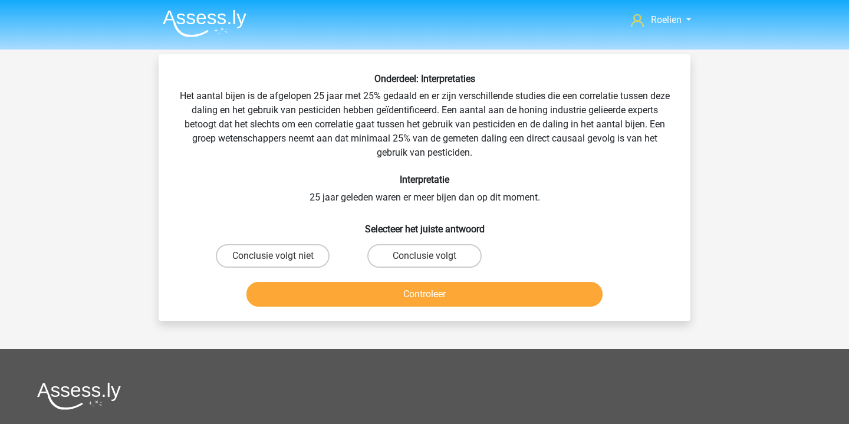
scroll to position [0, 0]
click at [444, 246] on label "Conclusie volgt" at bounding box center [425, 256] width 114 height 24
click at [432, 256] on input "Conclusie volgt" at bounding box center [429, 260] width 8 height 8
radio input "true"
click at [455, 295] on button "Controleer" at bounding box center [425, 294] width 357 height 25
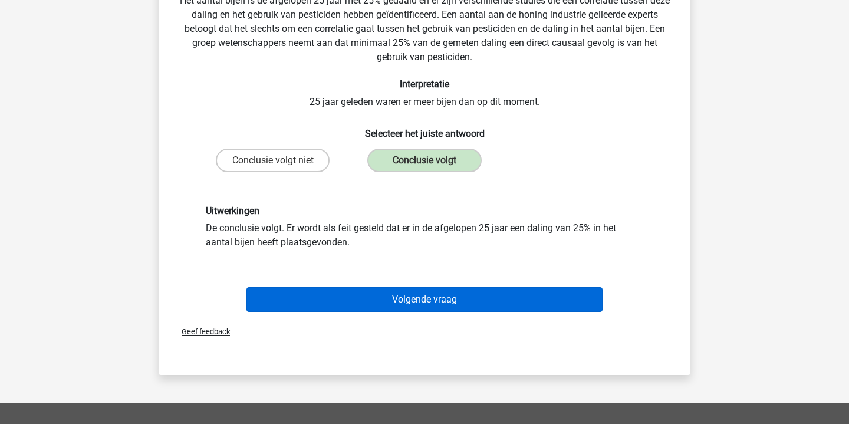
click at [441, 309] on button "Volgende vraag" at bounding box center [425, 299] width 357 height 25
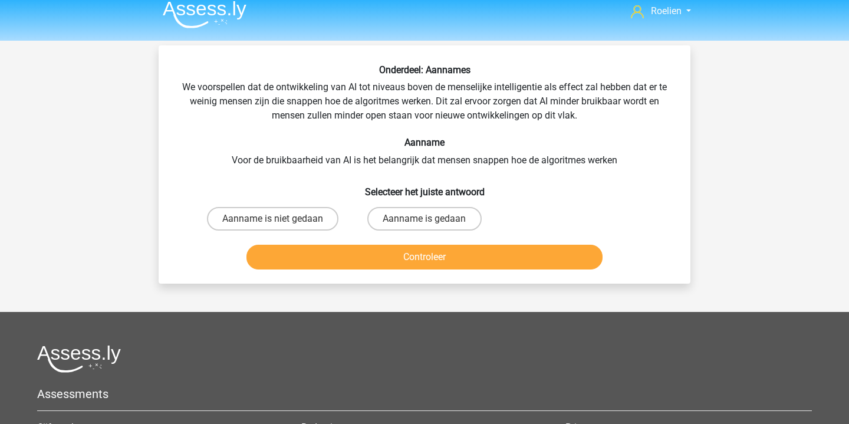
scroll to position [6, 0]
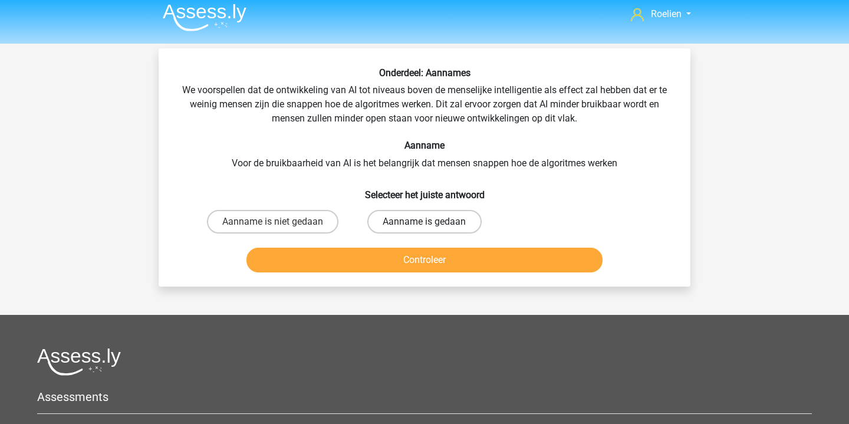
click at [405, 216] on label "Aanname is gedaan" at bounding box center [425, 222] width 114 height 24
click at [425, 222] on input "Aanname is gedaan" at bounding box center [429, 226] width 8 height 8
radio input "true"
click at [429, 261] on button "Controleer" at bounding box center [425, 260] width 357 height 25
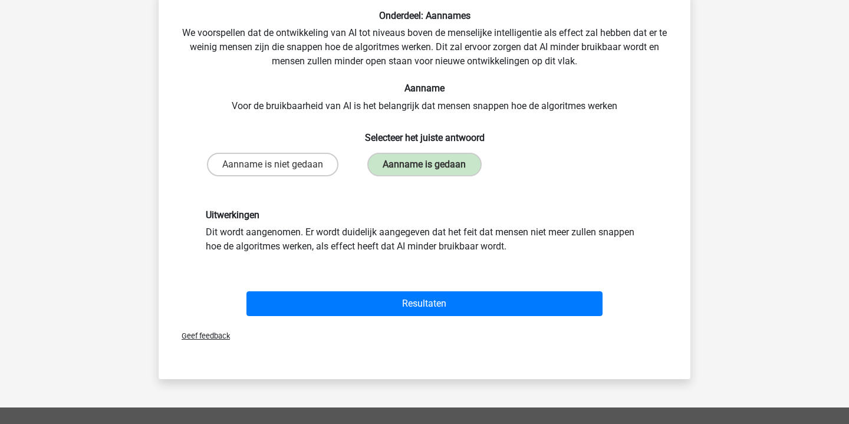
scroll to position [84, 0]
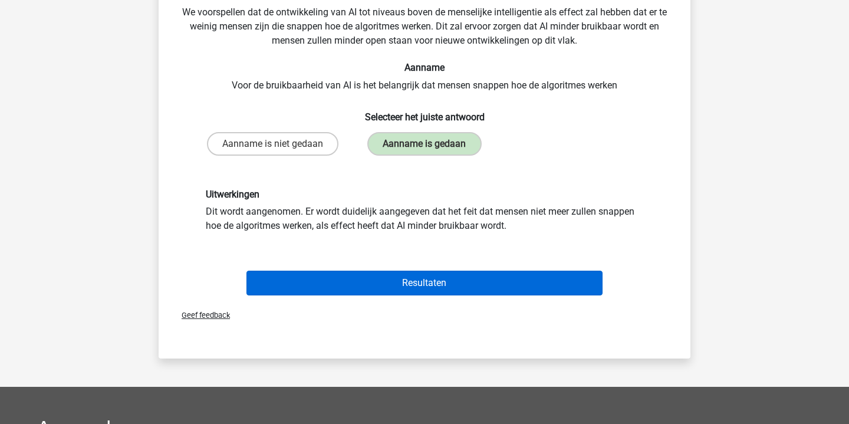
click at [439, 281] on button "Resultaten" at bounding box center [425, 283] width 357 height 25
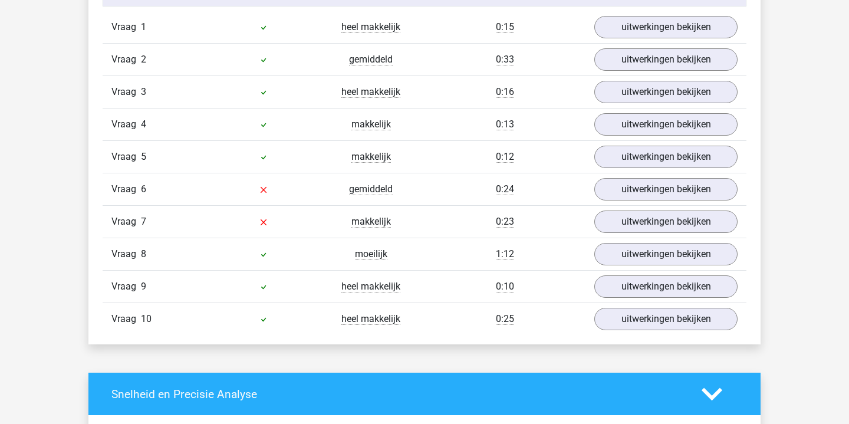
scroll to position [803, 0]
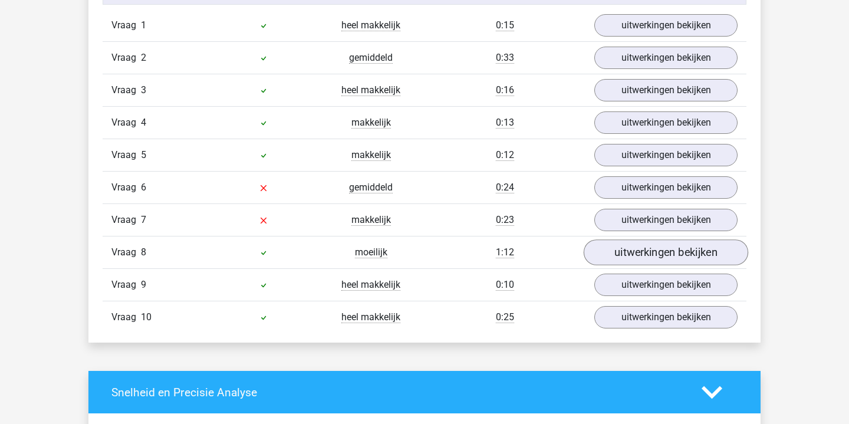
click at [620, 246] on link "uitwerkingen bekijken" at bounding box center [666, 253] width 165 height 26
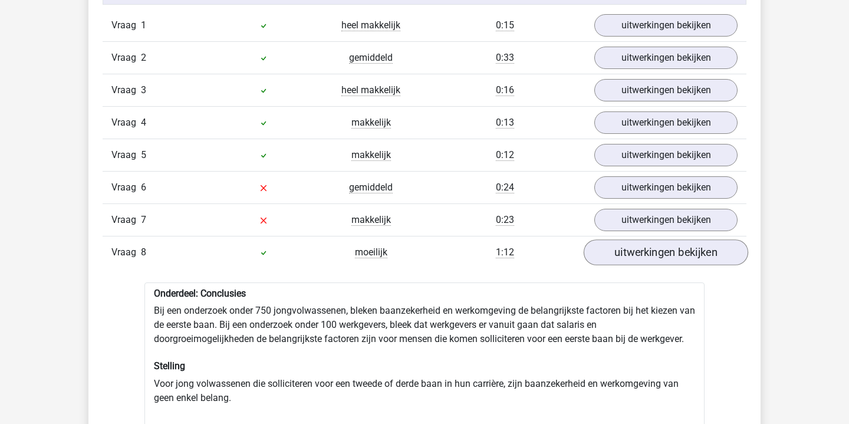
click at [620, 246] on link "uitwerkingen bekijken" at bounding box center [666, 253] width 165 height 26
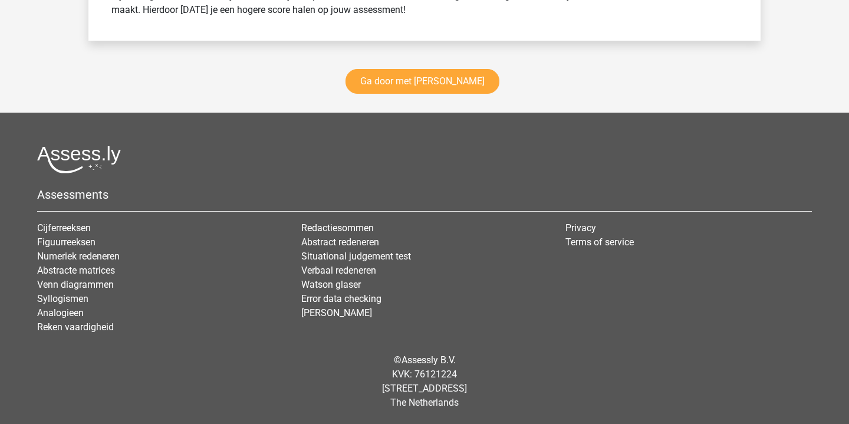
scroll to position [1758, 0]
